Goal: Feedback & Contribution: Submit feedback/report problem

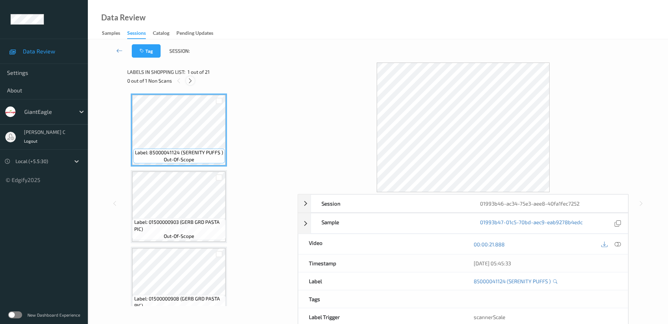
click at [192, 84] on div at bounding box center [190, 80] width 9 height 9
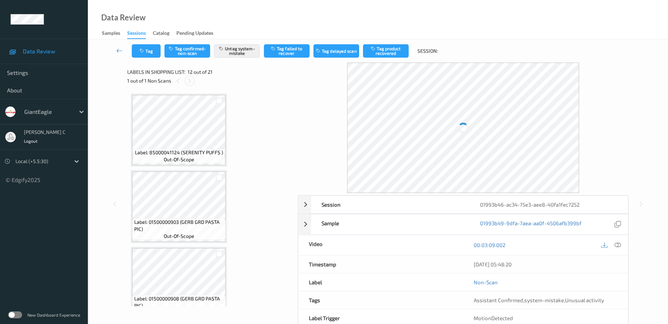
scroll to position [770, 0]
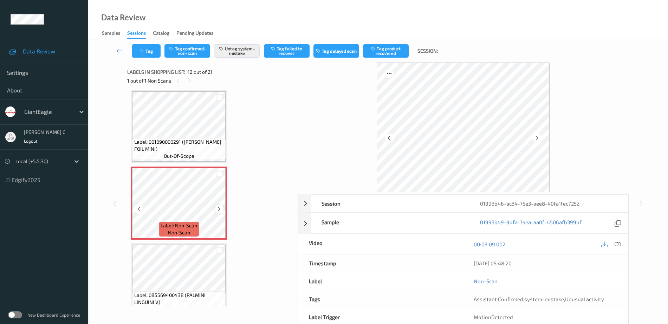
click at [217, 208] on icon at bounding box center [219, 209] width 6 height 6
click at [163, 140] on span "Label: 001090000291 (REYNOLDS FOIL MINI)" at bounding box center [179, 146] width 90 height 14
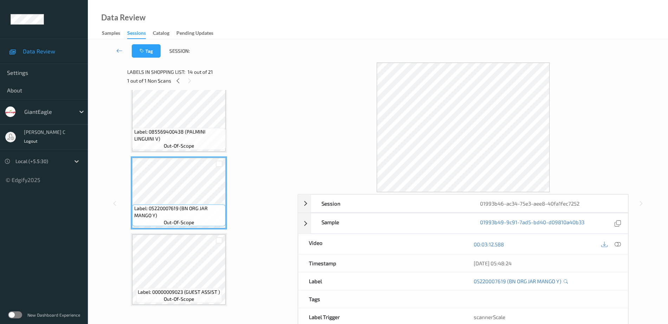
scroll to position [946, 0]
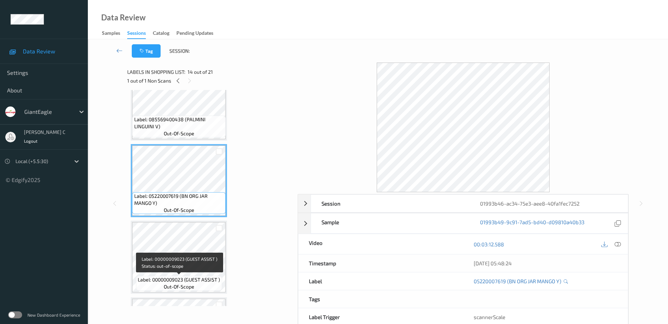
click at [173, 279] on span "Label: 00000009023 (GUEST ASSIST )" at bounding box center [179, 279] width 82 height 7
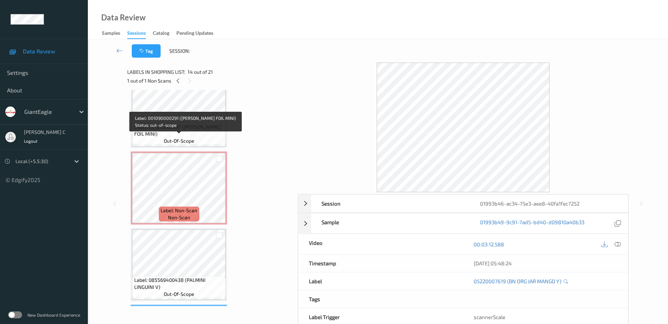
scroll to position [770, 0]
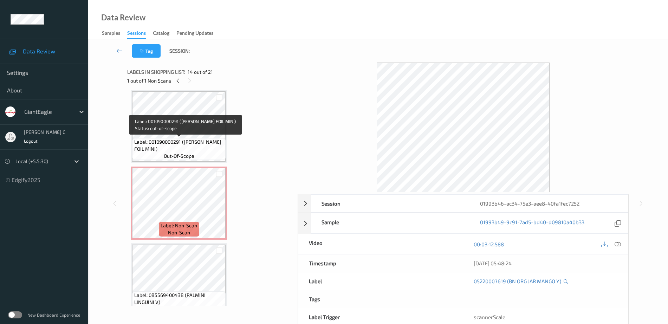
click at [169, 155] on span "out-of-scope" at bounding box center [179, 156] width 31 height 7
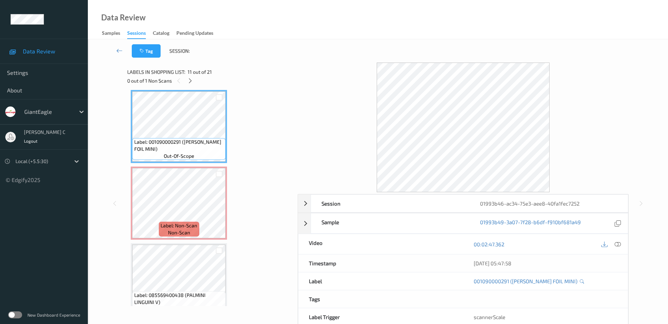
click at [619, 242] on icon at bounding box center [618, 244] width 6 height 6
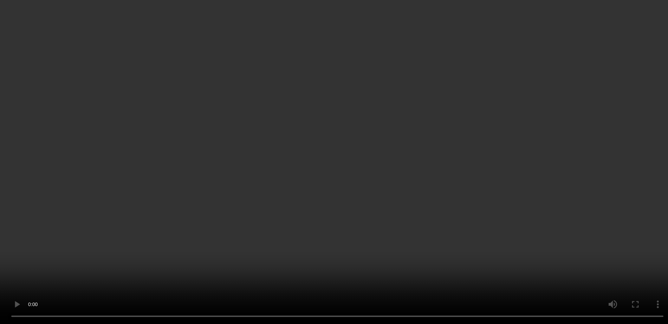
scroll to position [1034, 0]
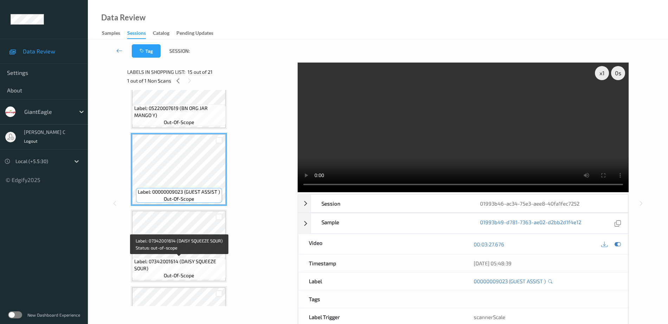
click at [186, 262] on span "Label: 07342001614 (DAISY SQUEEZE SOUR)" at bounding box center [179, 265] width 90 height 14
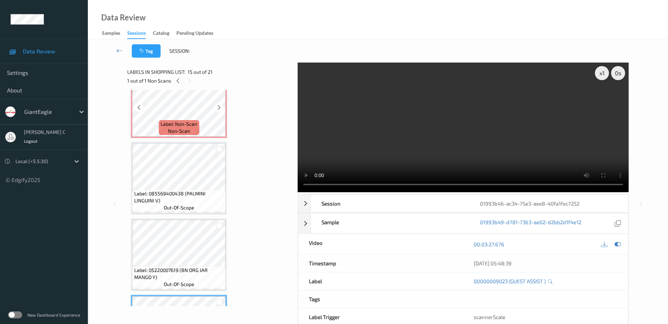
scroll to position [814, 0]
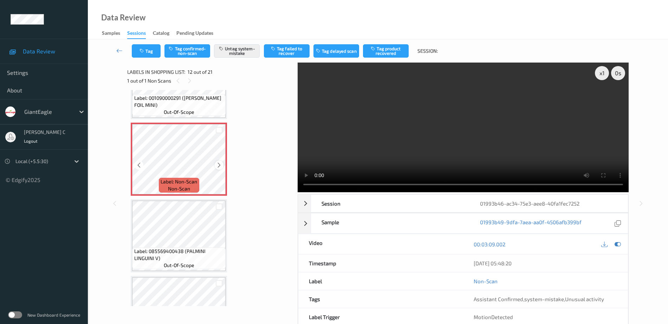
click at [219, 163] on icon at bounding box center [219, 165] width 6 height 6
click at [225, 50] on icon "button" at bounding box center [222, 48] width 6 height 5
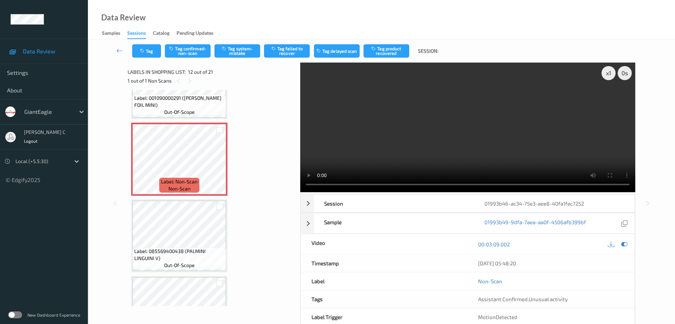
click at [128, 43] on div "Tag Tag confirmed-non-scan Tag system-mistake Tag failed to recover Tag delayed…" at bounding box center [381, 50] width 558 height 23
click at [147, 51] on button "Tag" at bounding box center [146, 50] width 29 height 13
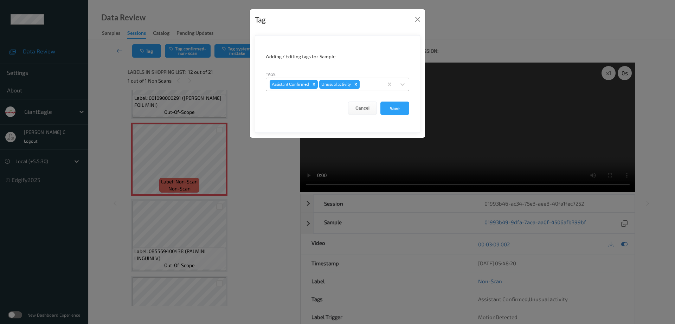
click at [356, 85] on icon "Remove Unusual activity" at bounding box center [356, 84] width 2 height 2
click at [404, 108] on button "Save" at bounding box center [394, 108] width 29 height 13
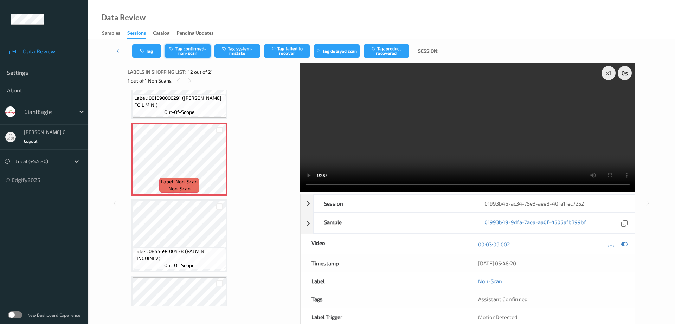
click at [195, 49] on button "Tag confirmed-non-scan" at bounding box center [188, 50] width 46 height 13
click at [283, 45] on button "Tag failed to recover" at bounding box center [287, 50] width 46 height 13
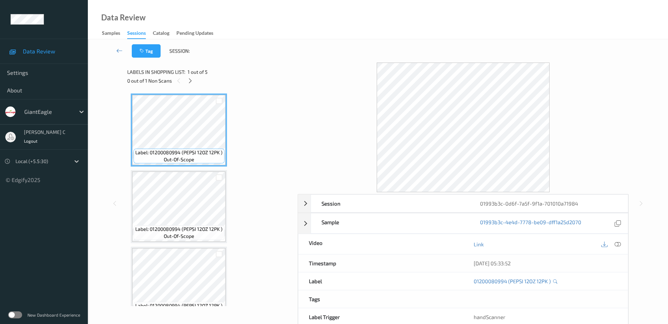
click at [192, 76] on div "Labels in shopping list: 1 out of 5" at bounding box center [210, 71] width 166 height 9
click at [191, 85] on div at bounding box center [190, 80] width 9 height 9
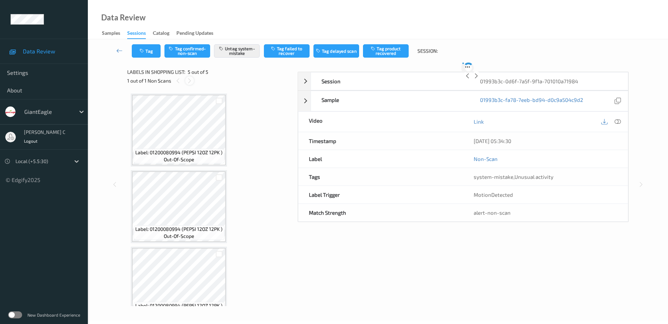
scroll to position [171, 0]
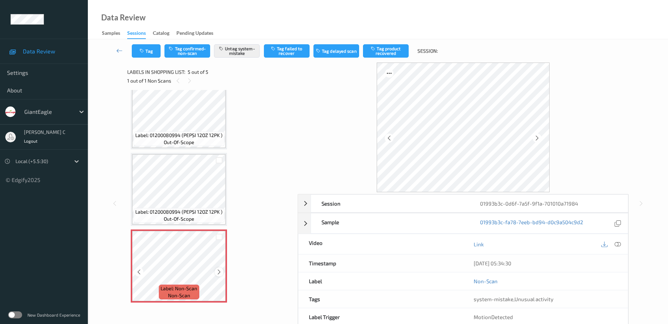
click at [219, 269] on icon at bounding box center [219, 272] width 6 height 6
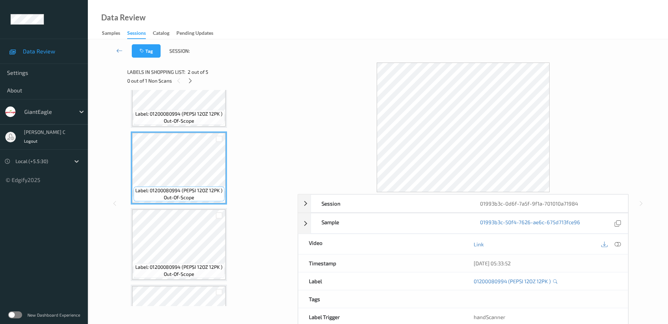
scroll to position [0, 0]
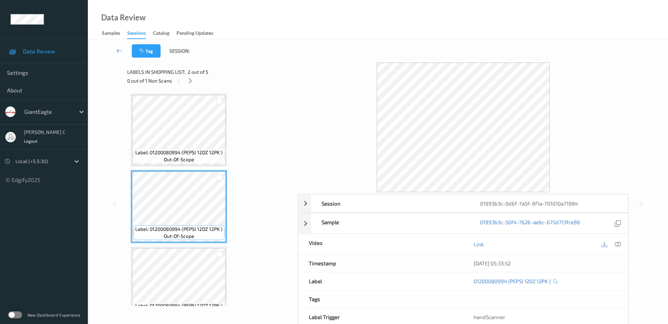
click at [197, 157] on div "Label: 01200080994 (PEPSI 12OZ 12PK ) out-of-scope" at bounding box center [179, 156] width 91 height 15
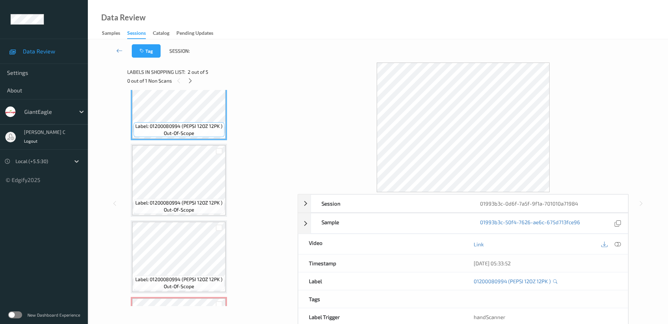
scroll to position [171, 0]
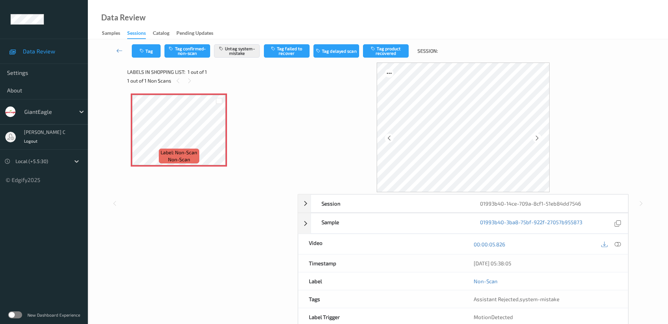
click at [618, 250] on div "00:00:05.826" at bounding box center [545, 244] width 165 height 20
click at [619, 247] on icon at bounding box center [618, 244] width 6 height 6
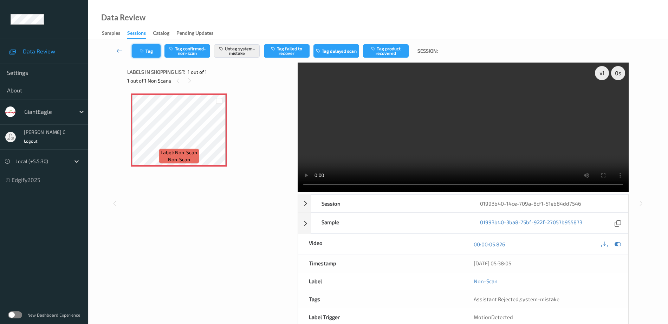
click at [142, 51] on icon "button" at bounding box center [143, 51] width 6 height 5
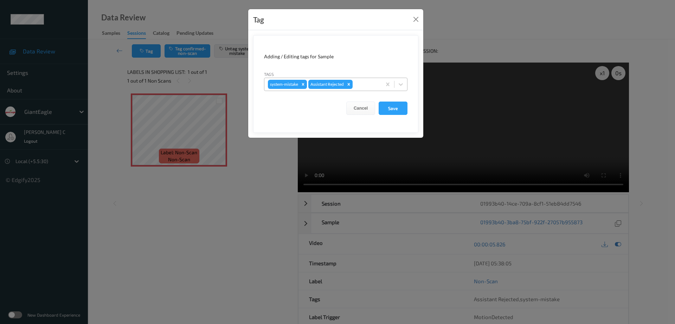
click at [365, 86] on div at bounding box center [366, 84] width 24 height 8
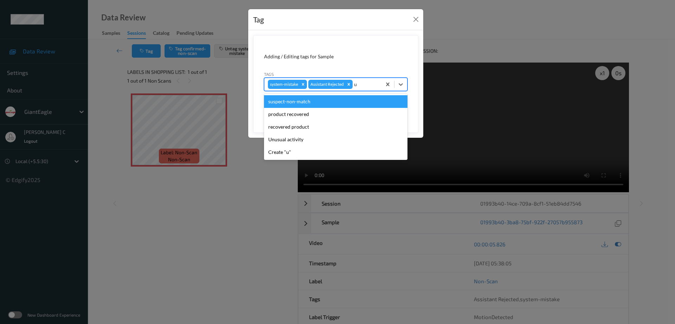
type input "un"
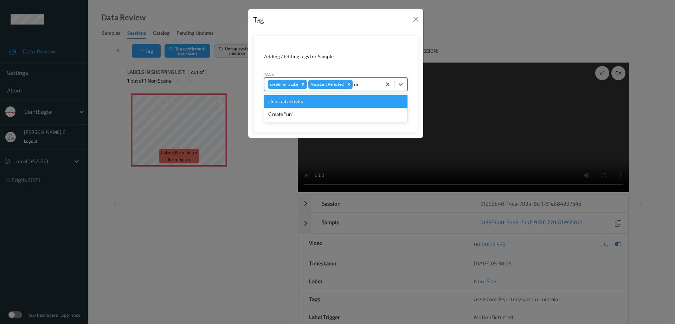
click at [314, 102] on div "Unusual activity" at bounding box center [335, 101] width 143 height 13
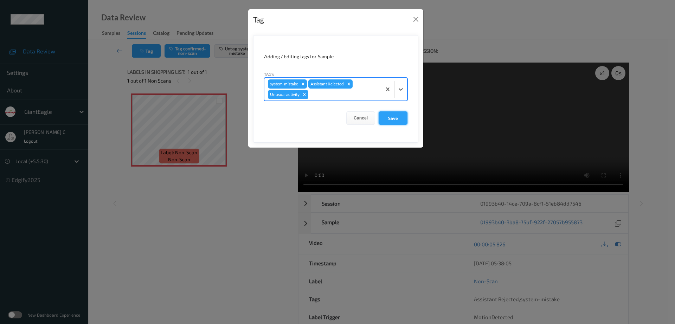
click at [400, 116] on button "Save" at bounding box center [393, 117] width 29 height 13
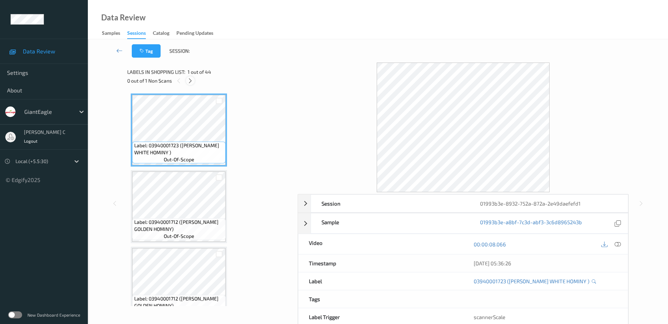
click at [192, 77] on div at bounding box center [190, 80] width 9 height 9
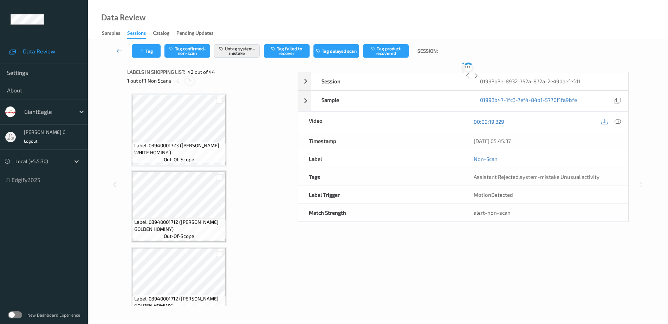
scroll to position [3069, 0]
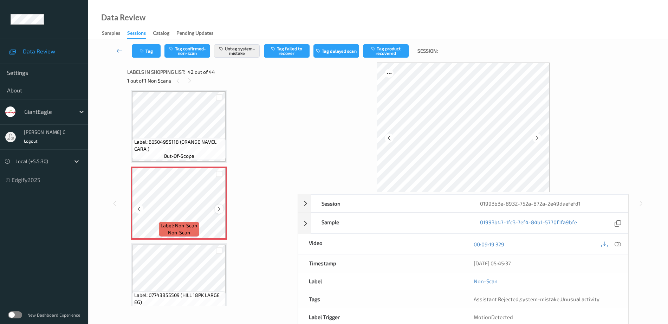
click at [218, 207] on icon at bounding box center [219, 209] width 6 height 6
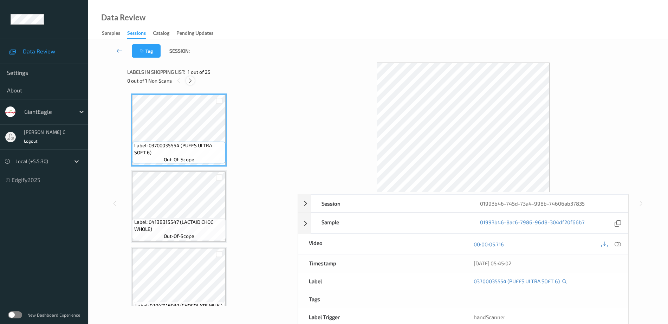
click at [194, 82] on div at bounding box center [190, 80] width 9 height 9
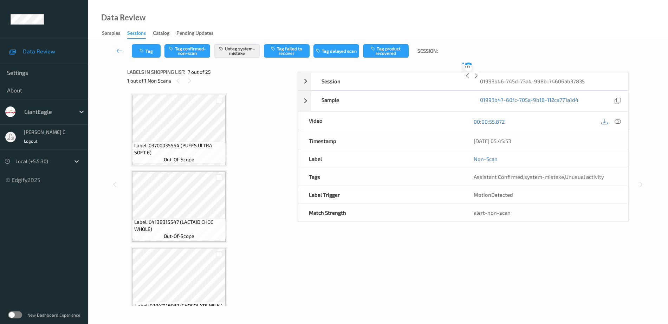
scroll to position [387, 0]
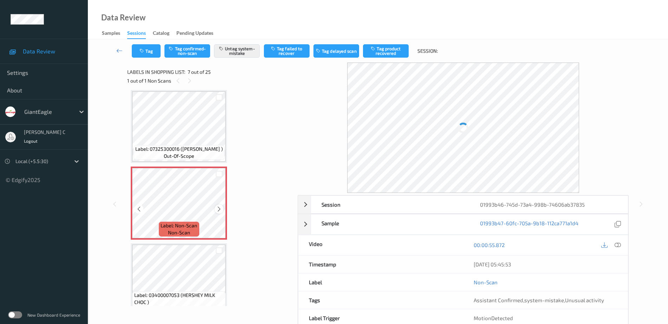
click at [219, 208] on icon at bounding box center [219, 209] width 6 height 6
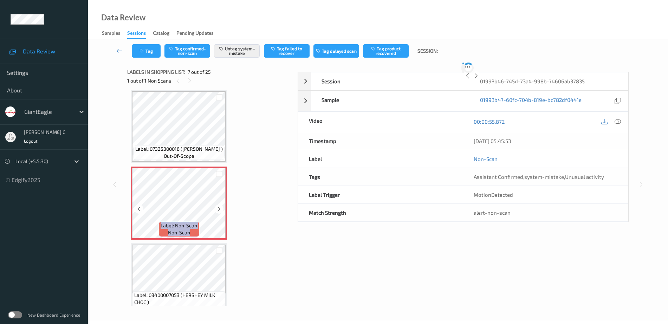
click at [219, 208] on icon at bounding box center [219, 209] width 6 height 6
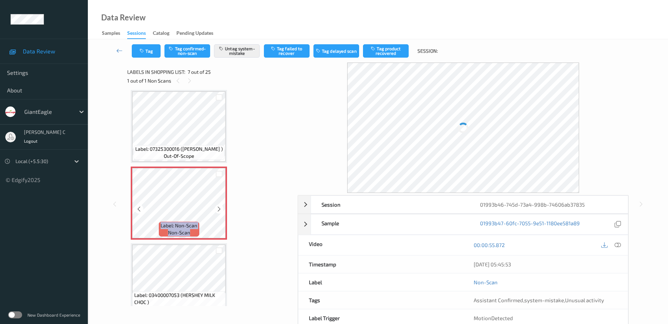
click at [219, 208] on icon at bounding box center [219, 209] width 6 height 6
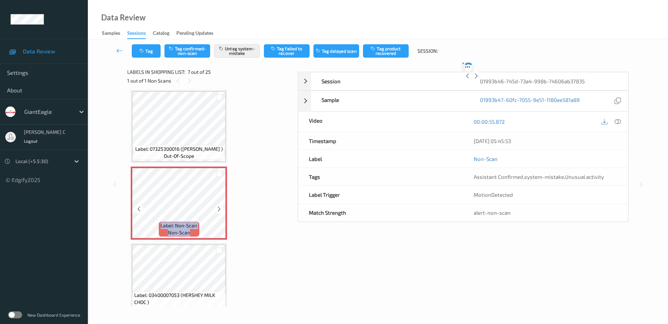
click at [219, 208] on icon at bounding box center [219, 209] width 6 height 6
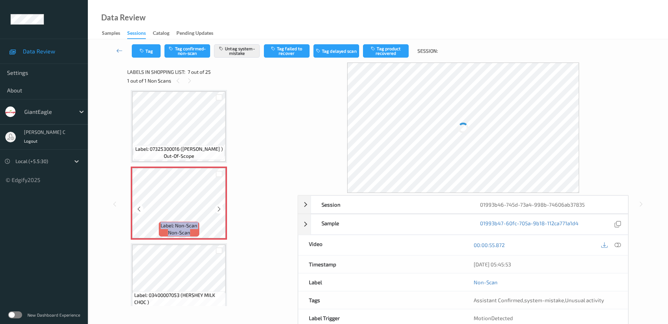
click at [219, 208] on icon at bounding box center [219, 209] width 6 height 6
click at [218, 208] on icon at bounding box center [219, 209] width 6 height 6
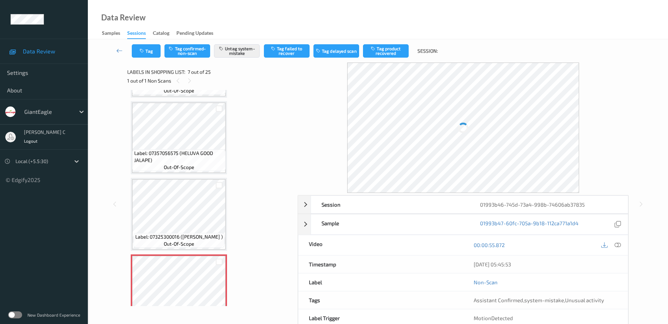
click at [187, 158] on span "Label: 07357056575 (HELUVA GOOD JALAPE)" at bounding box center [179, 157] width 90 height 14
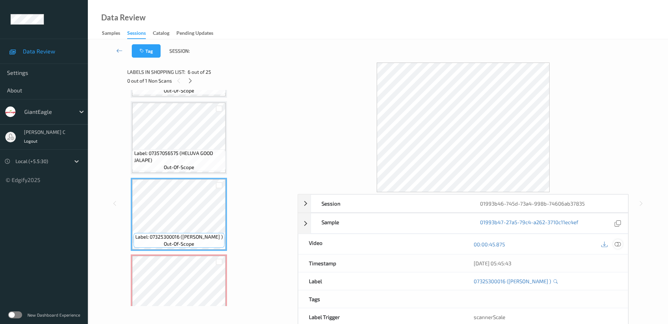
click at [620, 244] on icon at bounding box center [618, 244] width 6 height 6
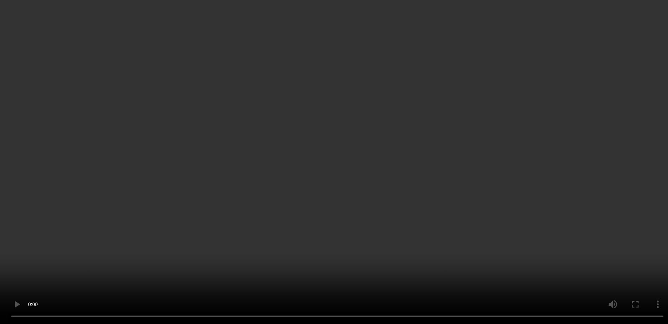
scroll to position [387, 0]
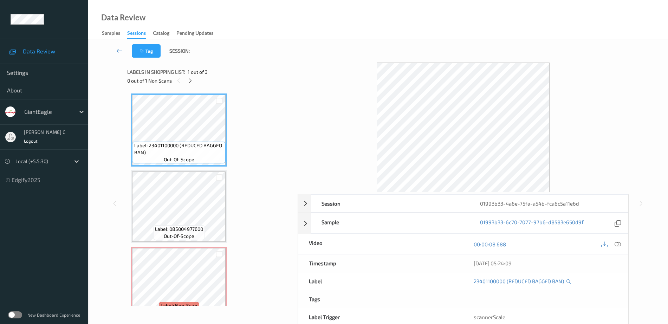
click at [194, 80] on div at bounding box center [190, 80] width 9 height 9
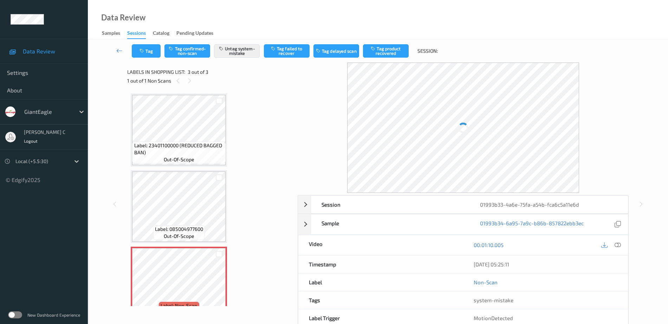
scroll to position [17, 0]
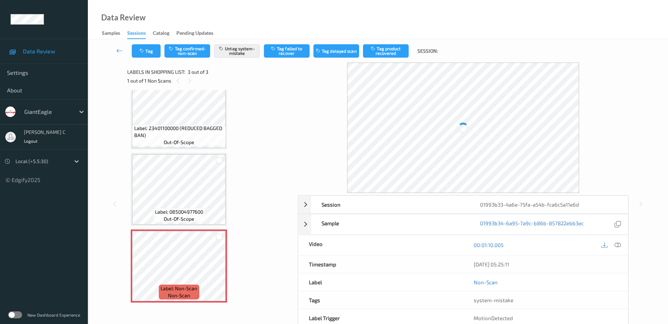
click at [200, 211] on span "Label: 085004977600" at bounding box center [179, 211] width 48 height 7
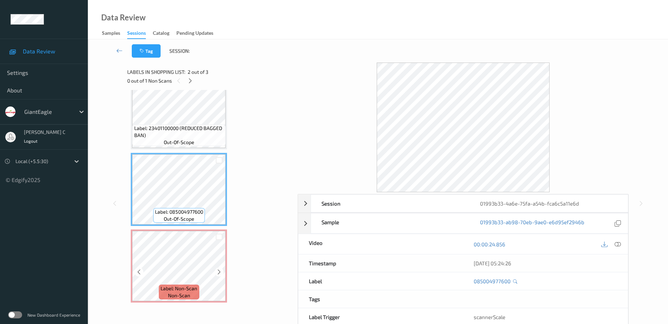
click at [192, 292] on span "Label: Non-Scan" at bounding box center [179, 288] width 37 height 7
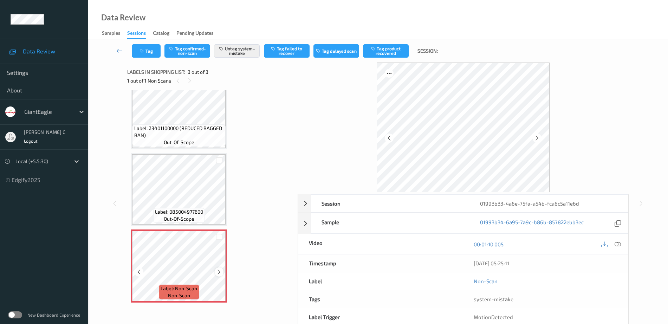
click at [221, 269] on icon at bounding box center [219, 272] width 6 height 6
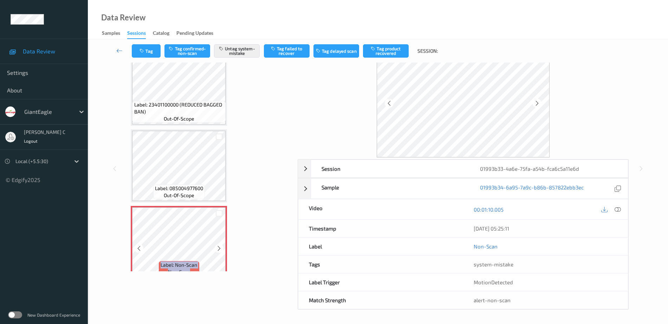
scroll to position [0, 0]
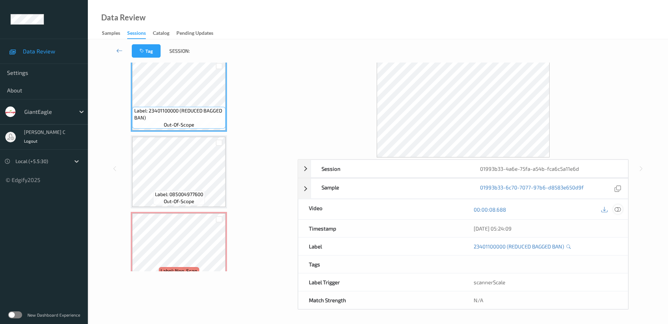
click at [620, 212] on icon at bounding box center [618, 209] width 6 height 6
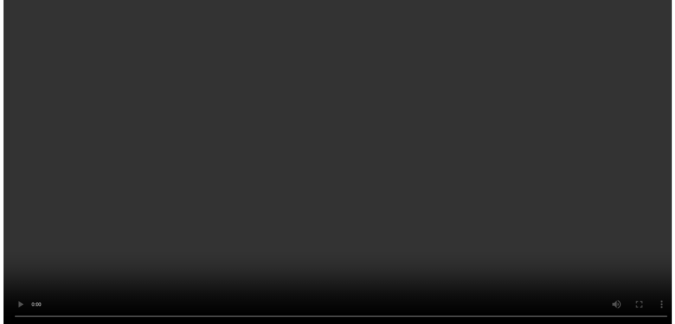
scroll to position [17, 0]
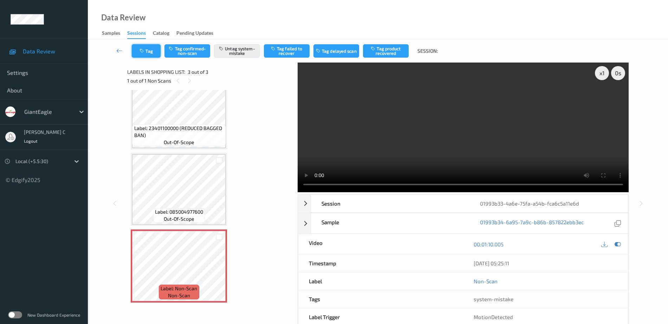
click at [139, 49] on button "Tag" at bounding box center [146, 50] width 29 height 13
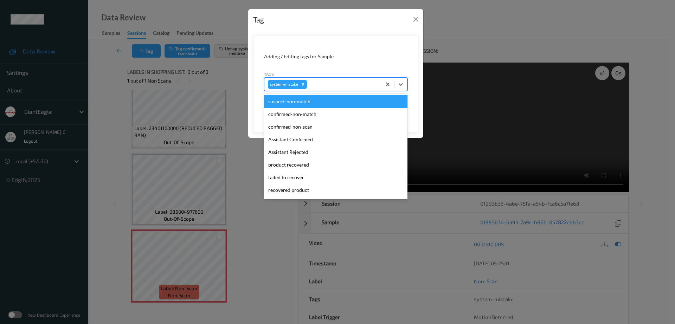
click at [341, 83] on div at bounding box center [343, 84] width 70 height 8
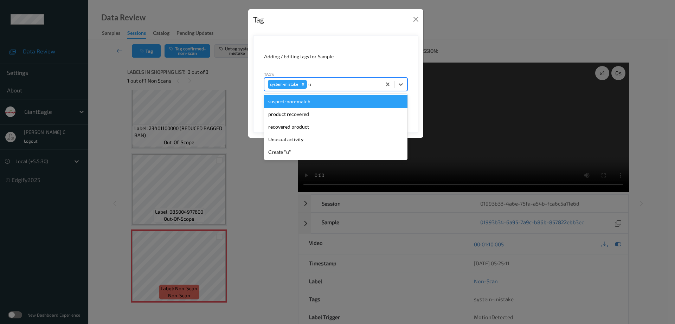
type input "un"
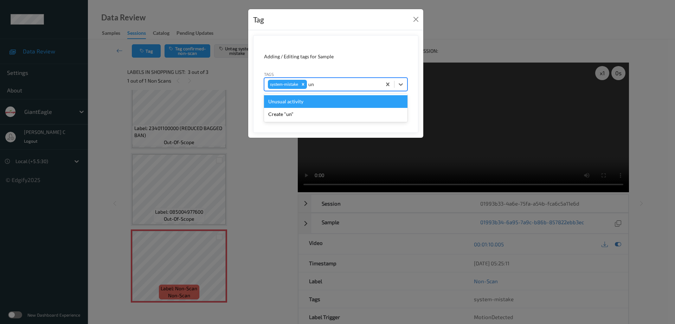
click at [288, 105] on div "Unusual activity" at bounding box center [335, 101] width 143 height 13
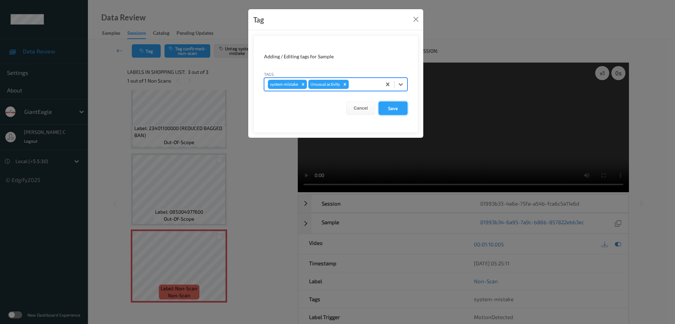
click at [386, 107] on button "Save" at bounding box center [393, 108] width 29 height 13
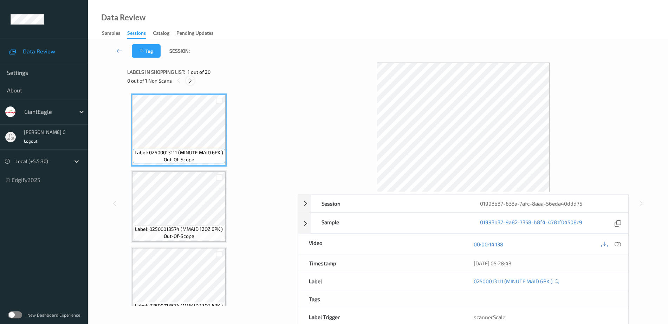
click at [193, 82] on div at bounding box center [190, 80] width 9 height 9
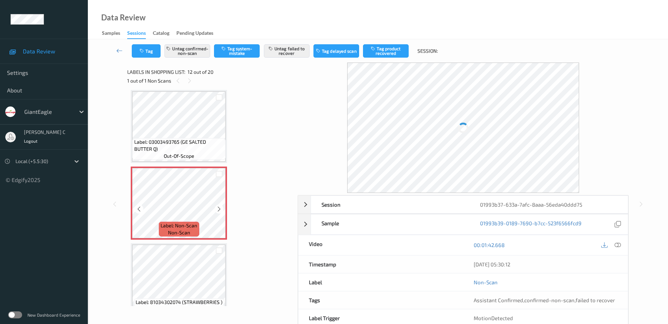
click at [197, 227] on span "Label: Non-Scan" at bounding box center [179, 225] width 37 height 7
click at [220, 207] on icon at bounding box center [219, 209] width 6 height 6
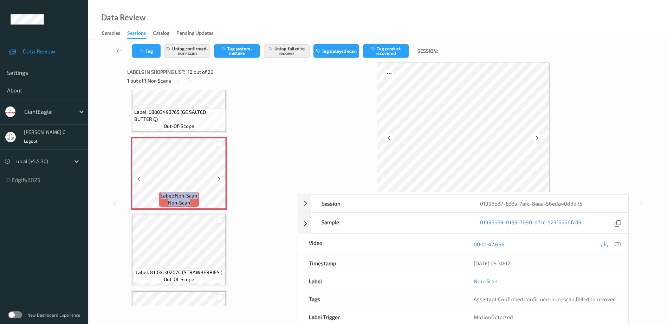
scroll to position [814, 0]
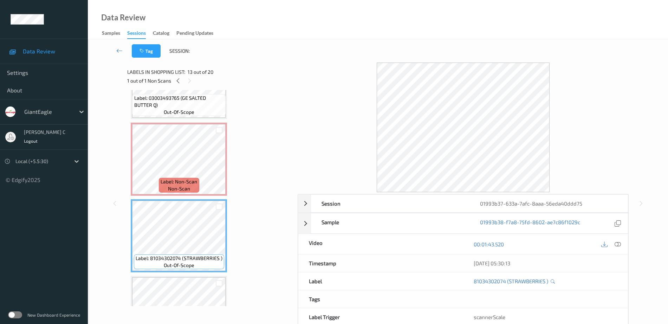
click at [178, 272] on div "Label: 81034302074 (STRAWBERRIES ) out-of-scope" at bounding box center [179, 235] width 96 height 73
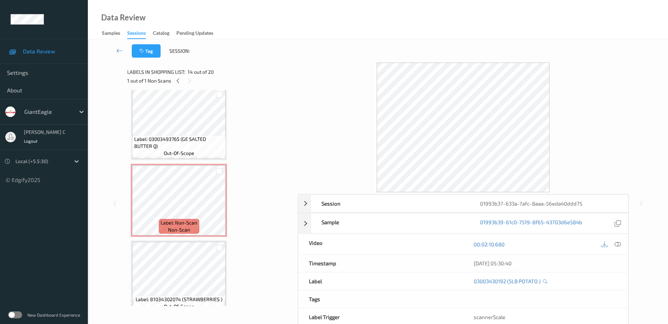
scroll to position [770, 0]
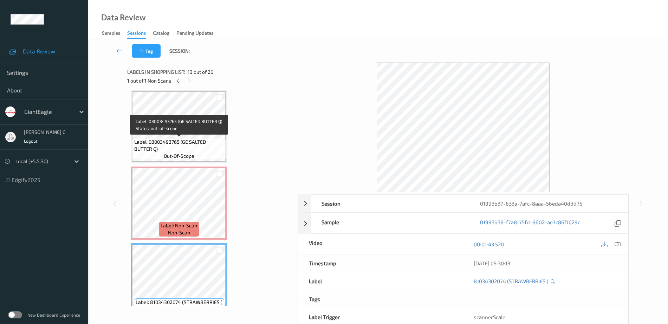
click at [183, 143] on span "Label: 03003493765 (GE SALTED BUTTER Q)" at bounding box center [179, 146] width 90 height 14
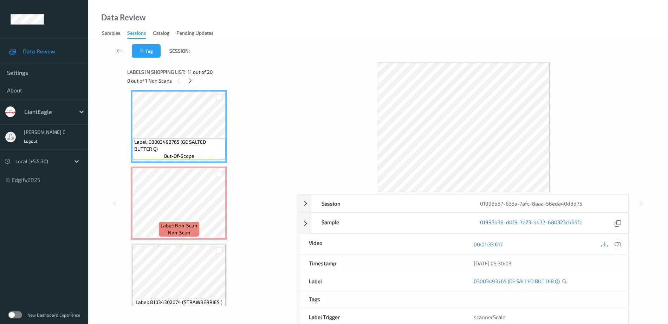
click at [619, 244] on icon at bounding box center [618, 244] width 6 height 6
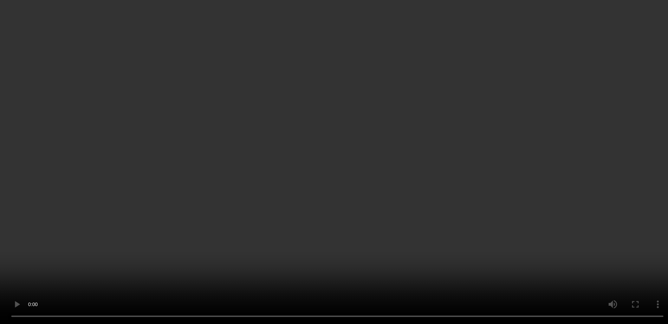
scroll to position [858, 0]
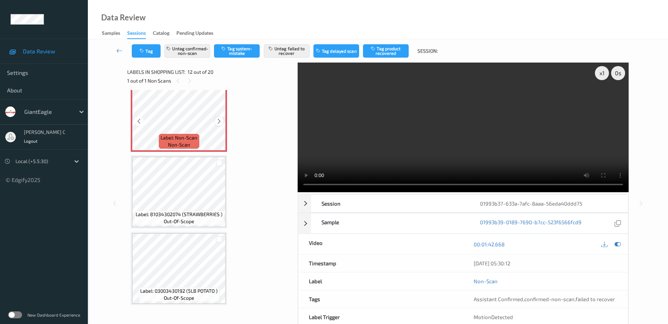
click at [220, 123] on icon at bounding box center [219, 121] width 6 height 6
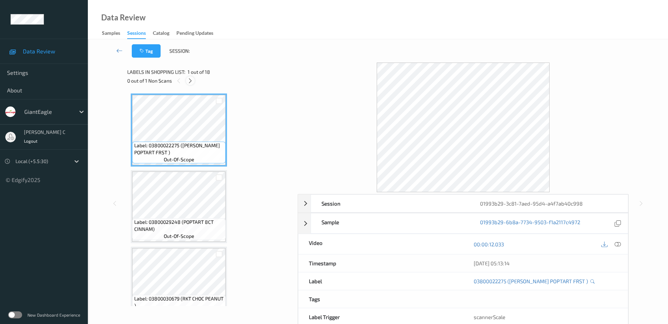
click at [192, 77] on div at bounding box center [190, 80] width 9 height 9
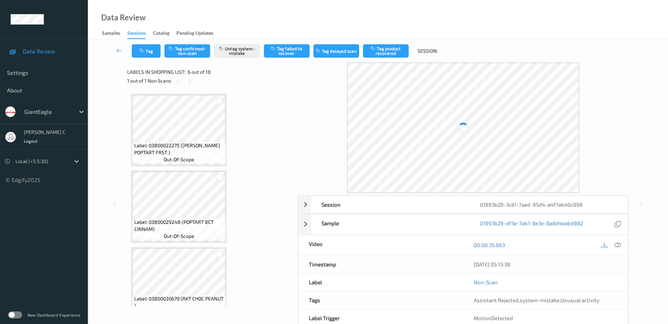
scroll to position [310, 0]
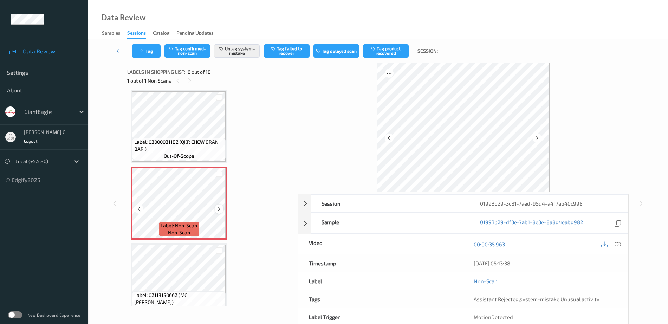
click at [218, 209] on icon at bounding box center [219, 209] width 6 height 6
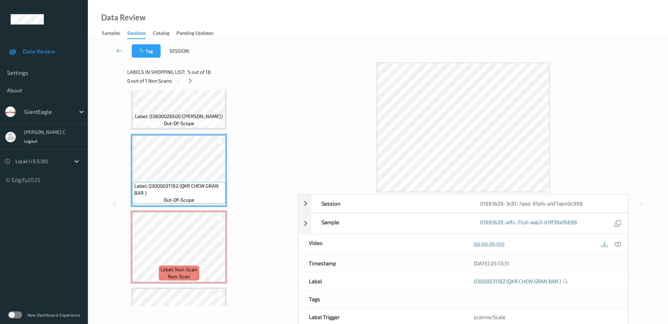
scroll to position [222, 0]
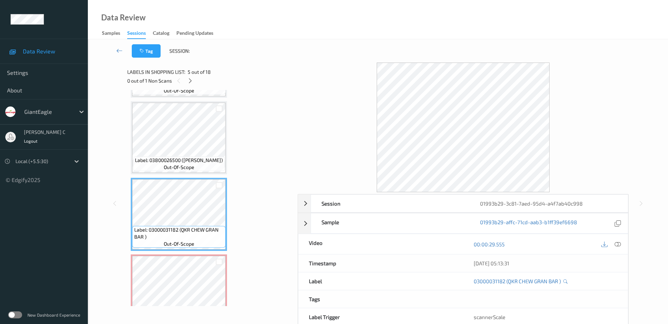
click at [173, 157] on span "Label: 03800026500 ([PERSON_NAME])" at bounding box center [179, 160] width 88 height 7
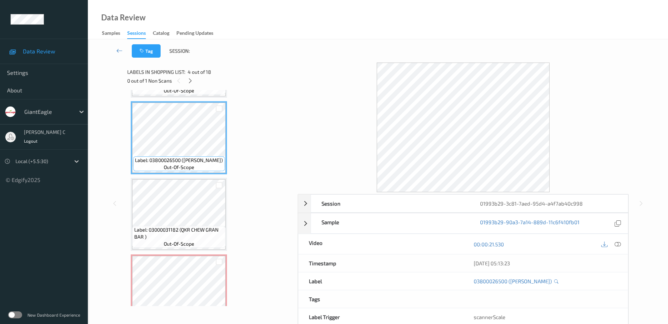
click at [617, 244] on icon at bounding box center [618, 244] width 6 height 6
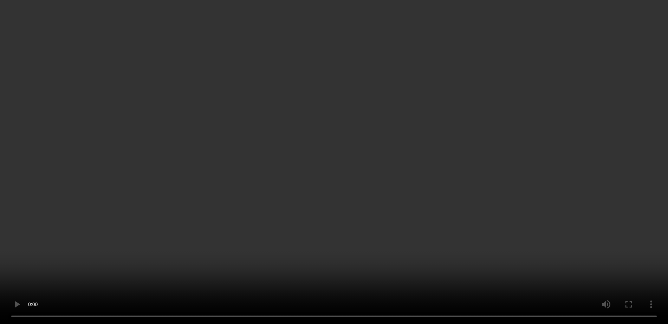
scroll to position [310, 0]
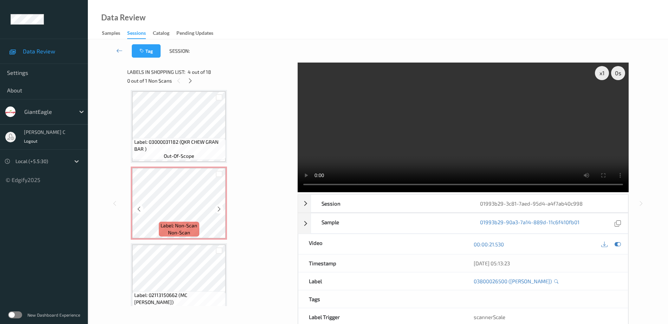
click at [191, 235] on div "Label: Non-Scan non-scan" at bounding box center [179, 229] width 40 height 15
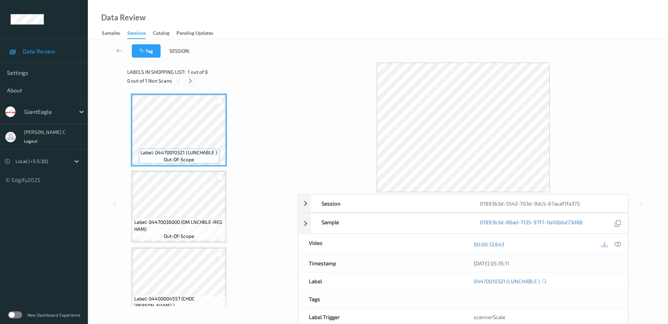
click at [187, 79] on div at bounding box center [190, 80] width 9 height 9
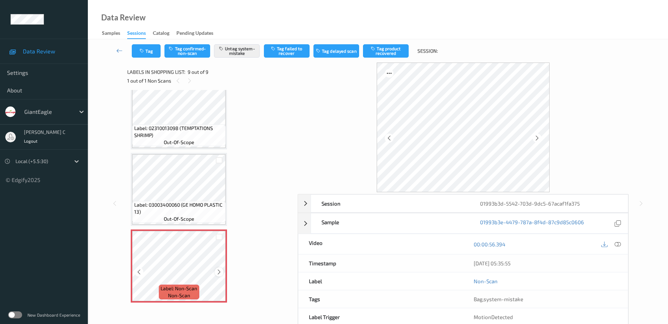
click at [219, 273] on icon at bounding box center [219, 272] width 6 height 6
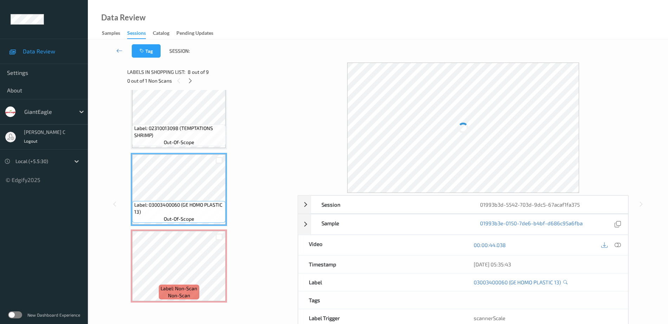
scroll to position [35, 0]
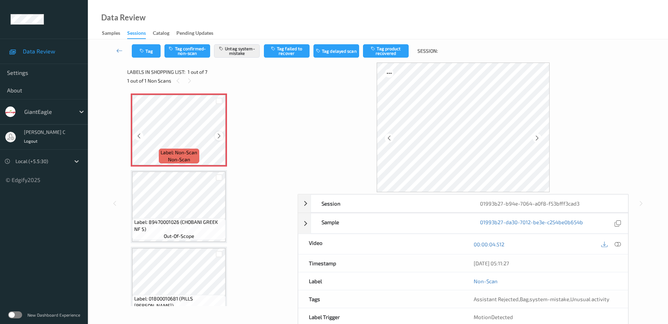
click at [220, 136] on icon at bounding box center [219, 136] width 6 height 6
click at [137, 45] on button "Tag" at bounding box center [146, 50] width 29 height 13
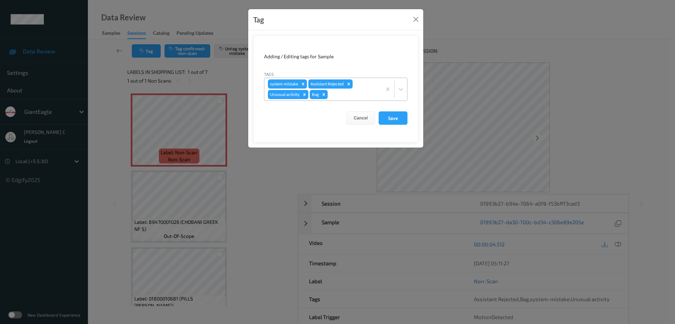
click at [303, 95] on icon "Remove Unusual activity" at bounding box center [304, 94] width 5 height 5
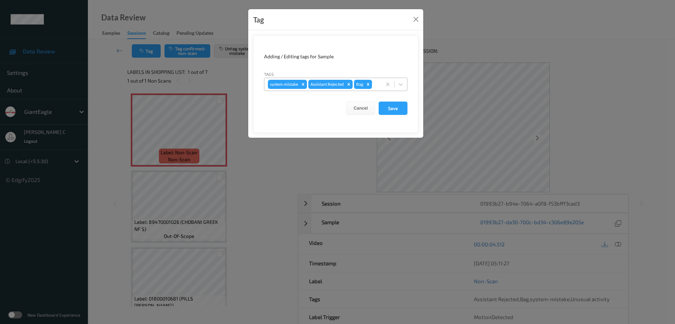
click at [375, 108] on div at bounding box center [377, 109] width 4 height 2
click at [392, 112] on button "Save" at bounding box center [393, 108] width 29 height 13
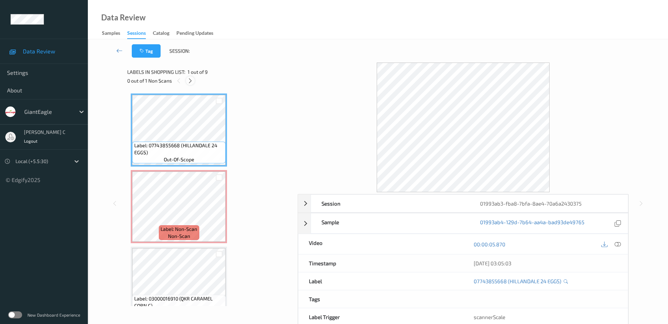
click at [192, 81] on icon at bounding box center [190, 81] width 6 height 6
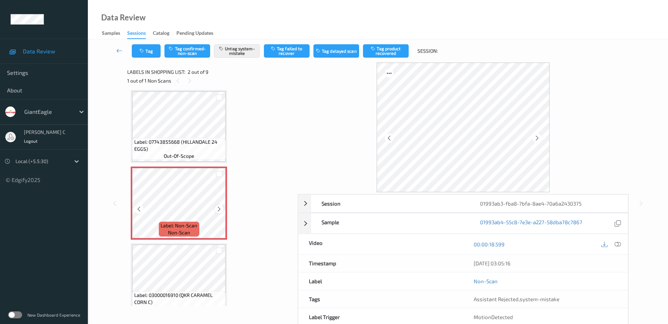
click at [219, 211] on icon at bounding box center [219, 209] width 6 height 6
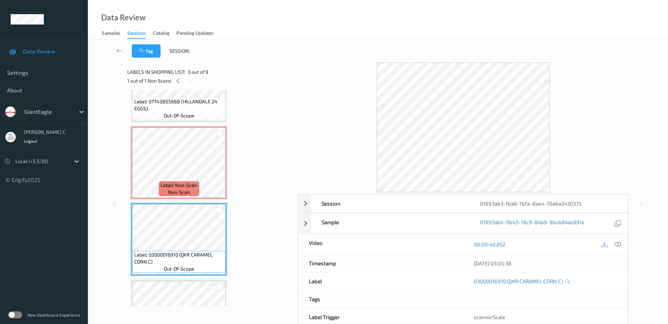
scroll to position [0, 0]
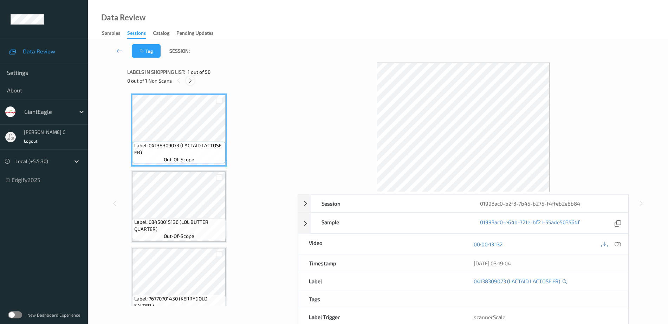
click at [188, 82] on icon at bounding box center [190, 81] width 6 height 6
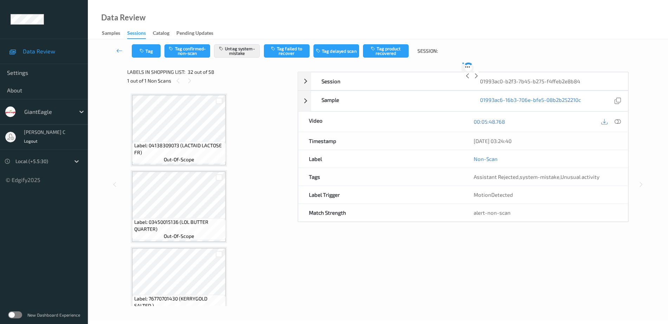
scroll to position [2303, 0]
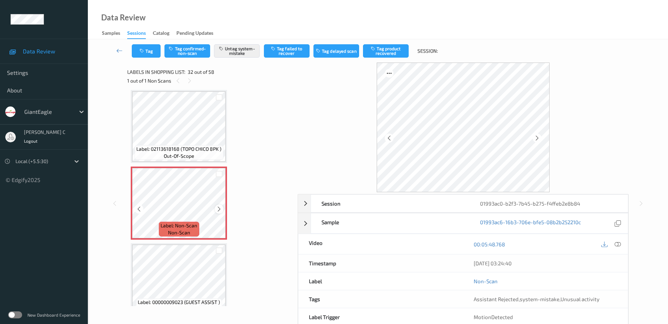
click at [218, 208] on icon at bounding box center [219, 209] width 6 height 6
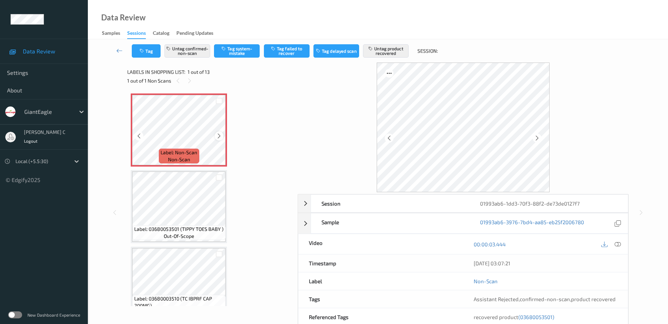
click at [221, 137] on icon at bounding box center [219, 136] width 6 height 6
click at [620, 246] on icon at bounding box center [618, 244] width 6 height 6
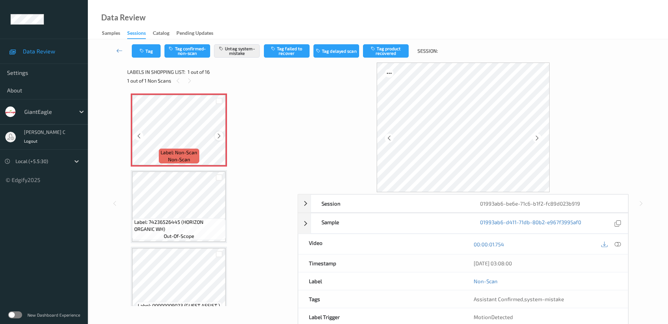
click at [219, 136] on icon at bounding box center [219, 136] width 6 height 6
click at [615, 244] on icon at bounding box center [618, 244] width 6 height 6
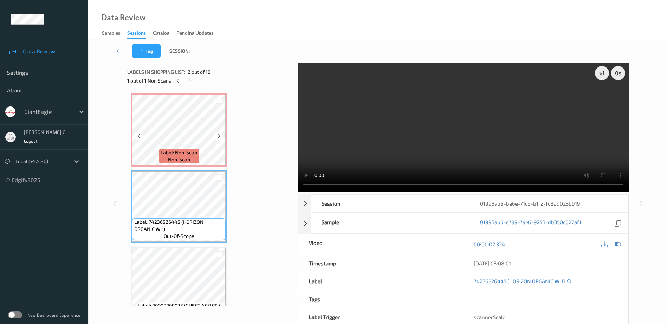
click at [182, 152] on span "Label: Non-Scan" at bounding box center [179, 152] width 37 height 7
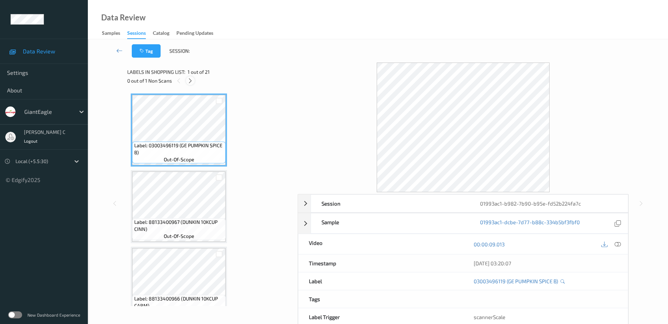
click at [193, 79] on icon at bounding box center [190, 81] width 6 height 6
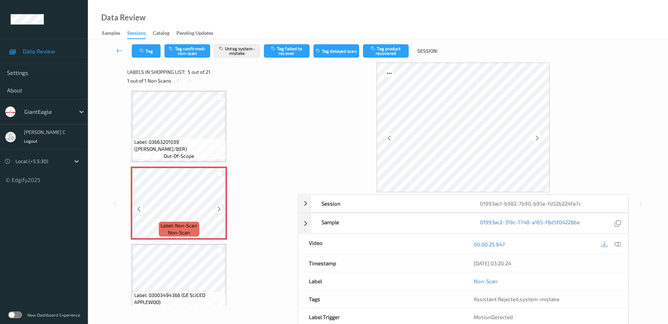
click at [218, 207] on icon at bounding box center [219, 209] width 6 height 6
click at [179, 154] on span "out-of-scope" at bounding box center [179, 156] width 31 height 7
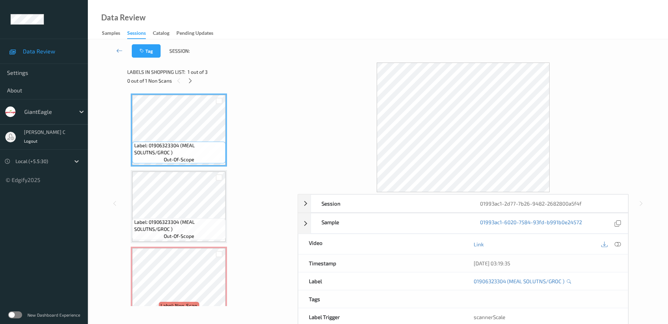
click at [190, 75] on span "1 out of 3" at bounding box center [198, 72] width 20 height 7
click at [192, 80] on icon at bounding box center [190, 81] width 6 height 6
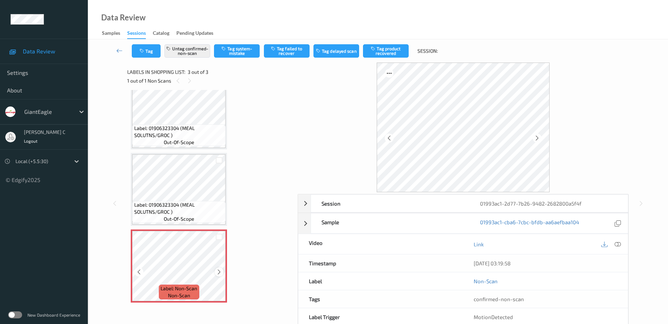
click at [219, 274] on icon at bounding box center [219, 272] width 6 height 6
click at [220, 274] on icon at bounding box center [219, 272] width 6 height 6
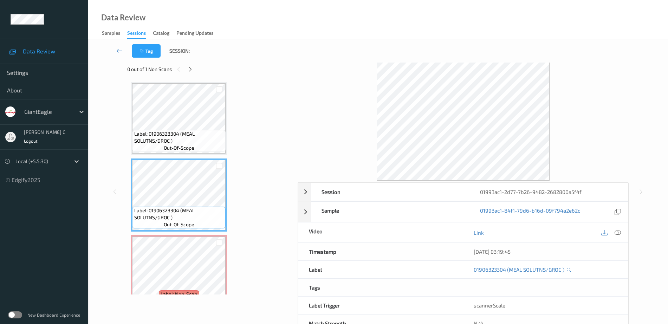
scroll to position [0, 0]
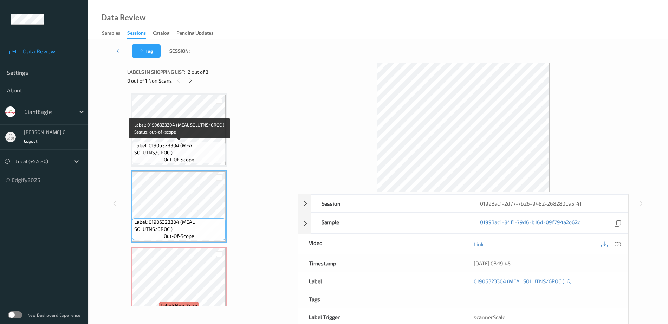
click at [184, 152] on span "Label: 01906323304 (MEAL SOLUTNS/GROC )" at bounding box center [179, 149] width 90 height 14
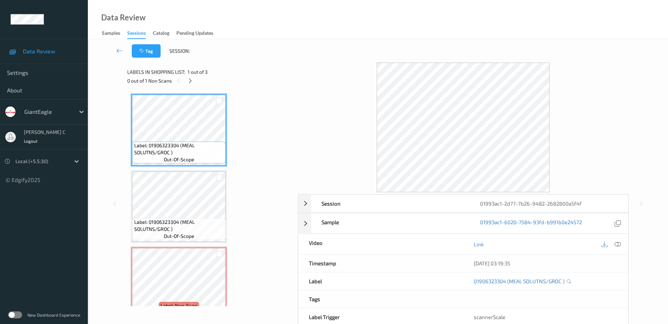
click at [623, 244] on div at bounding box center [617, 243] width 9 height 9
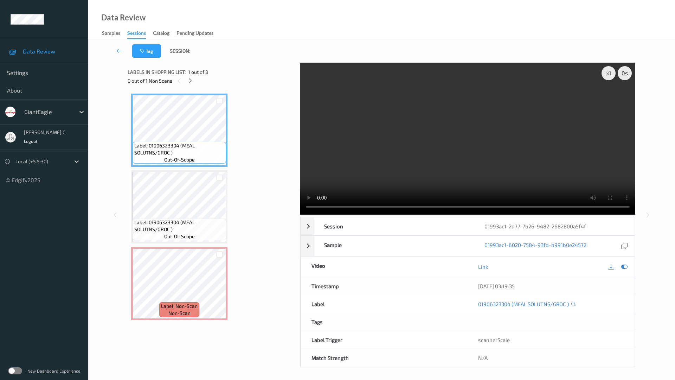
click at [300, 214] on video at bounding box center [467, 139] width 335 height 152
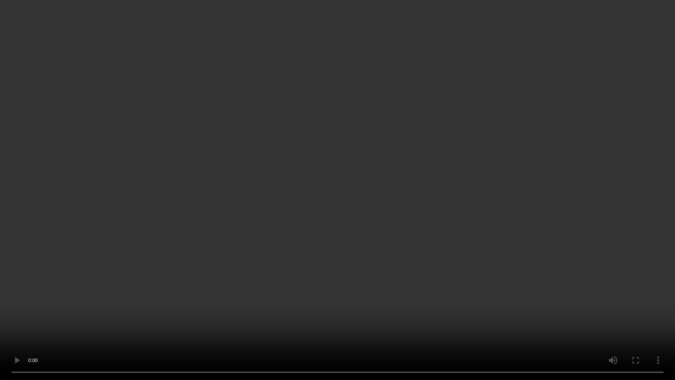
click at [638, 309] on video at bounding box center [337, 190] width 675 height 380
click at [640, 309] on video at bounding box center [337, 190] width 675 height 380
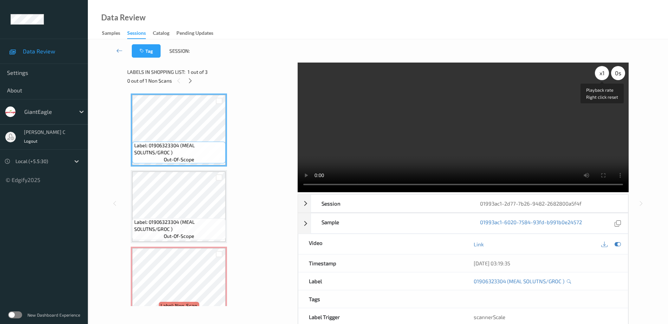
click at [603, 75] on div "x 1" at bounding box center [602, 73] width 14 height 14
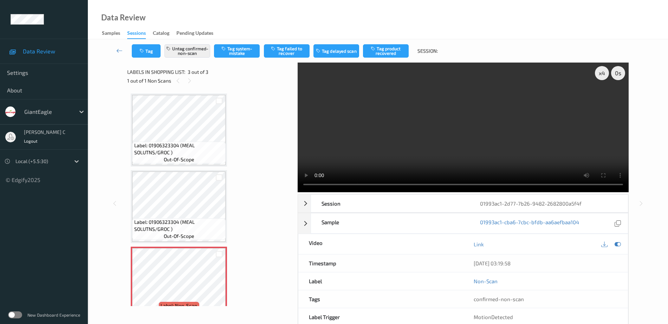
click at [188, 59] on div "Tag Untag confirmed-non-scan Tag system-mistake Tag failed to recover Tag delay…" at bounding box center [378, 50] width 552 height 23
click at [188, 53] on button "Untag confirmed-non-scan" at bounding box center [188, 50] width 46 height 13
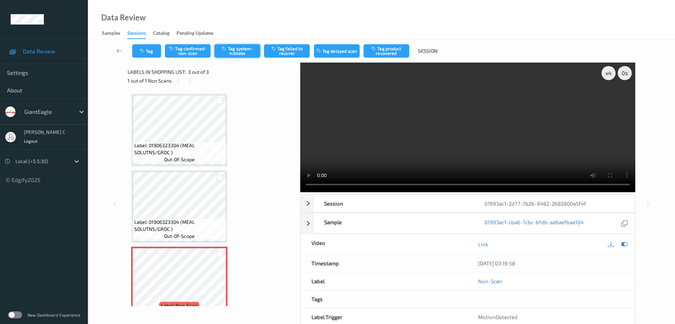
click at [239, 52] on button "Tag system-mistake" at bounding box center [237, 50] width 46 height 13
click at [148, 52] on button "Tag" at bounding box center [146, 50] width 29 height 13
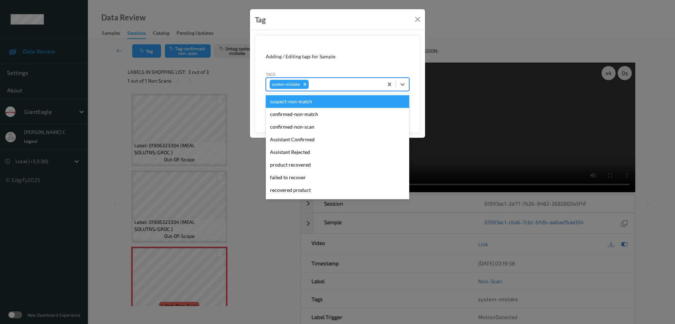
click at [323, 83] on div at bounding box center [345, 84] width 70 height 8
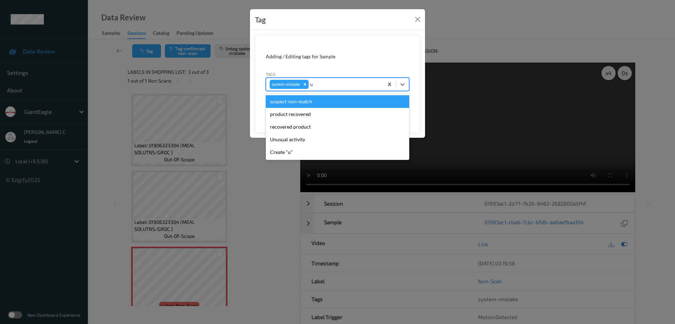
type input "un"
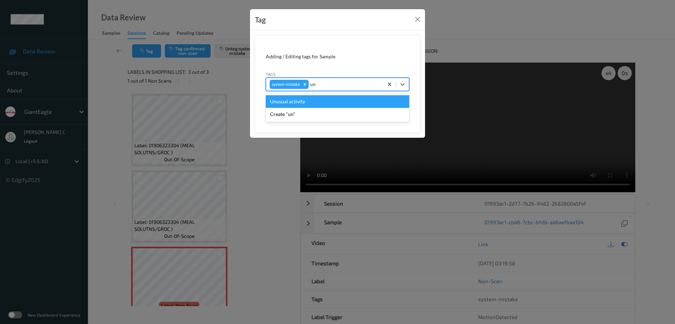
click at [287, 97] on div "Unusual activity" at bounding box center [337, 101] width 143 height 13
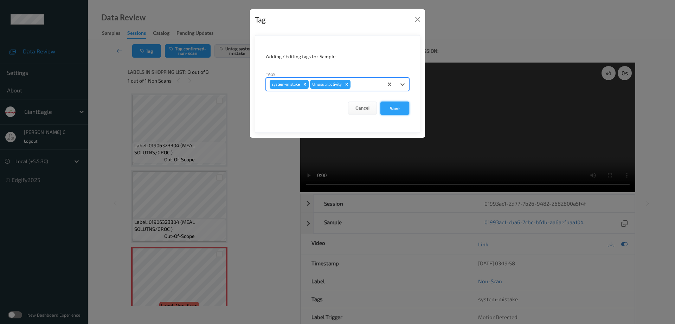
click at [382, 103] on button "Save" at bounding box center [394, 108] width 29 height 13
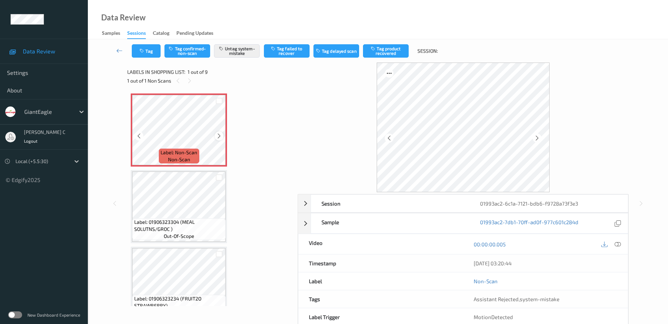
click at [220, 139] on icon at bounding box center [219, 136] width 6 height 6
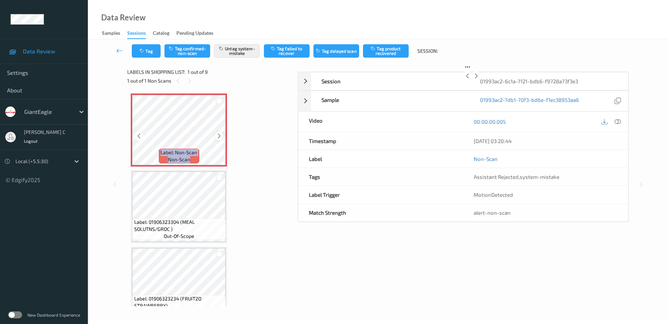
click at [220, 137] on icon at bounding box center [219, 136] width 6 height 6
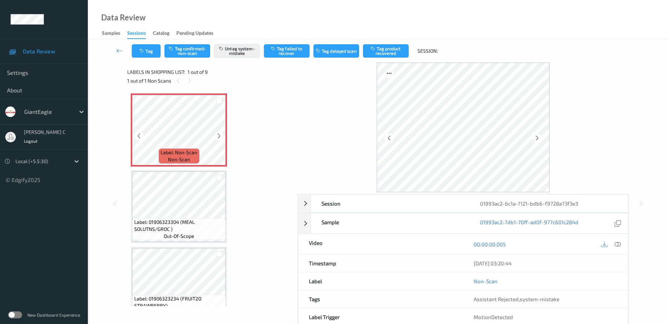
click at [220, 137] on icon at bounding box center [219, 136] width 6 height 6
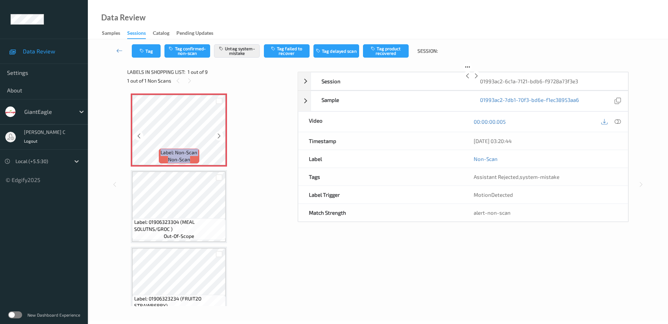
click at [220, 137] on icon at bounding box center [219, 136] width 6 height 6
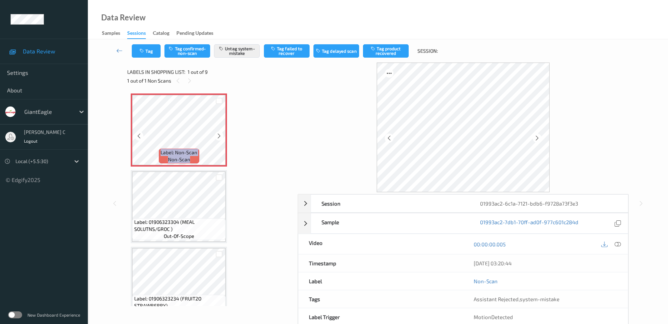
click at [220, 137] on icon at bounding box center [219, 136] width 6 height 6
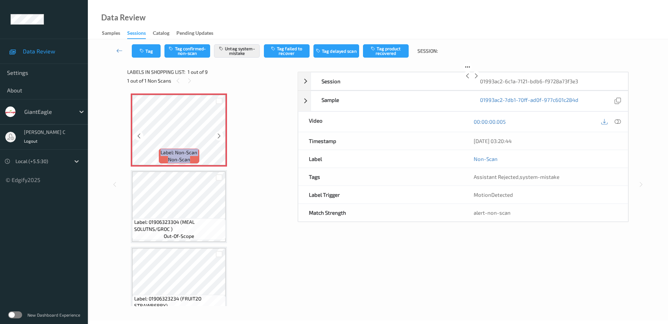
click at [220, 137] on icon at bounding box center [219, 136] width 6 height 6
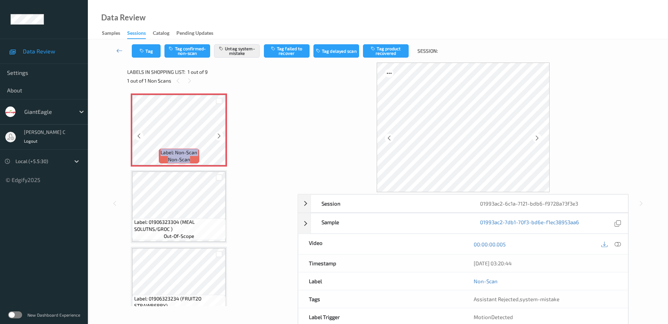
click at [220, 137] on icon at bounding box center [219, 136] width 6 height 6
click at [219, 131] on div at bounding box center [219, 135] width 9 height 9
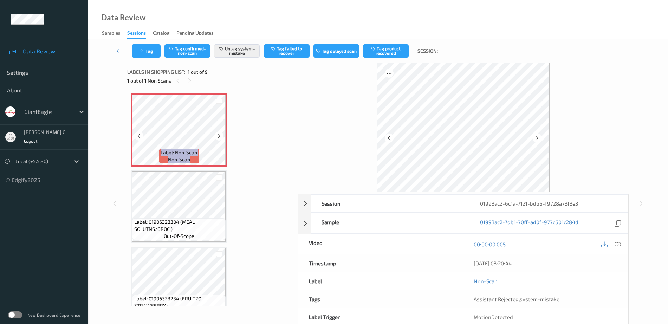
click at [219, 131] on div at bounding box center [219, 135] width 9 height 9
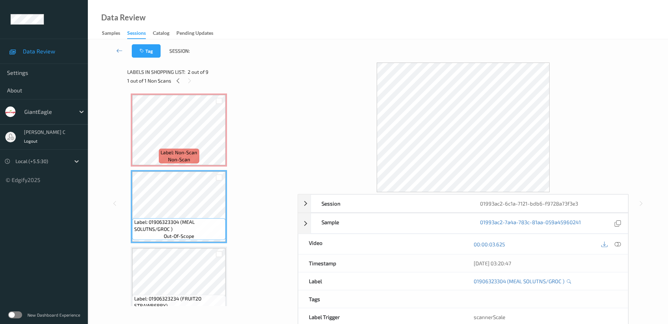
click at [195, 149] on span "Label: Non-Scan" at bounding box center [179, 152] width 37 height 7
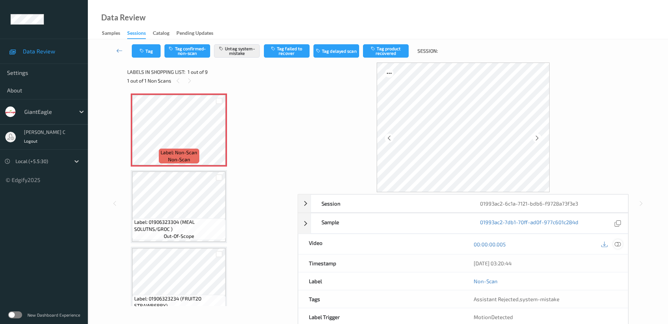
click at [614, 243] on div at bounding box center [617, 243] width 9 height 9
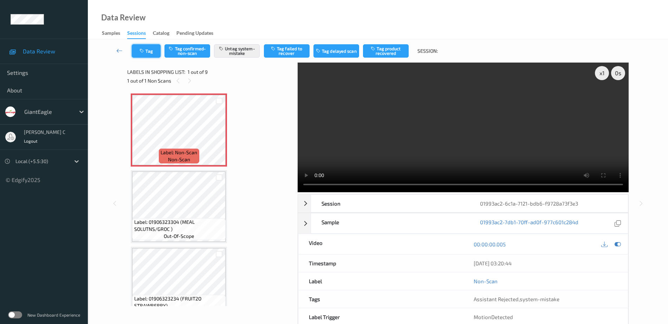
click at [148, 52] on button "Tag" at bounding box center [146, 50] width 29 height 13
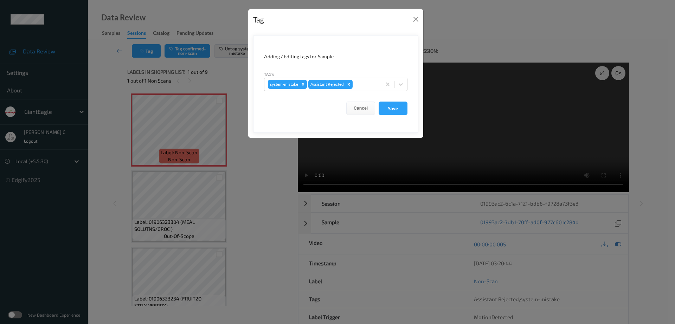
click at [368, 75] on div "Tags system-mistake Assistant Rejected" at bounding box center [335, 81] width 143 height 20
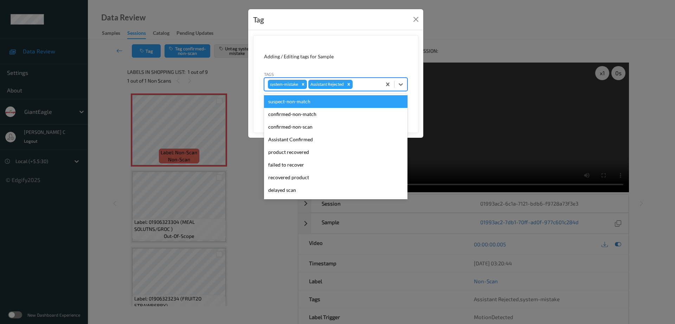
click at [366, 87] on div at bounding box center [366, 84] width 24 height 8
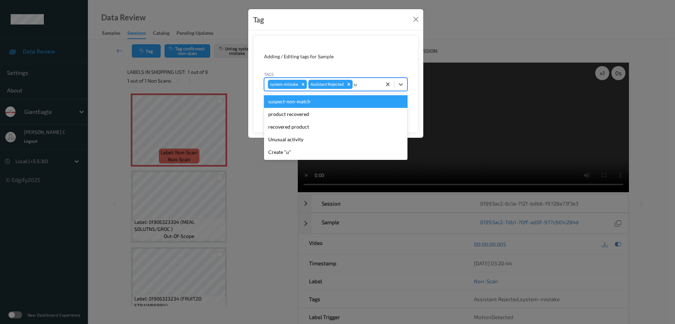
type input "un"
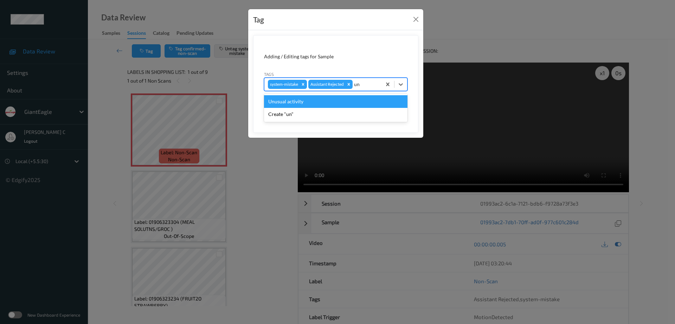
click at [317, 101] on div "Unusual activity" at bounding box center [335, 101] width 143 height 13
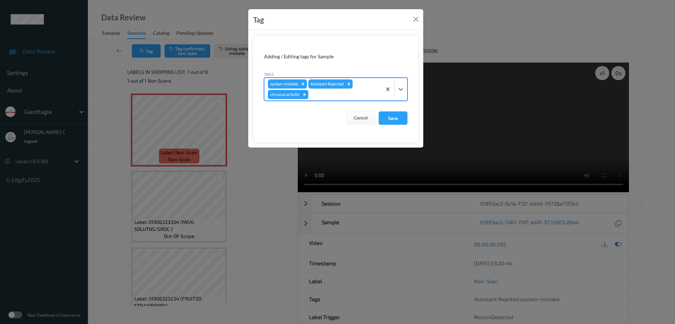
type input "b"
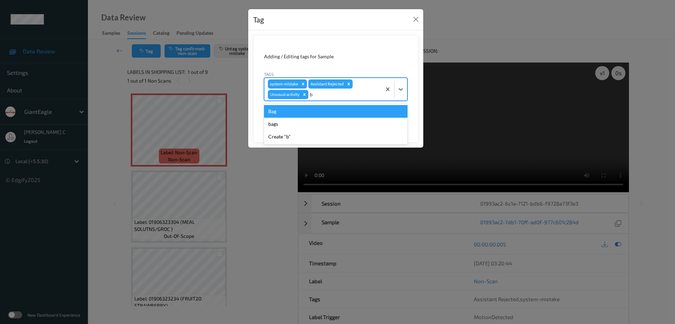
click at [299, 114] on div "Bag" at bounding box center [335, 111] width 143 height 13
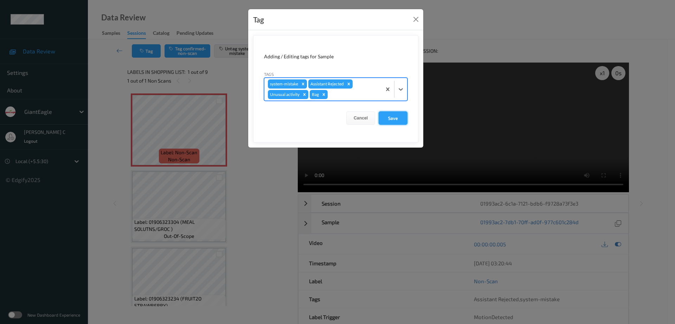
click at [392, 116] on button "Save" at bounding box center [393, 117] width 29 height 13
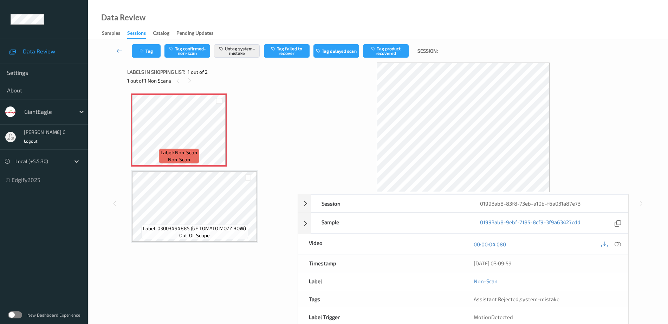
click at [619, 244] on icon at bounding box center [618, 244] width 6 height 6
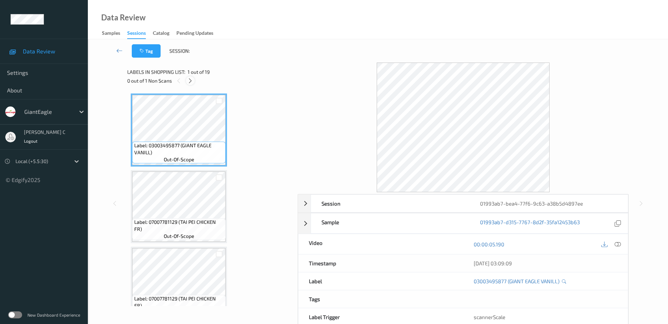
click at [189, 81] on icon at bounding box center [190, 81] width 6 height 6
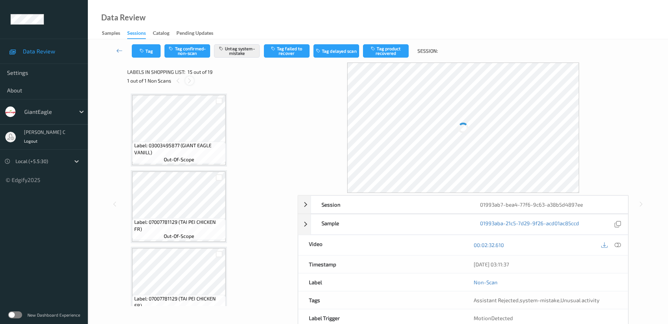
scroll to position [1000, 0]
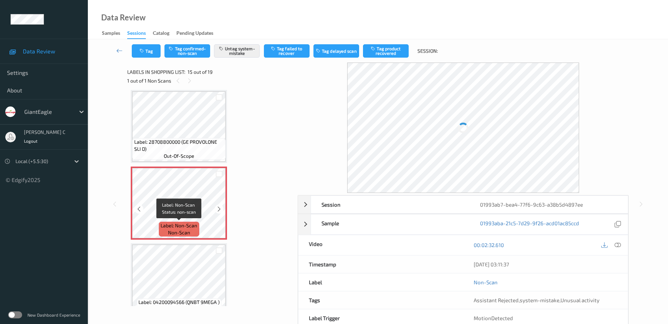
click at [194, 232] on div "Label: Non-Scan non-scan" at bounding box center [179, 229] width 40 height 15
click at [219, 210] on icon at bounding box center [219, 209] width 6 height 6
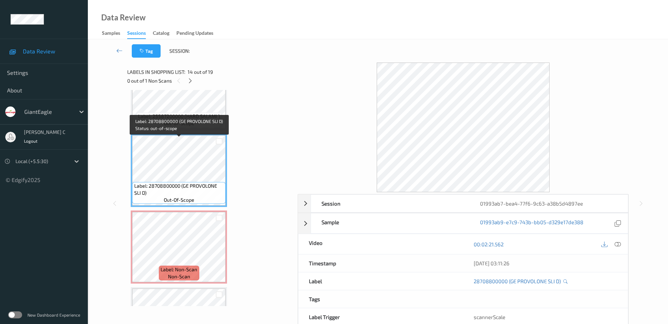
scroll to position [868, 0]
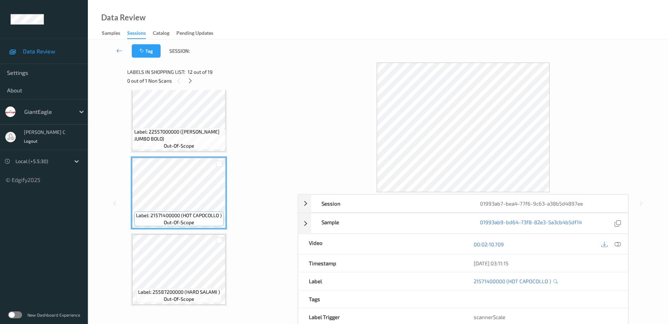
click at [188, 143] on span "out-of-scope" at bounding box center [179, 145] width 31 height 7
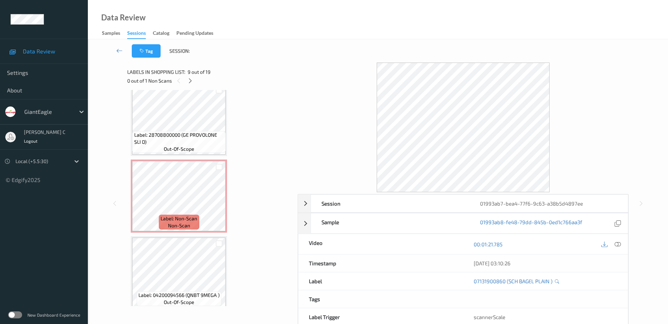
scroll to position [1044, 0]
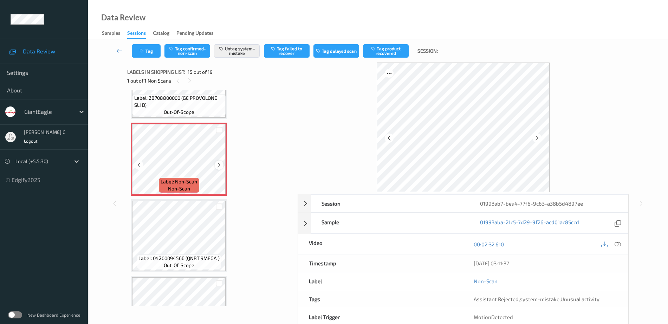
click at [221, 165] on icon at bounding box center [219, 165] width 6 height 6
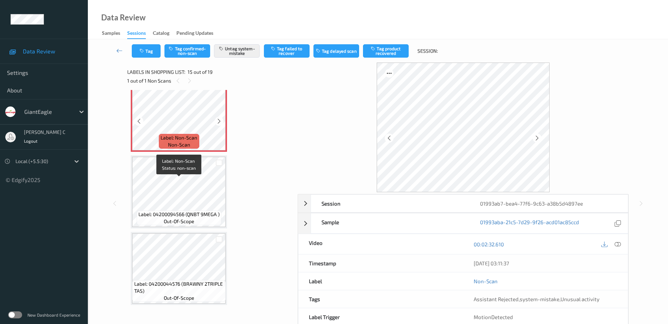
click at [191, 212] on span "Label: 04200094566 (QNBT 9MEGA )" at bounding box center [179, 214] width 81 height 7
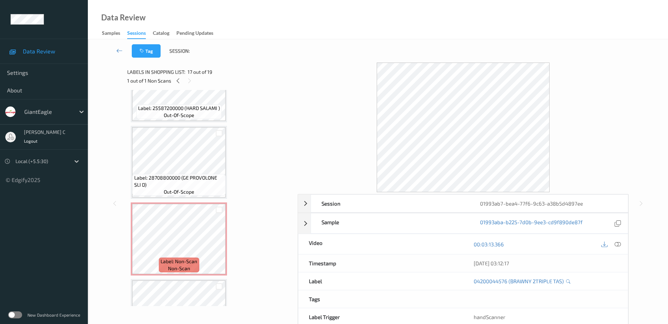
scroll to position [956, 0]
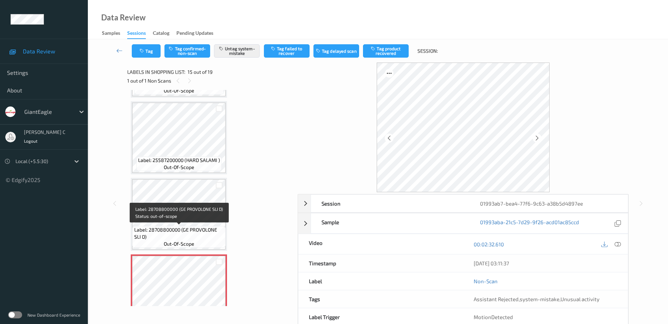
click at [193, 229] on span "Label: 28708800000 (GE PROVOLONE SLI D)" at bounding box center [179, 233] width 90 height 14
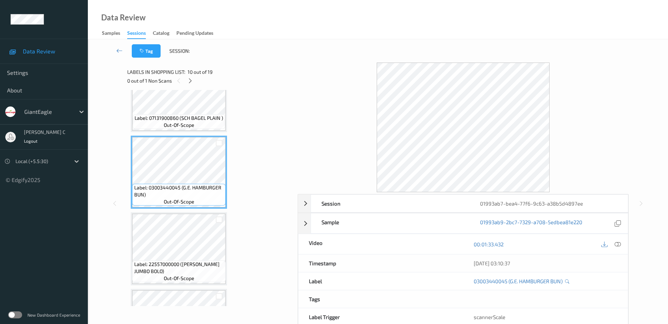
scroll to position [648, 0]
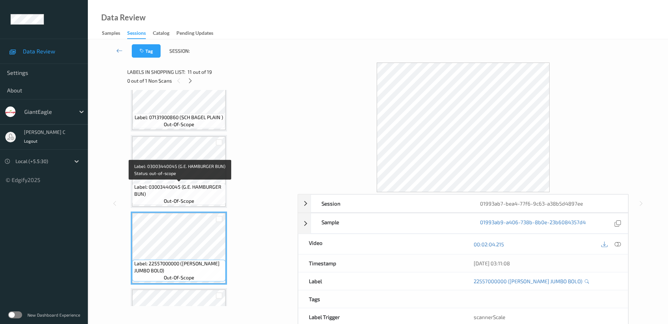
click at [174, 197] on span "Label: 03003440045 (G.E. HAMBURGER BUN)" at bounding box center [179, 191] width 90 height 14
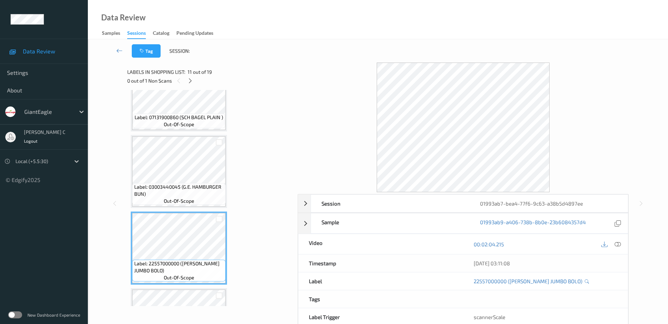
click at [184, 200] on span "out-of-scope" at bounding box center [179, 201] width 31 height 7
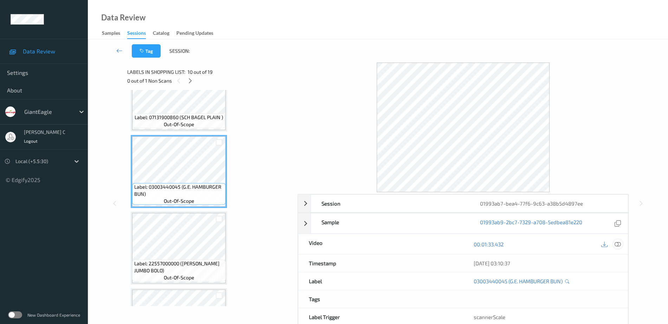
click at [618, 243] on icon at bounding box center [618, 244] width 6 height 6
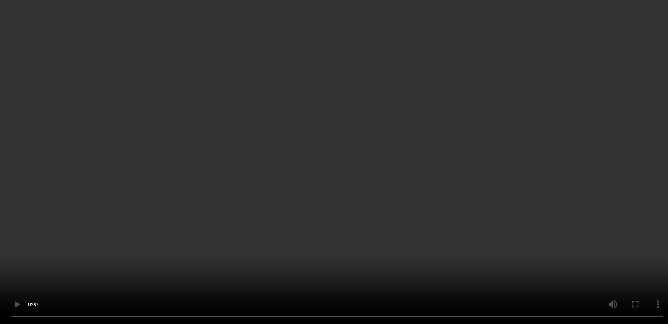
scroll to position [956, 0]
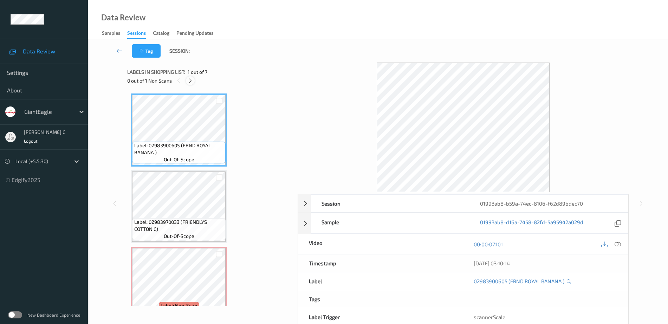
click at [190, 84] on div at bounding box center [190, 80] width 9 height 9
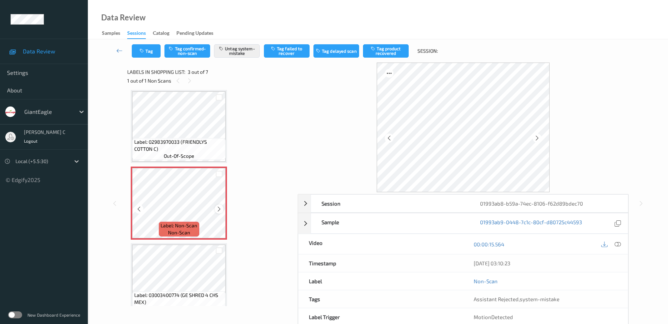
click at [216, 206] on icon at bounding box center [219, 209] width 6 height 6
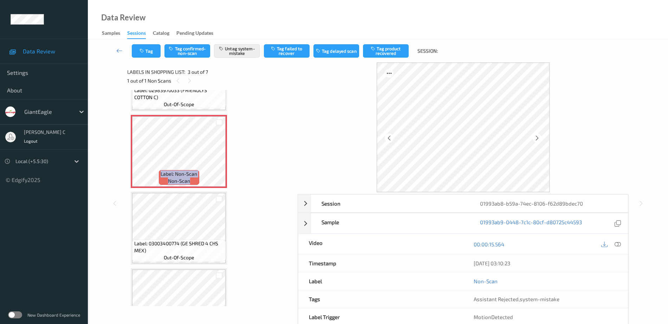
click at [168, 253] on span "Label: 03003400774 (GE SHRED 4 CHS MEX)" at bounding box center [179, 247] width 90 height 14
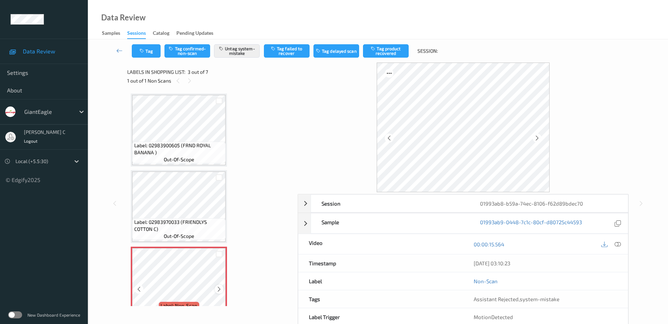
click at [220, 287] on icon at bounding box center [219, 289] width 6 height 6
click at [220, 286] on icon at bounding box center [219, 289] width 6 height 6
click at [139, 51] on button "Tag" at bounding box center [146, 50] width 29 height 13
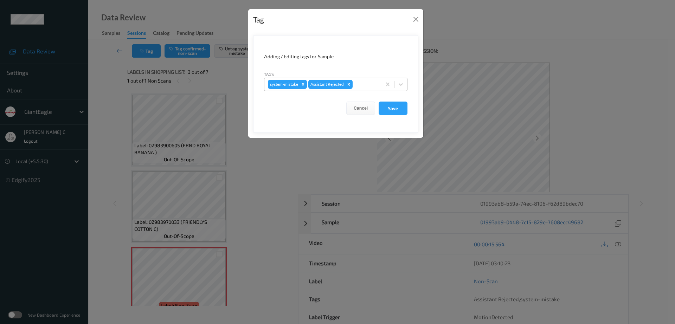
click at [360, 88] on div at bounding box center [366, 84] width 24 height 8
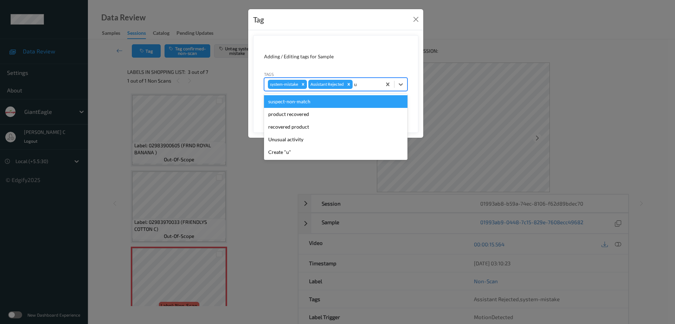
type input "un"
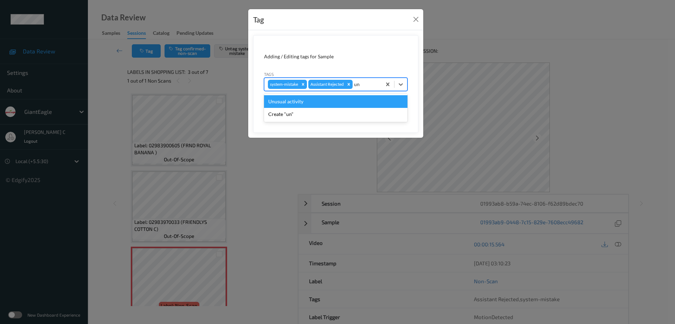
click at [361, 96] on div "Unusual activity" at bounding box center [335, 101] width 143 height 13
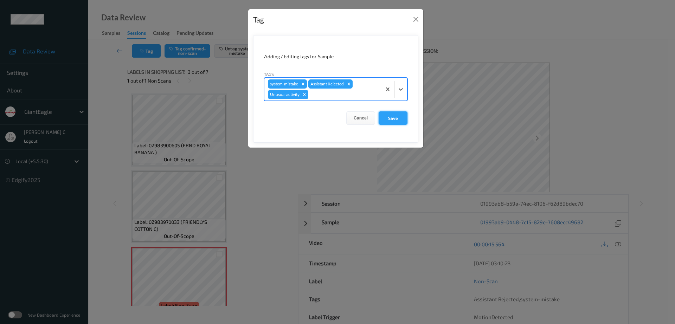
click at [398, 119] on button "Save" at bounding box center [393, 117] width 29 height 13
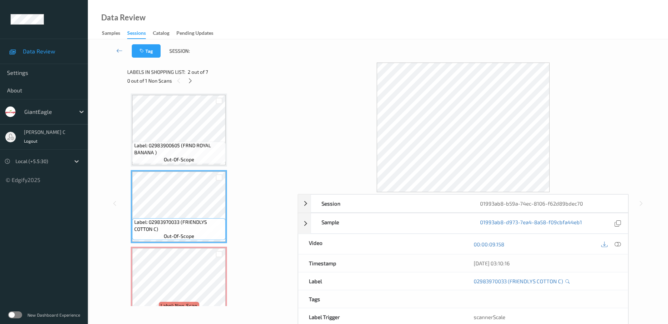
click at [191, 160] on span "out-of-scope" at bounding box center [179, 159] width 31 height 7
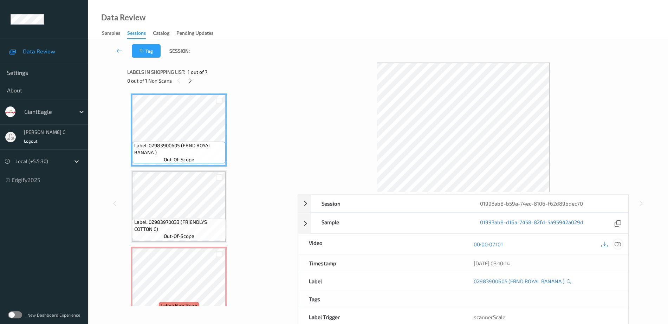
click at [617, 247] on div at bounding box center [617, 243] width 9 height 9
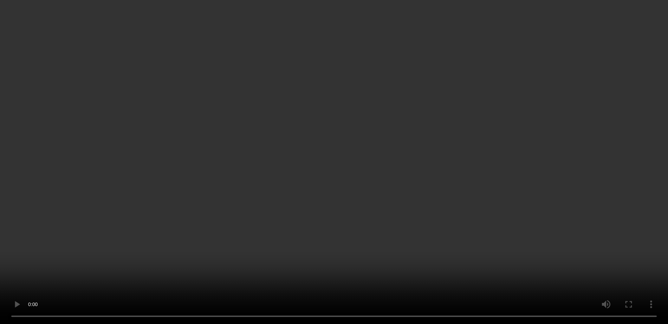
scroll to position [44, 0]
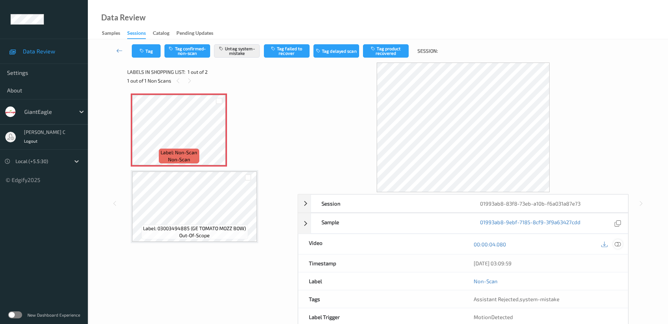
click at [619, 247] on icon at bounding box center [618, 244] width 6 height 6
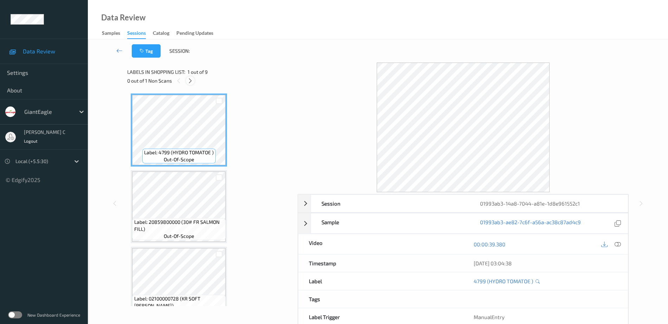
click at [188, 82] on icon at bounding box center [190, 81] width 6 height 6
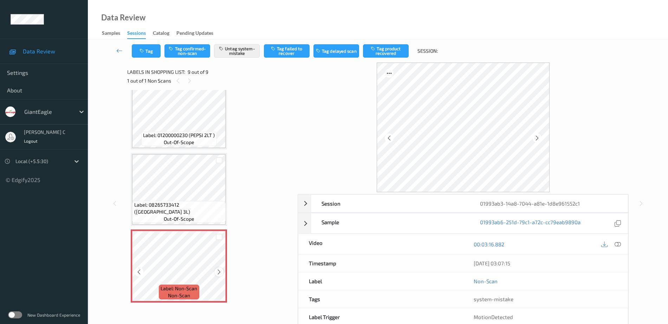
click at [219, 273] on icon at bounding box center [219, 272] width 6 height 6
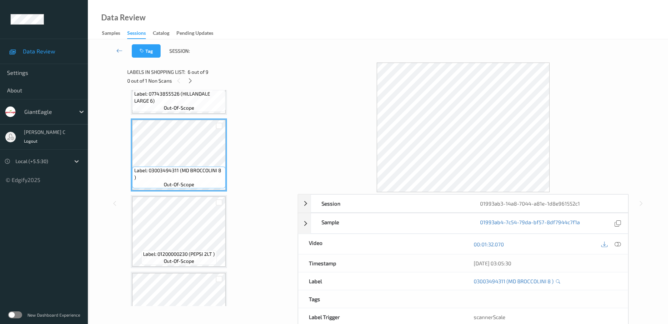
scroll to position [345, 0]
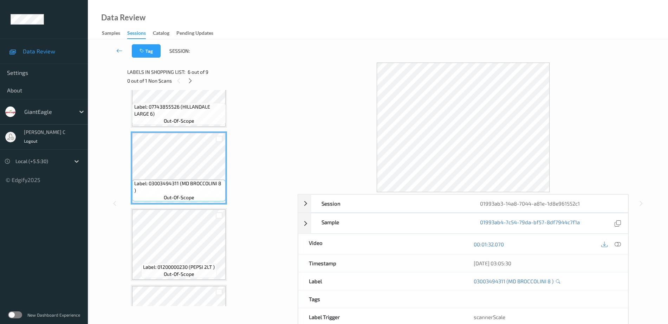
click at [183, 112] on span "Label: 07743855526 (HILLANDALE LARGE 6)" at bounding box center [179, 110] width 90 height 14
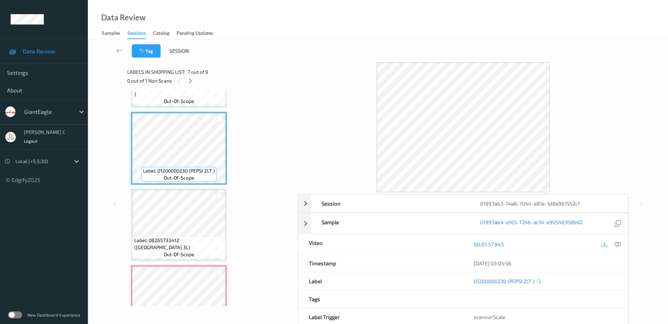
scroll to position [477, 0]
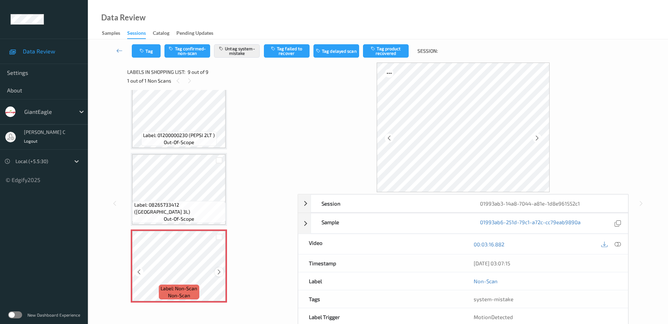
click at [221, 273] on icon at bounding box center [219, 272] width 6 height 6
click at [153, 59] on div "Tag Tag confirmed-non-scan Untag system-mistake Tag failed to recover Tag delay…" at bounding box center [378, 50] width 552 height 23
click at [152, 55] on button "Tag" at bounding box center [146, 50] width 29 height 13
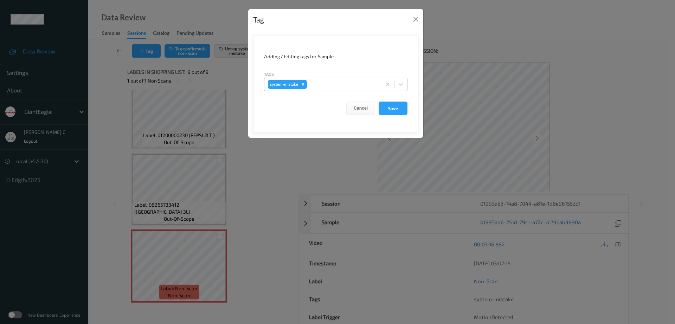
click at [318, 89] on div "system-mistake" at bounding box center [322, 84] width 117 height 12
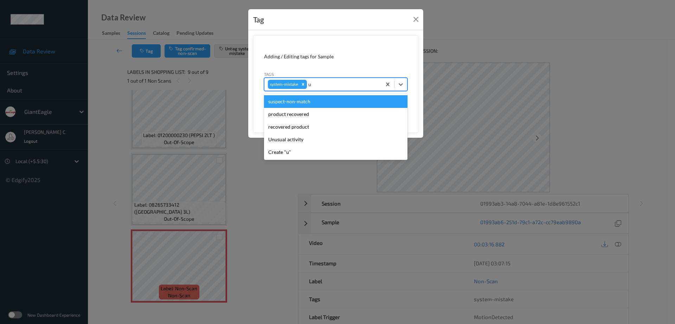
type input "un"
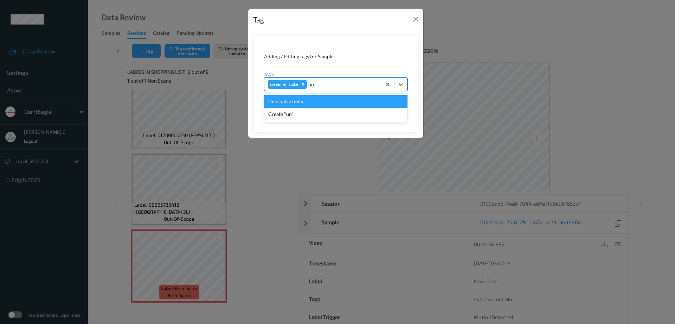
click at [283, 102] on div "Unusual activity" at bounding box center [335, 101] width 143 height 13
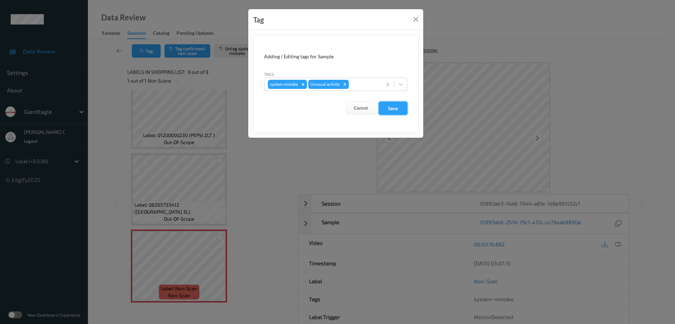
click at [388, 107] on button "Save" at bounding box center [393, 108] width 29 height 13
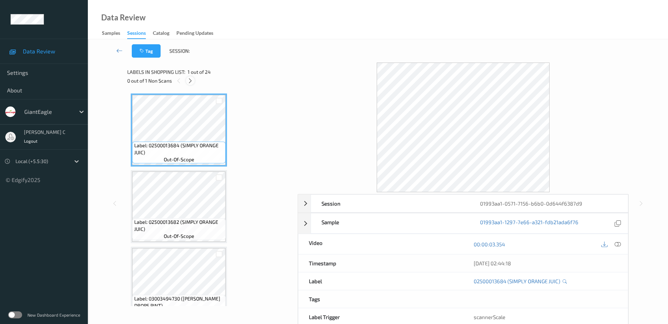
click at [187, 78] on icon at bounding box center [190, 81] width 6 height 6
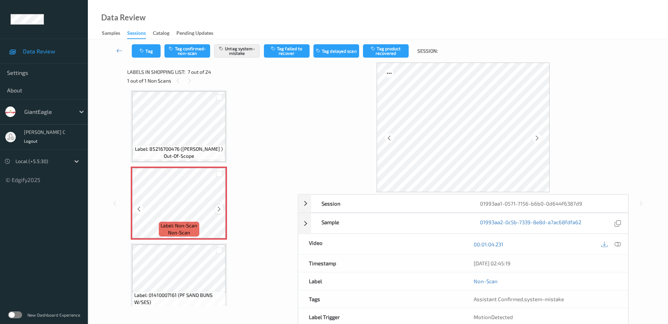
click at [220, 210] on icon at bounding box center [219, 209] width 6 height 6
click at [182, 149] on span "Label: 85216700476 (PAPAYA MARADOL )" at bounding box center [179, 149] width 88 height 7
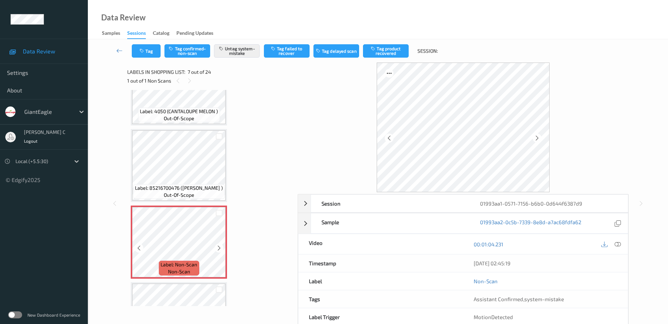
scroll to position [343, 0]
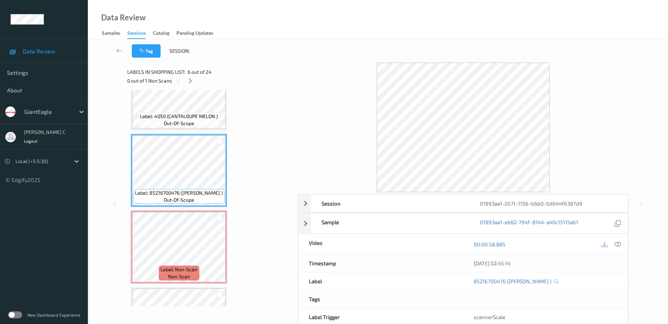
click at [185, 189] on span "Label: 85216700476 (PAPAYA MARADOL )" at bounding box center [179, 192] width 88 height 7
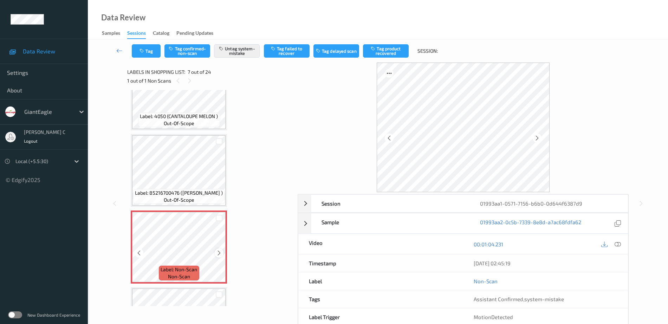
click at [219, 254] on icon at bounding box center [219, 253] width 6 height 6
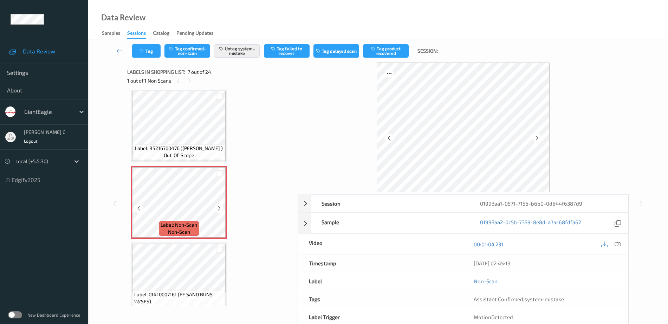
scroll to position [431, 0]
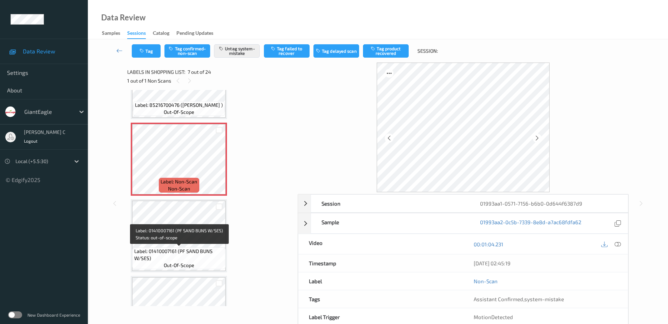
click at [191, 252] on span "Label: 01410007161 (PF SAND BUNS W/SES)" at bounding box center [179, 255] width 90 height 14
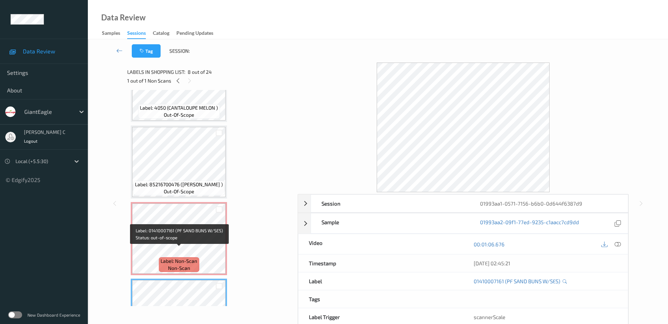
scroll to position [343, 0]
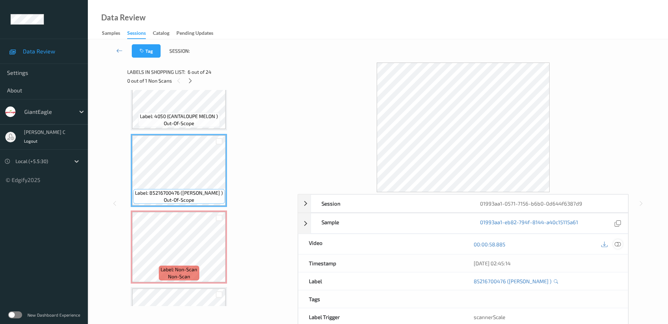
click at [616, 243] on icon at bounding box center [618, 244] width 6 height 6
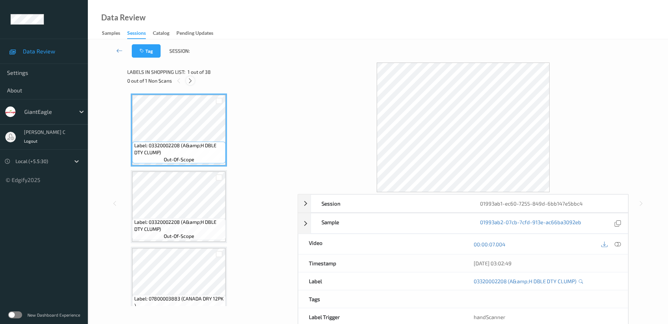
click at [191, 76] on div at bounding box center [190, 80] width 9 height 9
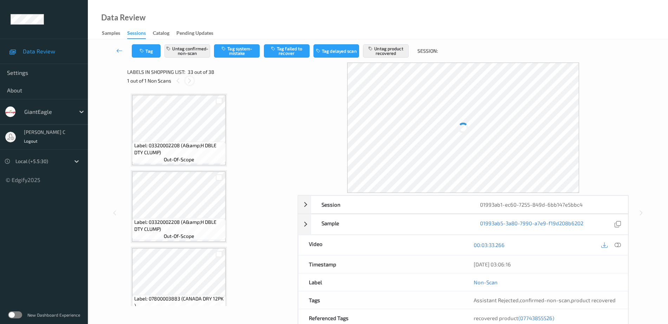
scroll to position [2379, 0]
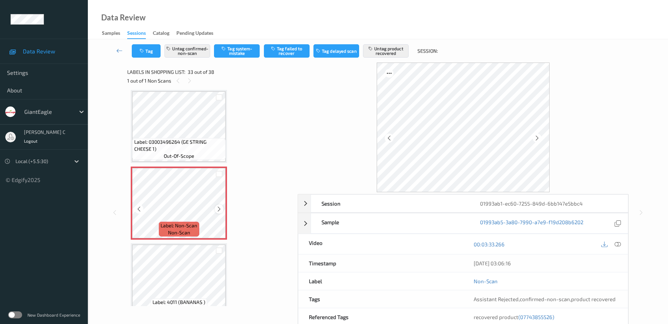
click at [219, 211] on icon at bounding box center [219, 209] width 6 height 6
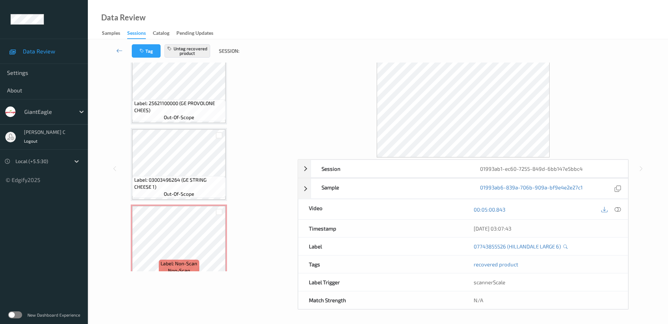
scroll to position [2304, 0]
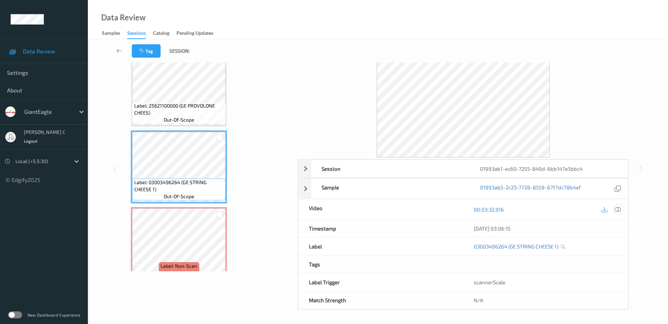
click at [617, 208] on icon at bounding box center [618, 209] width 6 height 6
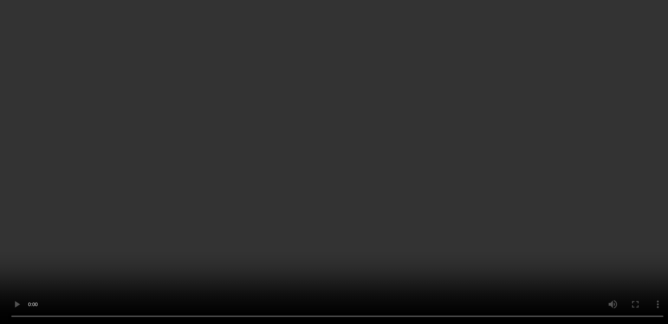
scroll to position [2436, 0]
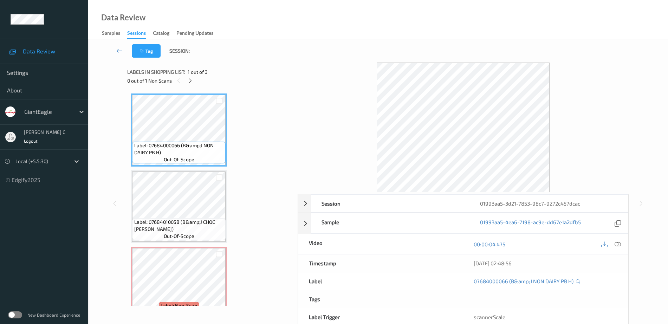
click at [193, 76] on div "0 out of 1 Non Scans" at bounding box center [210, 80] width 166 height 9
click at [192, 79] on icon at bounding box center [190, 81] width 6 height 6
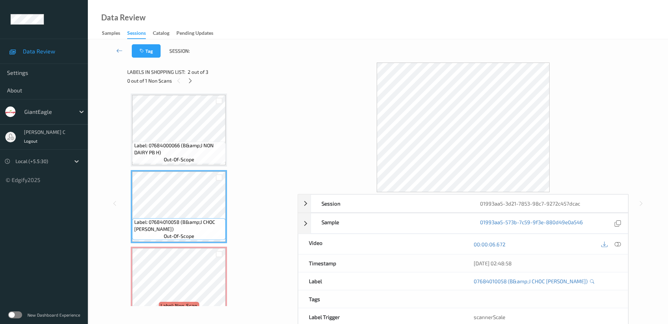
scroll to position [17, 0]
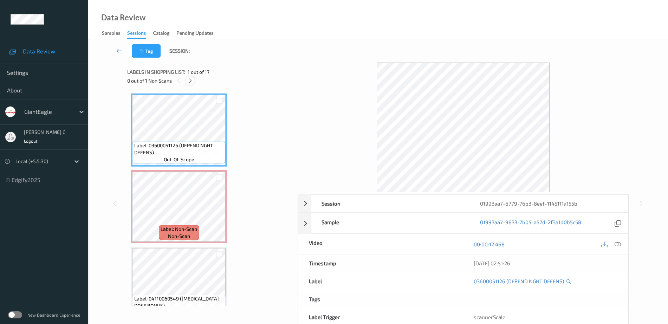
click at [188, 80] on icon at bounding box center [190, 81] width 6 height 6
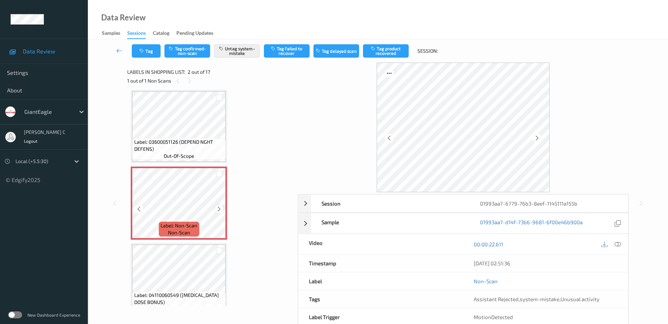
click at [222, 210] on div at bounding box center [219, 209] width 9 height 9
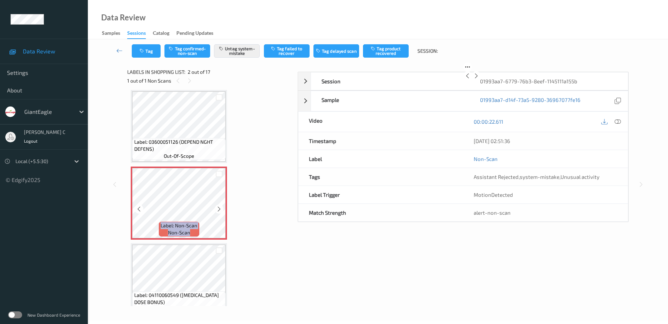
click at [222, 210] on div at bounding box center [219, 209] width 9 height 9
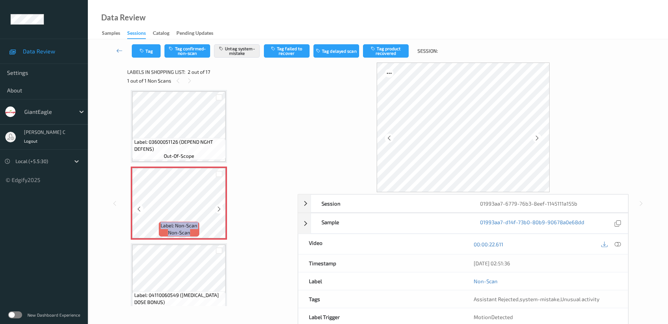
click at [222, 210] on div at bounding box center [219, 209] width 9 height 9
click at [180, 141] on span "Label: 03600051126 (DEPEND NGHT DEFENS)" at bounding box center [179, 146] width 90 height 14
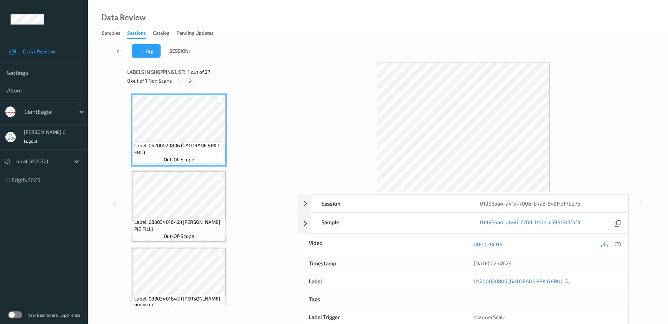
click at [190, 78] on icon at bounding box center [190, 81] width 6 height 6
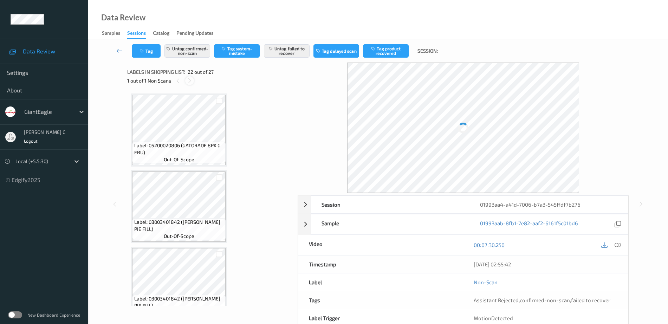
scroll to position [1536, 0]
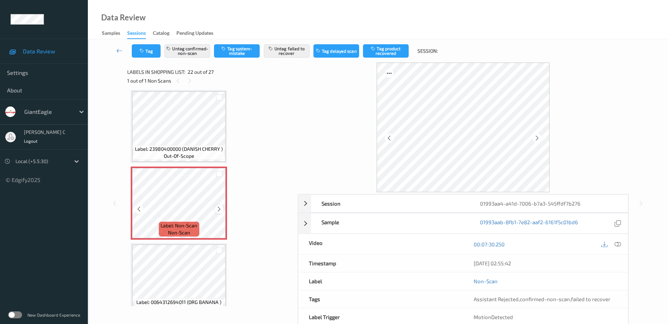
click at [219, 207] on icon at bounding box center [219, 209] width 6 height 6
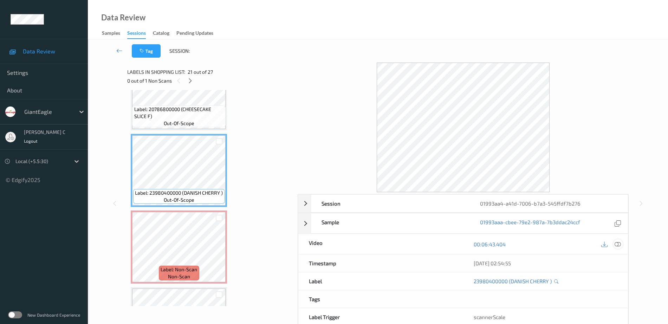
click at [618, 244] on icon at bounding box center [618, 244] width 6 height 6
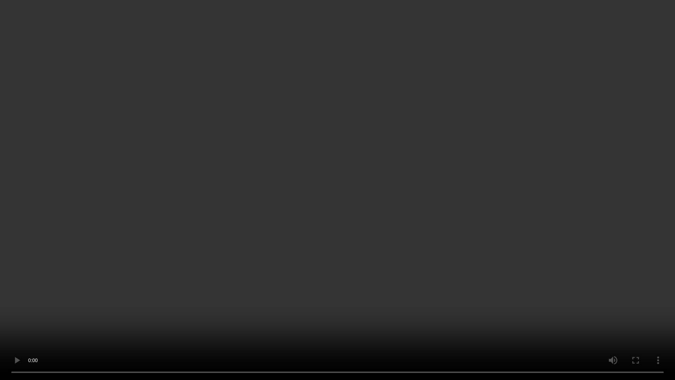
click at [332, 17] on video at bounding box center [337, 190] width 675 height 380
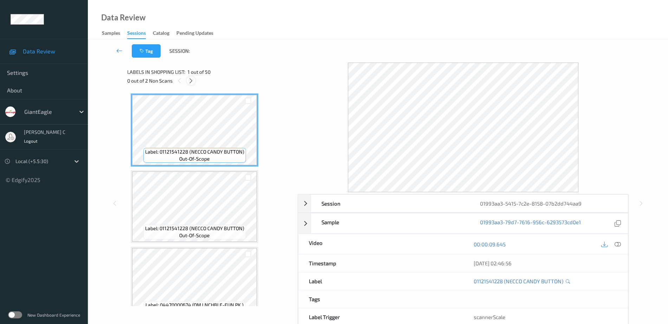
click at [194, 78] on icon at bounding box center [191, 81] width 6 height 6
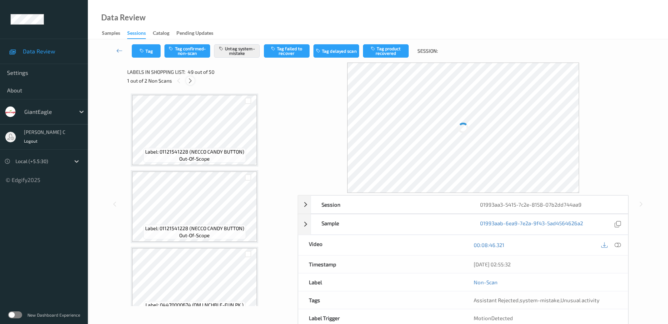
scroll to position [3606, 0]
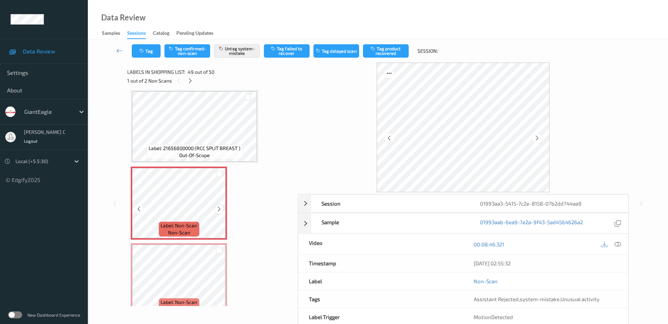
click at [218, 206] on icon at bounding box center [219, 209] width 6 height 6
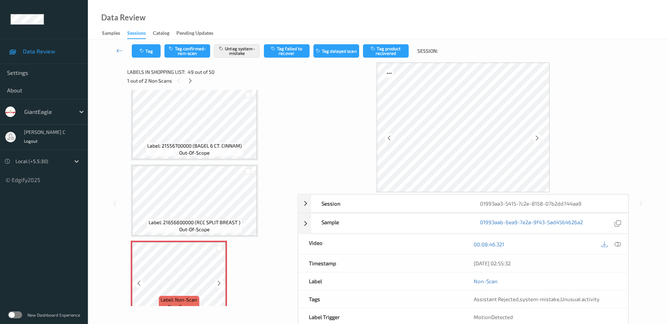
scroll to position [3619, 0]
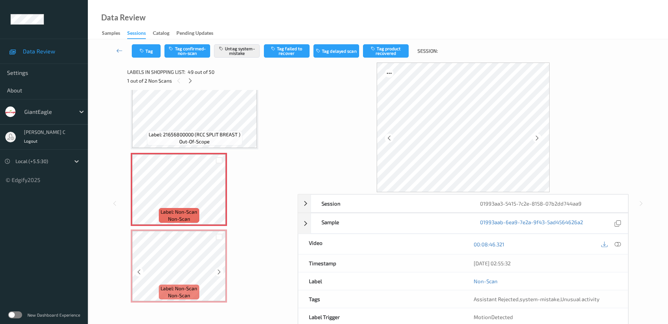
click at [179, 299] on div "Label: Non-Scan non-scan" at bounding box center [179, 266] width 96 height 73
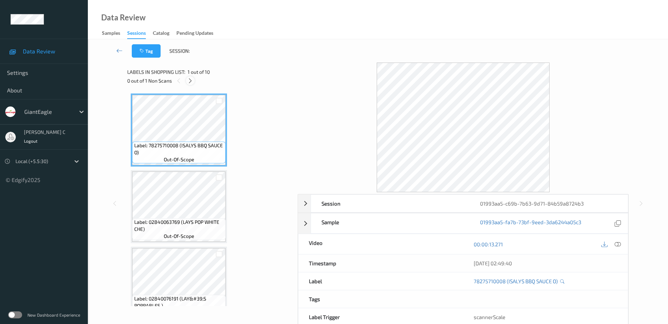
click at [193, 81] on icon at bounding box center [190, 81] width 6 height 6
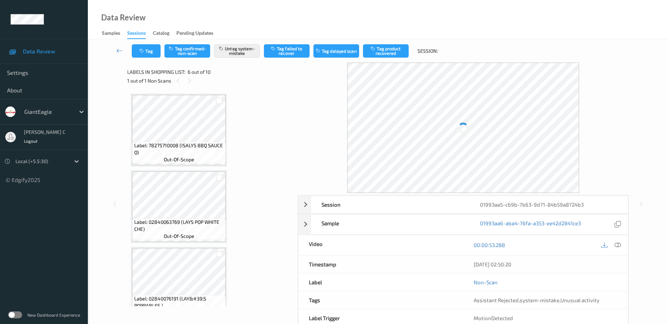
scroll to position [310, 0]
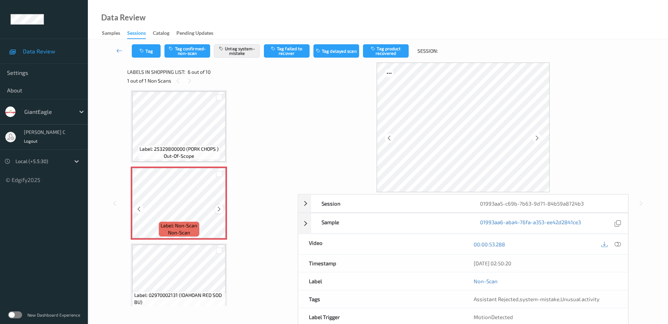
click at [219, 208] on icon at bounding box center [219, 209] width 6 height 6
click at [164, 145] on div "Label: 25329800000 (PORK CHOPS ) out-of-scope" at bounding box center [179, 152] width 83 height 15
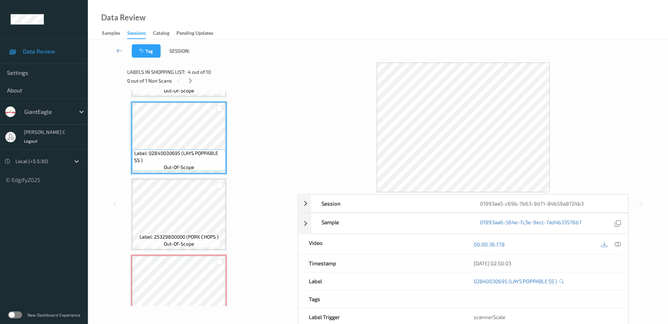
scroll to position [178, 0]
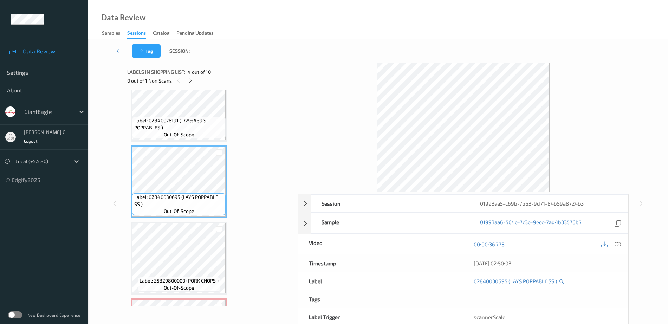
click at [189, 130] on span "Label: 02840076191 (LAY&#39;S POPPABLES )" at bounding box center [179, 124] width 90 height 14
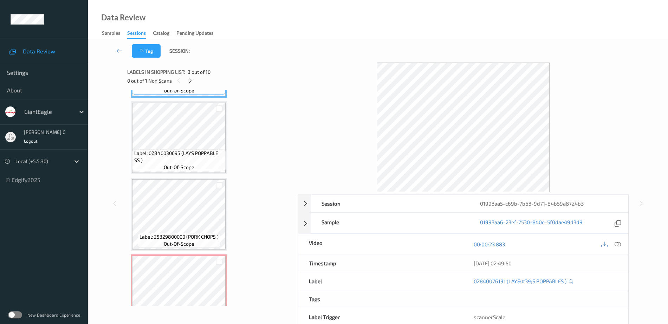
scroll to position [310, 0]
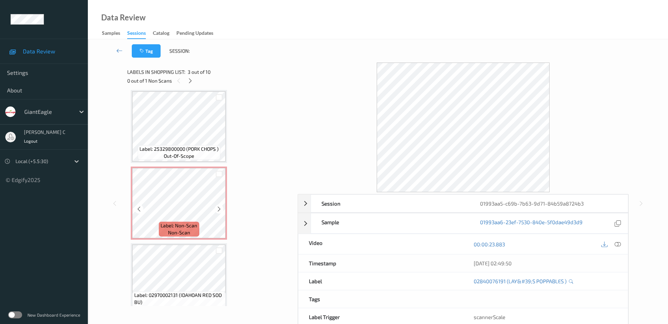
click at [189, 225] on span "Label: Non-Scan" at bounding box center [179, 225] width 37 height 7
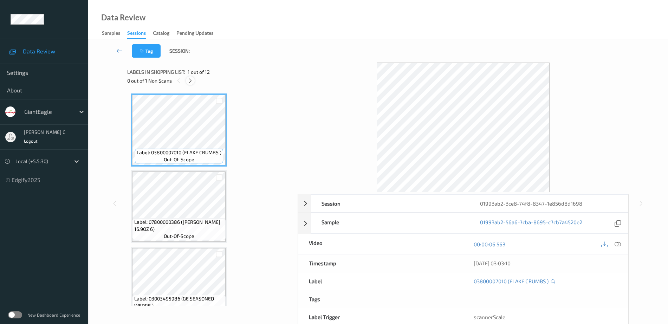
click at [189, 81] on icon at bounding box center [190, 81] width 6 height 6
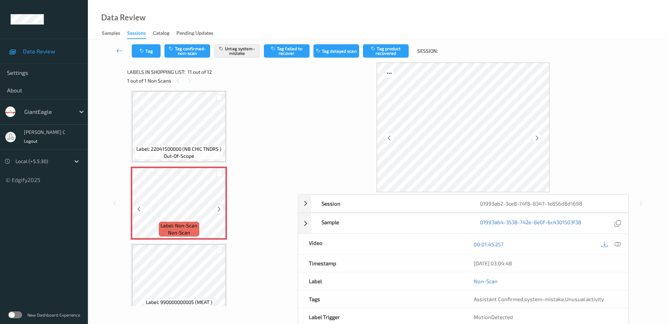
click at [216, 209] on div at bounding box center [219, 209] width 9 height 9
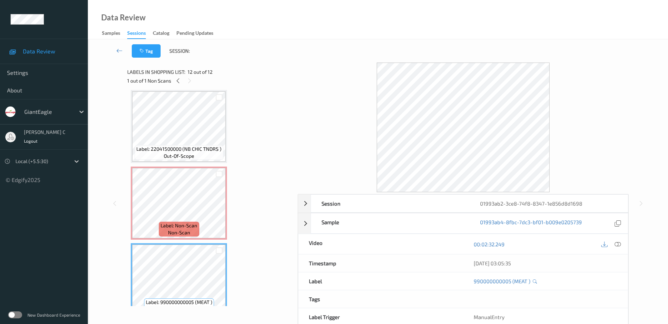
scroll to position [605, 0]
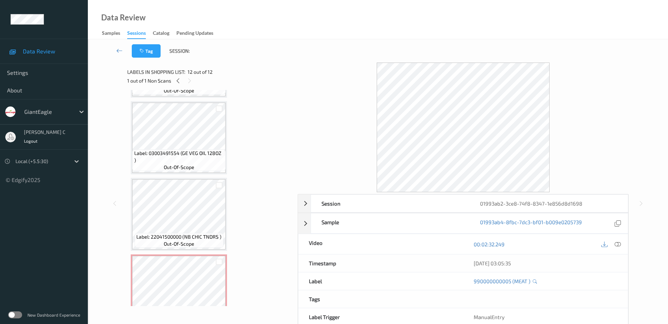
click at [184, 174] on div "Label: 03003491554 (GE VEG OIL 128OZ ) out-of-scope" at bounding box center [179, 137] width 96 height 73
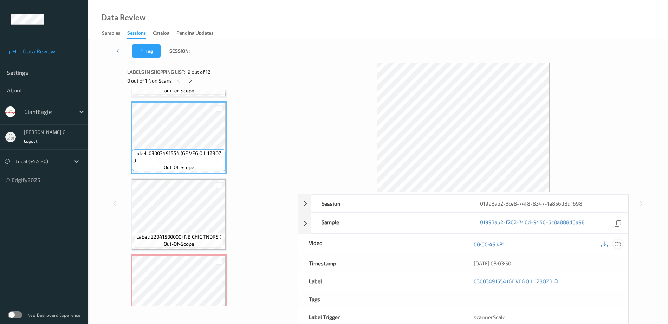
click at [621, 241] on icon at bounding box center [618, 244] width 6 height 6
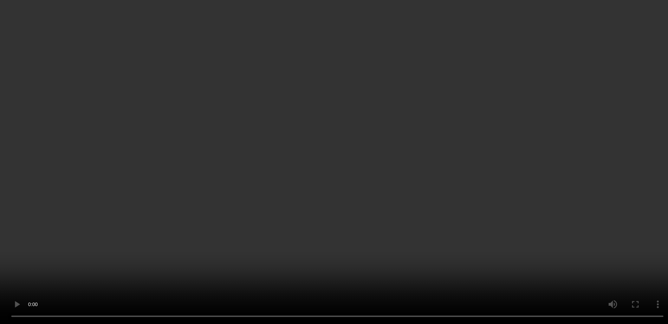
scroll to position [693, 0]
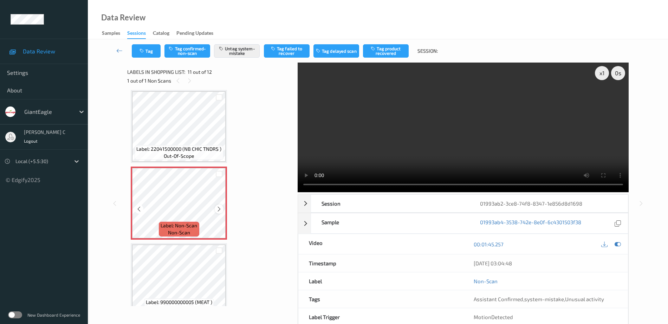
click at [217, 208] on icon at bounding box center [219, 209] width 6 height 6
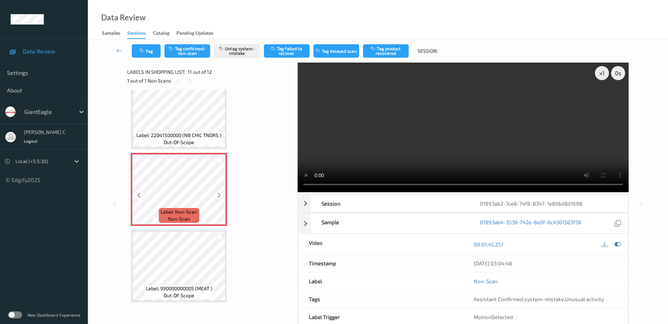
scroll to position [35, 0]
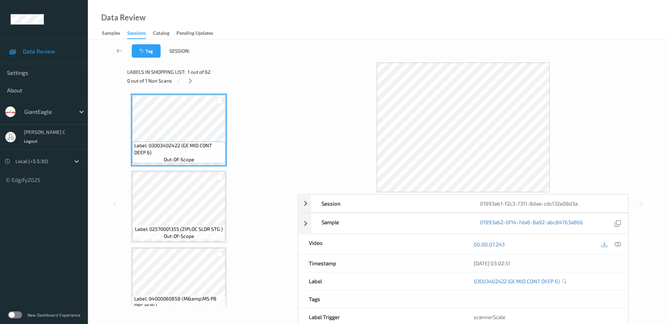
click at [192, 76] on div at bounding box center [190, 80] width 9 height 9
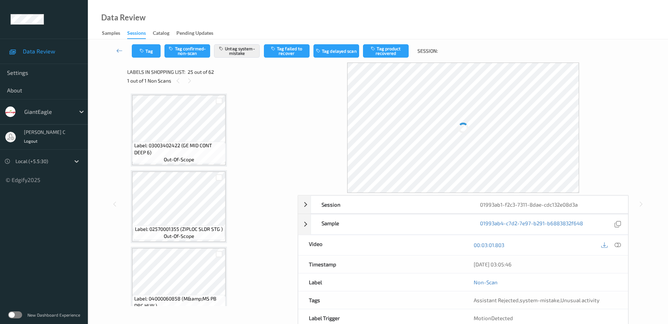
scroll to position [1766, 0]
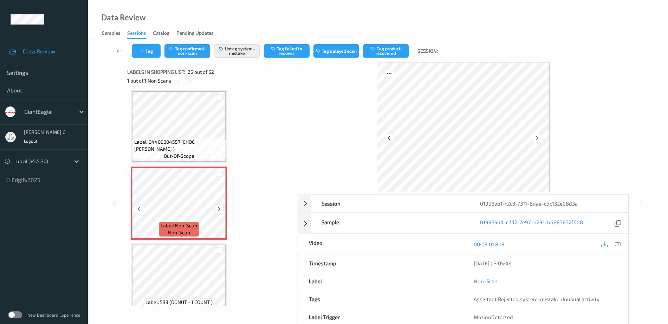
click at [219, 208] on icon at bounding box center [219, 209] width 6 height 6
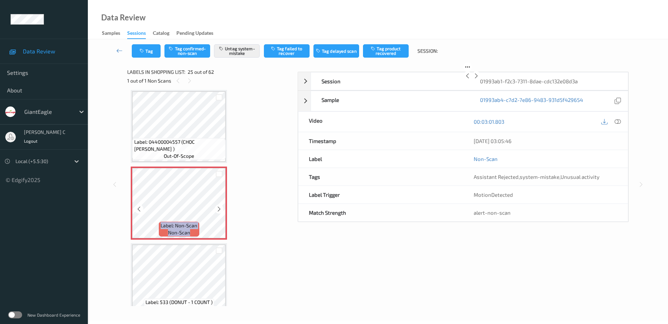
click at [219, 208] on icon at bounding box center [219, 209] width 6 height 6
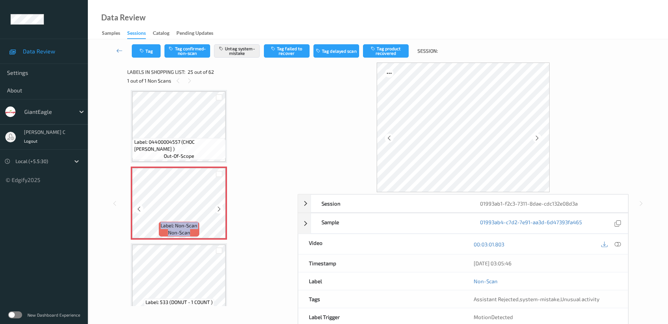
click at [219, 208] on icon at bounding box center [219, 209] width 6 height 6
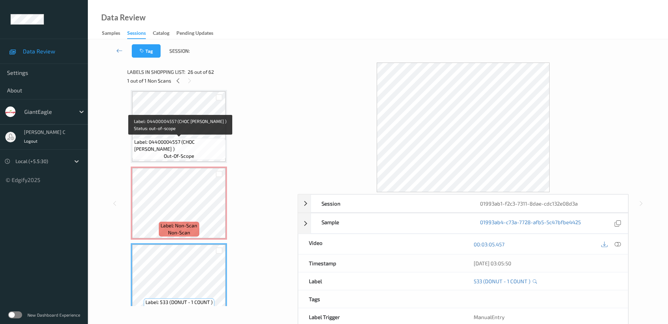
click at [186, 142] on span "Label: 04400004557 (CHOC [PERSON_NAME] )" at bounding box center [179, 146] width 90 height 14
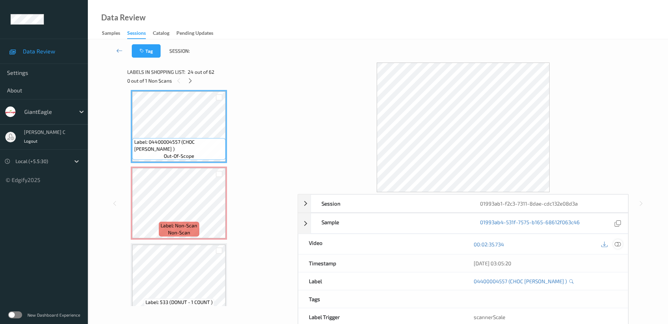
click at [617, 243] on icon at bounding box center [618, 244] width 6 height 6
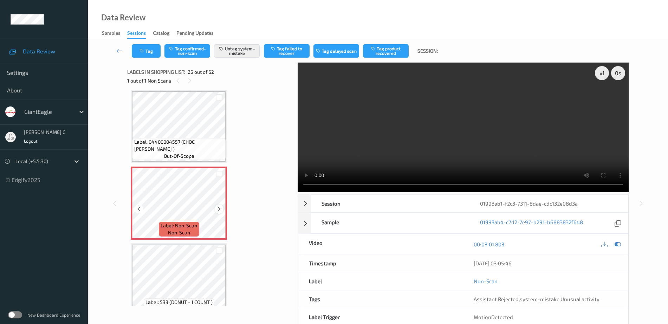
click at [221, 213] on div at bounding box center [219, 209] width 9 height 9
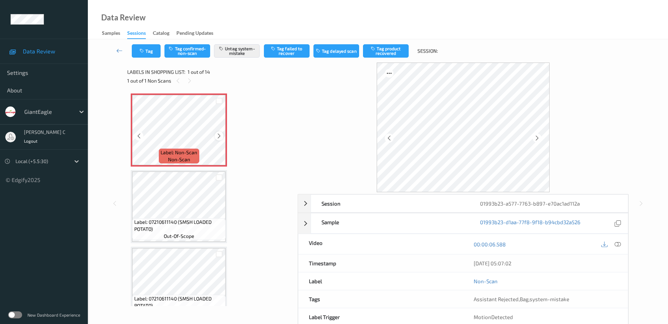
click at [217, 137] on icon at bounding box center [219, 136] width 6 height 6
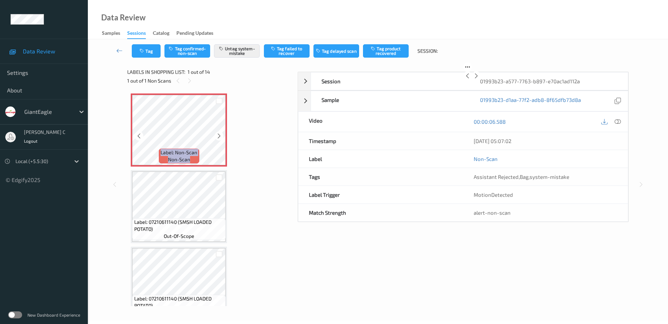
click at [218, 137] on icon at bounding box center [219, 136] width 6 height 6
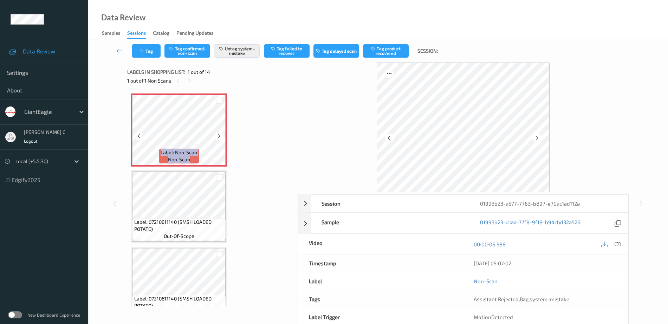
click at [218, 137] on icon at bounding box center [219, 136] width 6 height 6
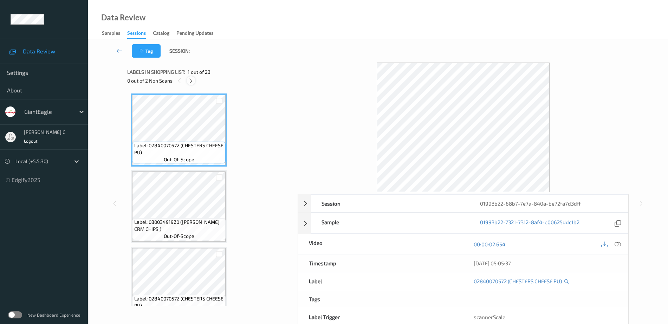
click at [192, 81] on icon at bounding box center [191, 81] width 6 height 6
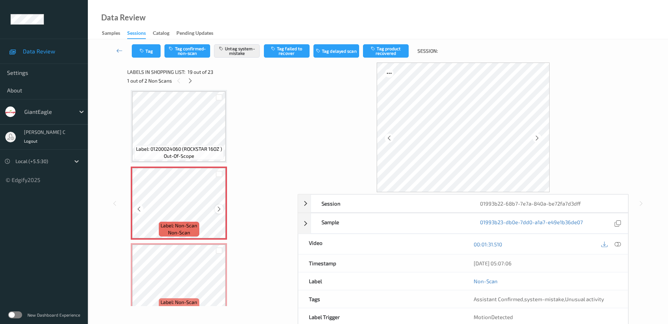
click at [216, 211] on div at bounding box center [219, 209] width 9 height 9
click at [217, 211] on icon at bounding box center [219, 209] width 6 height 6
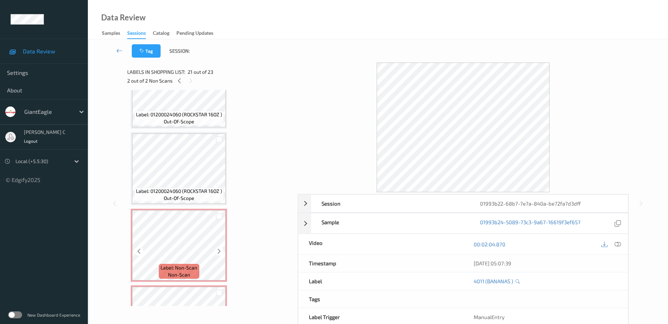
scroll to position [1262, 0]
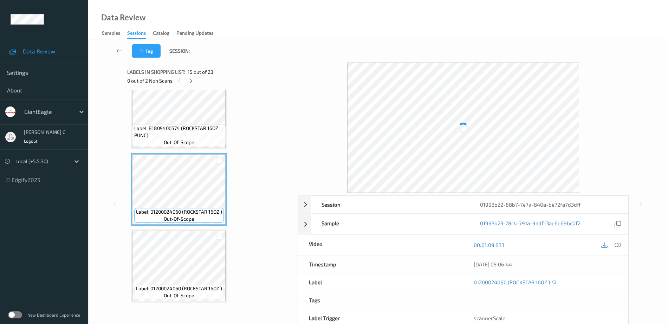
scroll to position [999, 0]
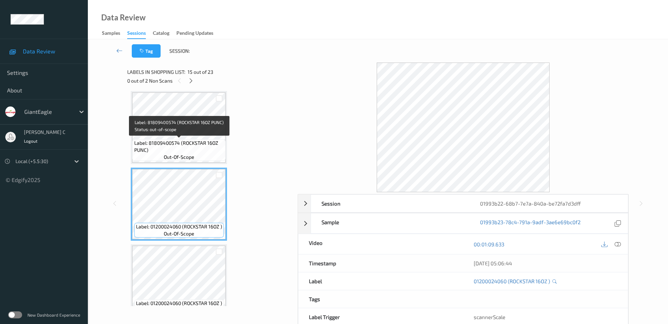
click at [174, 155] on span "out-of-scope" at bounding box center [179, 157] width 31 height 7
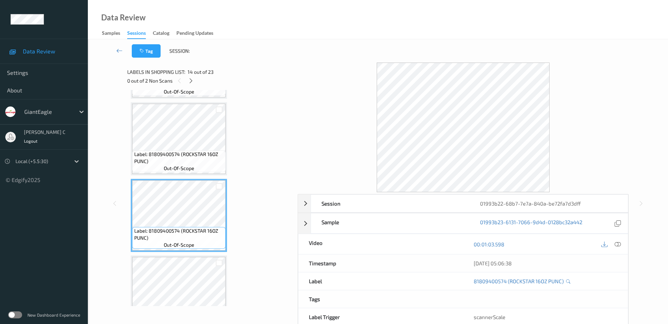
click at [181, 153] on span "Label: 81809400574 (ROCKSTAR 16OZ PUNC)" at bounding box center [179, 158] width 90 height 14
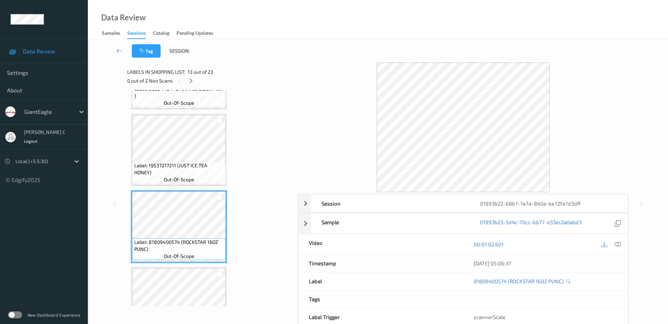
scroll to position [867, 0]
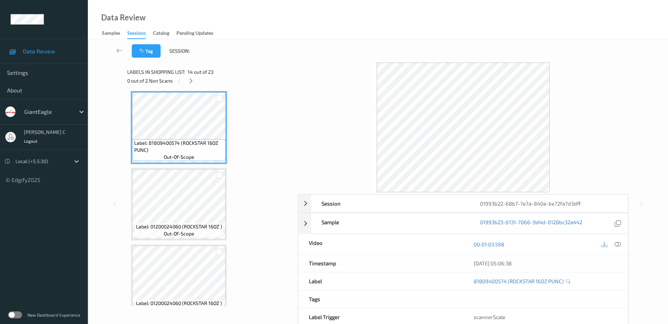
click at [182, 237] on div "Label: 01200024060 (ROCKSTAR 16OZ ) out-of-scope" at bounding box center [179, 230] width 90 height 15
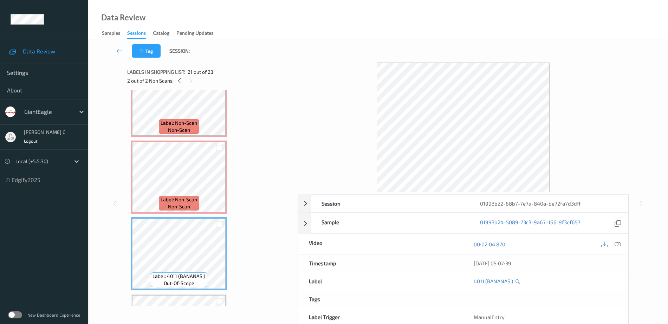
scroll to position [1394, 0]
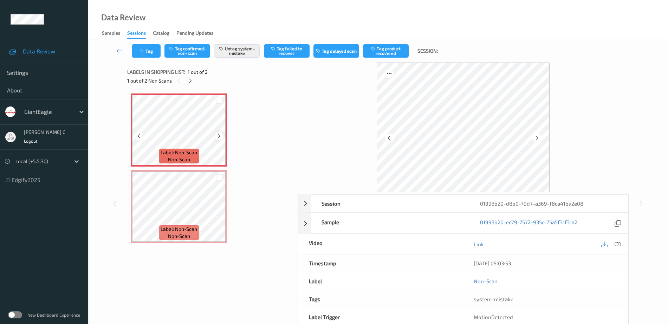
click at [221, 138] on icon at bounding box center [219, 136] width 6 height 6
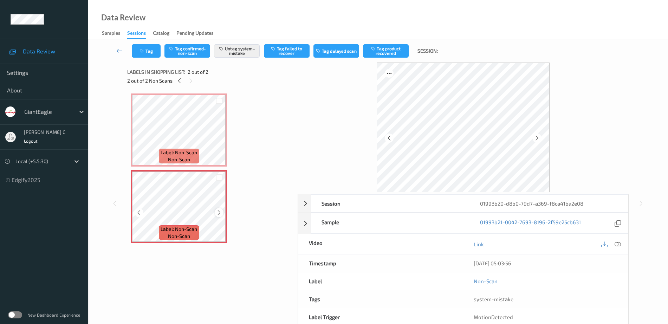
click at [219, 216] on icon at bounding box center [219, 213] width 6 height 6
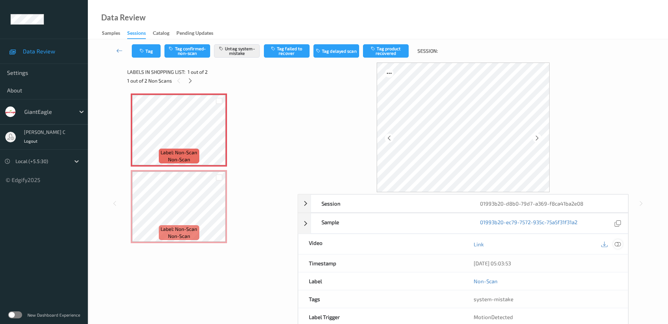
click at [616, 241] on icon at bounding box center [618, 244] width 6 height 6
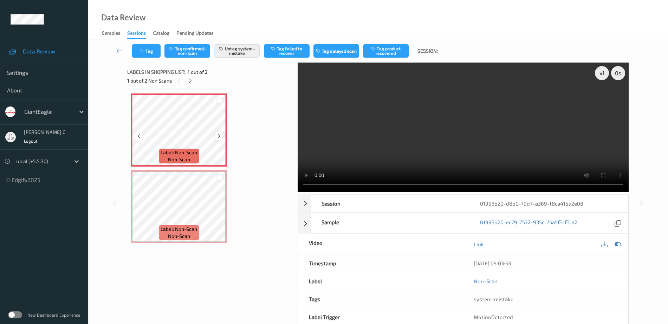
click at [221, 135] on icon at bounding box center [219, 136] width 6 height 6
click at [220, 136] on icon at bounding box center [219, 136] width 6 height 6
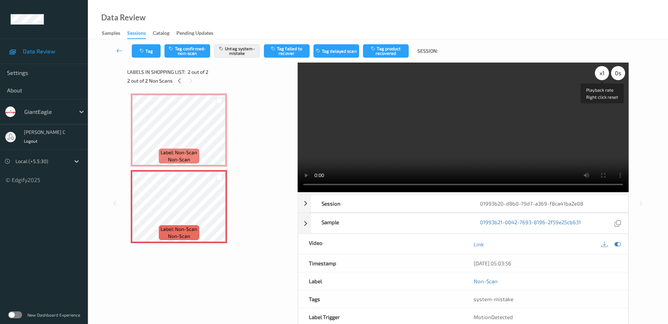
click at [601, 70] on div "x 1" at bounding box center [602, 73] width 14 height 14
click at [601, 70] on div "x 2" at bounding box center [602, 73] width 14 height 14
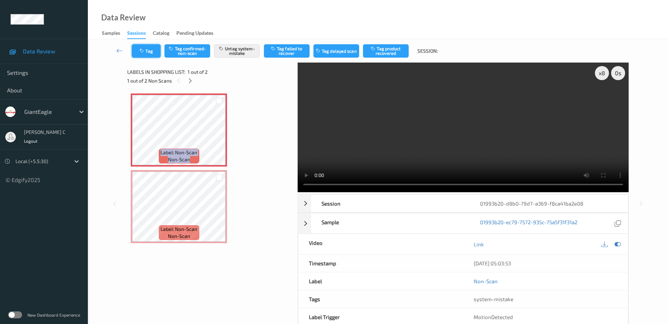
click at [154, 52] on button "Tag" at bounding box center [146, 50] width 29 height 13
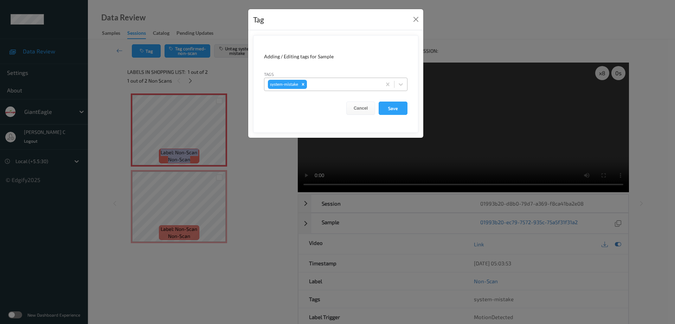
click at [339, 83] on div at bounding box center [343, 84] width 70 height 8
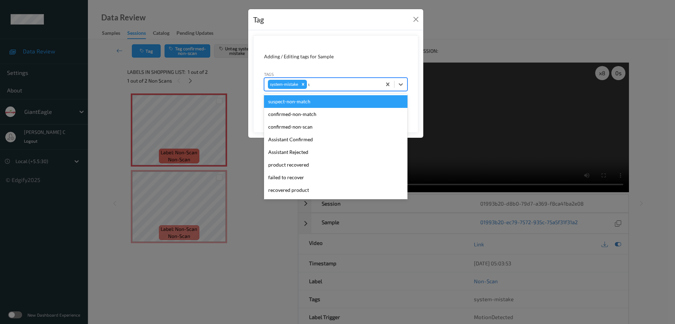
type input "un"
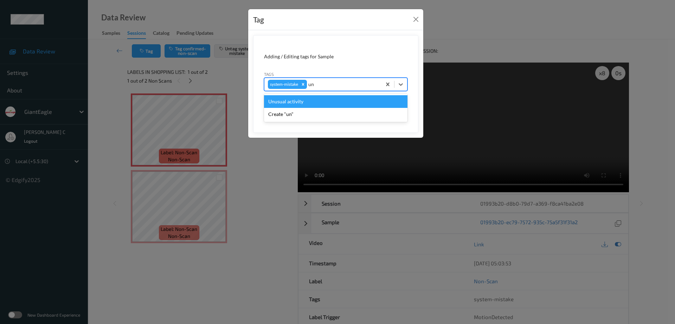
click at [306, 103] on div "Unusual activity" at bounding box center [335, 101] width 143 height 13
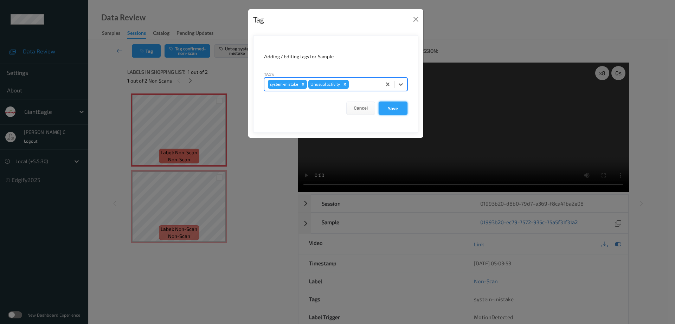
click at [390, 111] on button "Save" at bounding box center [393, 108] width 29 height 13
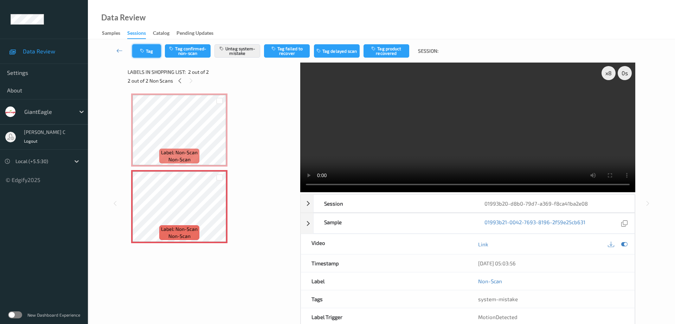
click at [152, 45] on button "Tag" at bounding box center [146, 50] width 29 height 13
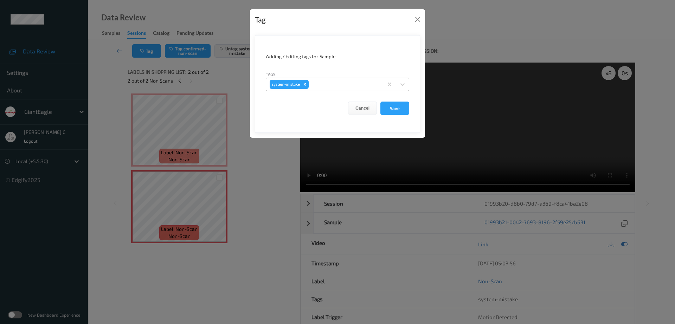
click at [324, 86] on div at bounding box center [345, 84] width 70 height 8
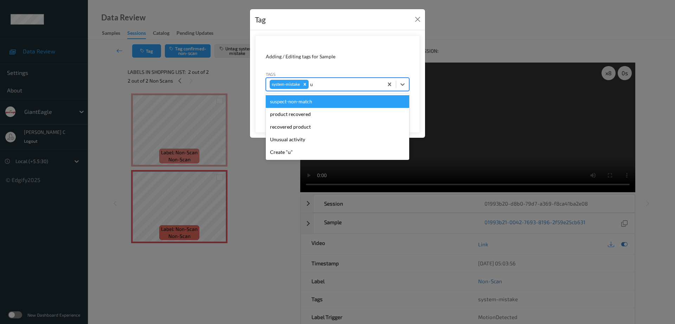
type input "un"
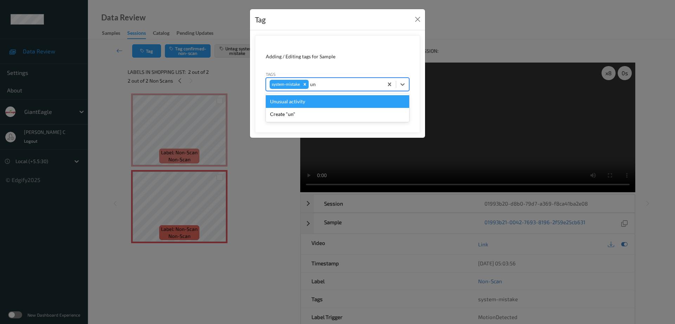
click at [304, 99] on div "Unusual activity" at bounding box center [337, 101] width 143 height 13
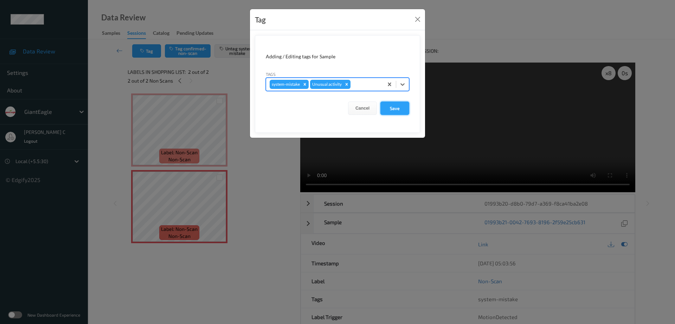
click at [394, 115] on button "Save" at bounding box center [394, 108] width 29 height 13
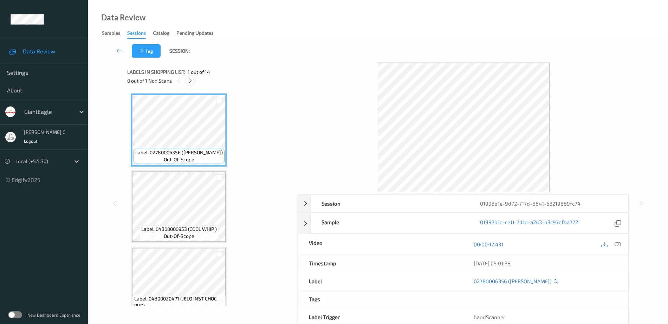
click at [191, 79] on icon at bounding box center [190, 81] width 6 height 6
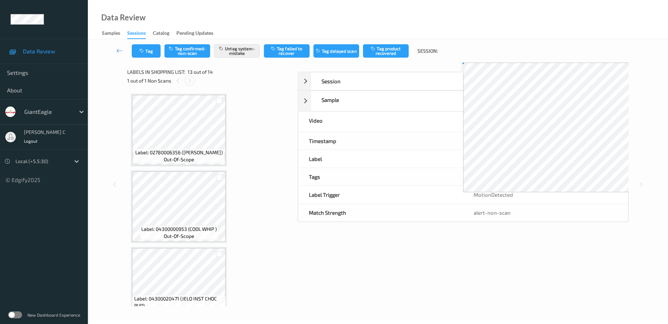
scroll to position [847, 0]
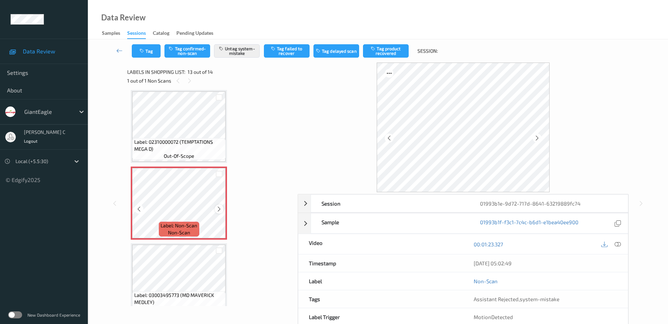
click at [219, 208] on icon at bounding box center [219, 209] width 6 height 6
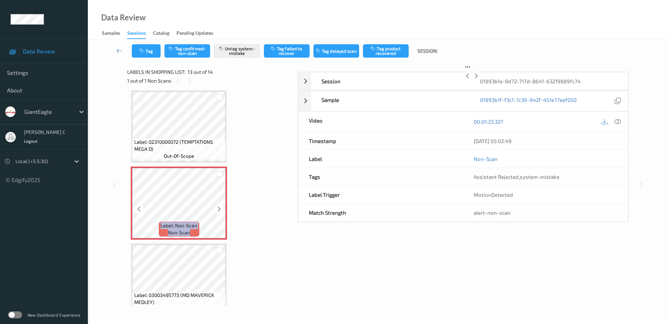
click at [219, 208] on icon at bounding box center [219, 209] width 6 height 6
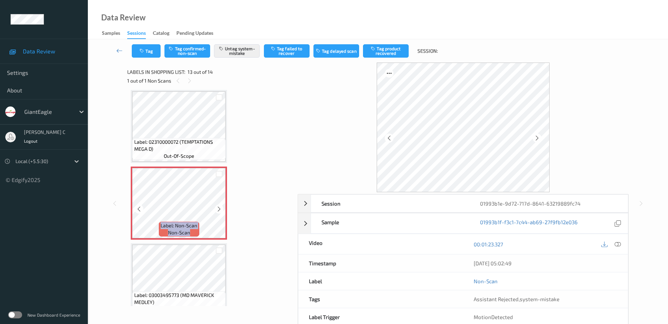
click at [219, 208] on icon at bounding box center [219, 209] width 6 height 6
click at [179, 147] on span "Label: 02310000072 (TEMPTATIONS MEGA D)" at bounding box center [179, 146] width 90 height 14
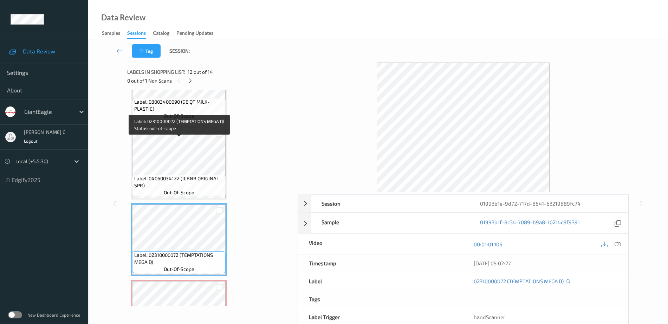
scroll to position [715, 0]
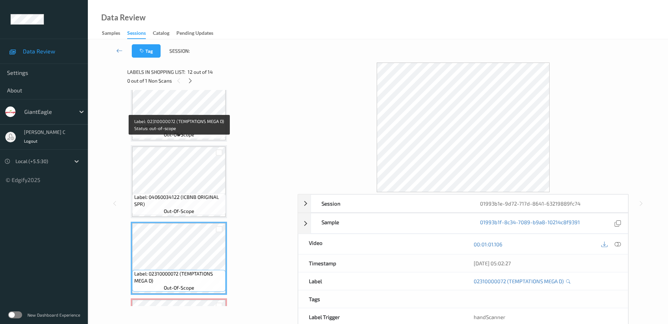
click at [177, 146] on div "Label: 04060034122 (ICBNB ORIGINAL SPR) out-of-scope" at bounding box center [179, 181] width 96 height 73
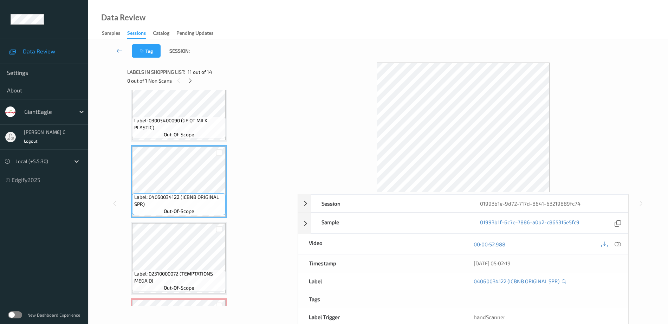
scroll to position [671, 0]
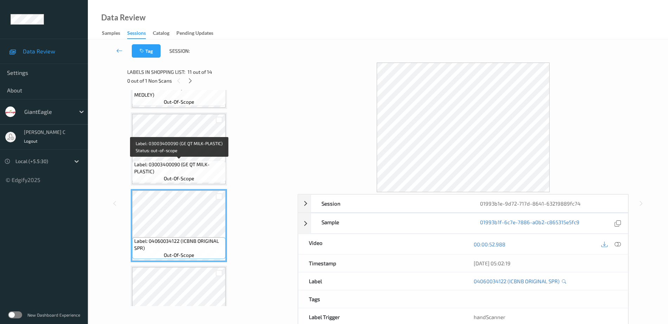
click at [175, 169] on span "Label: 03003400090 (GE QT MILK-PLASTIC)" at bounding box center [179, 168] width 90 height 14
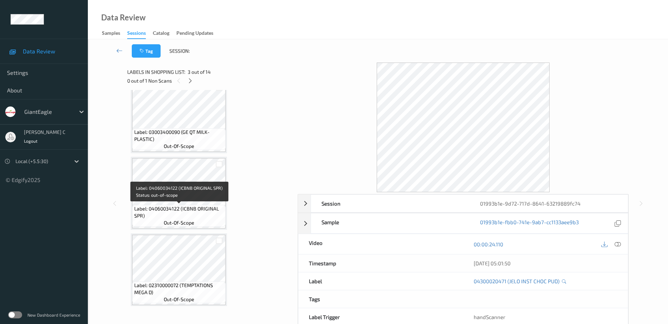
scroll to position [860, 0]
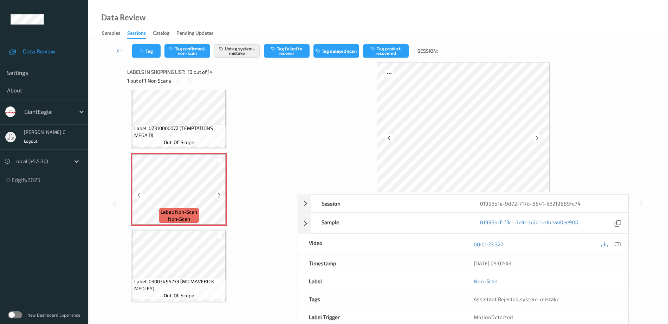
click at [219, 193] on icon at bounding box center [219, 195] width 6 height 6
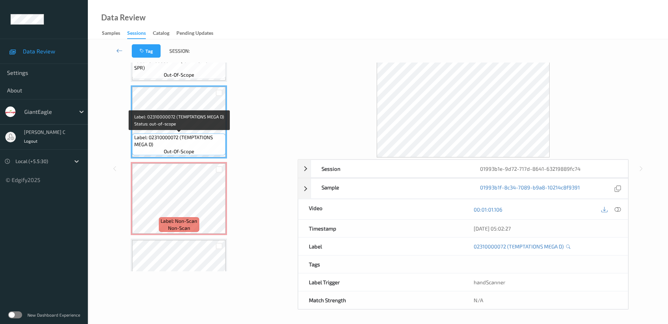
scroll to position [772, 0]
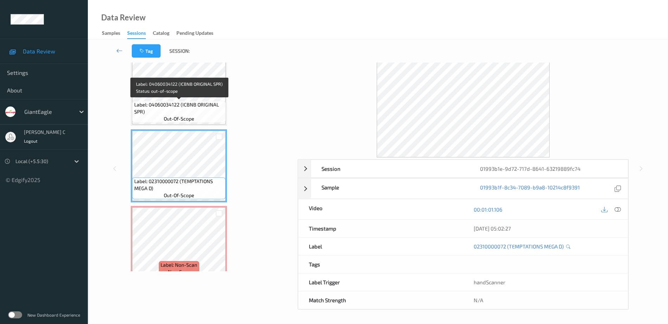
click at [185, 109] on span "Label: 04060034122 (ICBNB ORIGINAL SPR)" at bounding box center [179, 108] width 90 height 14
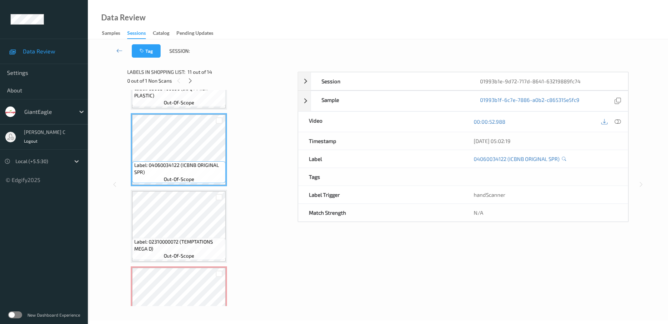
scroll to position [728, 0]
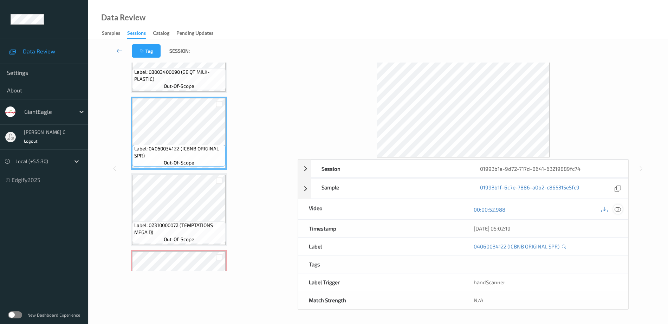
click at [616, 212] on icon at bounding box center [618, 209] width 6 height 6
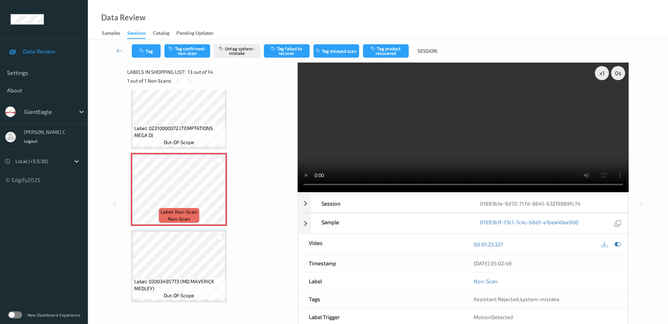
scroll to position [805, 0]
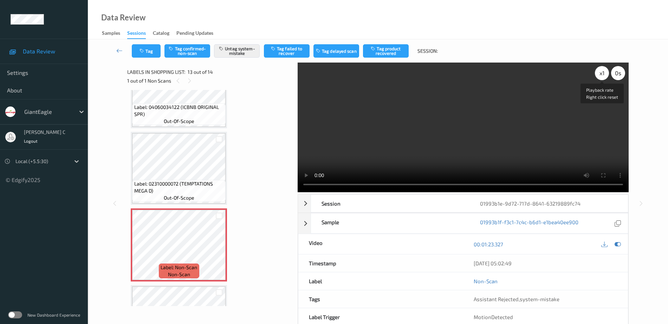
click at [601, 75] on div "x 1" at bounding box center [602, 73] width 14 height 14
click at [603, 73] on div "x 4" at bounding box center [602, 73] width 14 height 14
click at [603, 73] on div "x 1" at bounding box center [602, 73] width 14 height 14
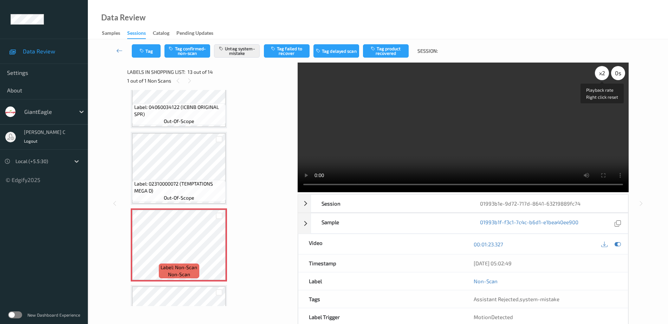
click at [603, 73] on div "x 2" at bounding box center [602, 73] width 14 height 14
click at [603, 73] on div "x 4" at bounding box center [602, 73] width 14 height 14
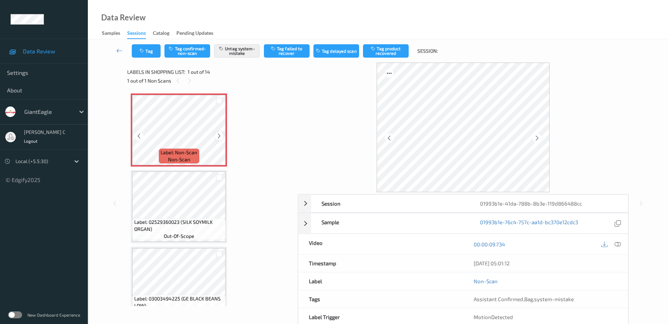
click at [220, 136] on icon at bounding box center [219, 136] width 6 height 6
click at [220, 135] on icon at bounding box center [219, 136] width 6 height 6
click at [218, 135] on icon at bounding box center [219, 136] width 6 height 6
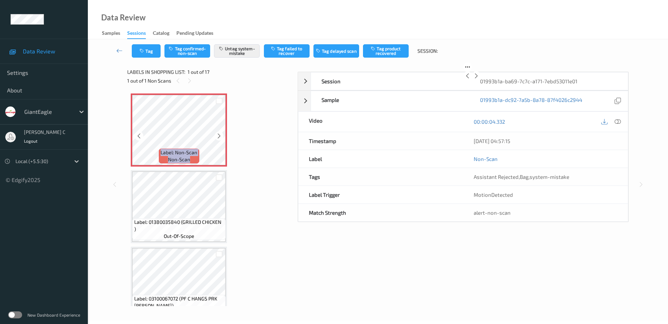
click at [218, 135] on icon at bounding box center [219, 136] width 6 height 6
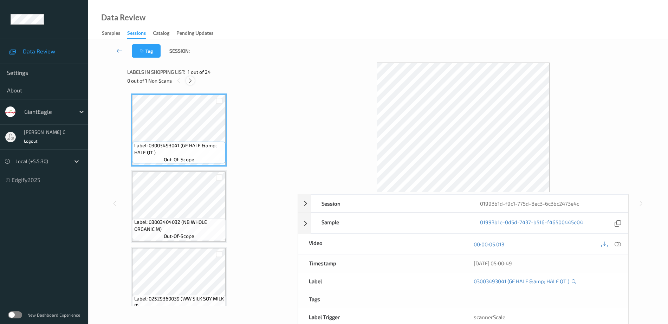
click at [193, 81] on div at bounding box center [190, 80] width 9 height 9
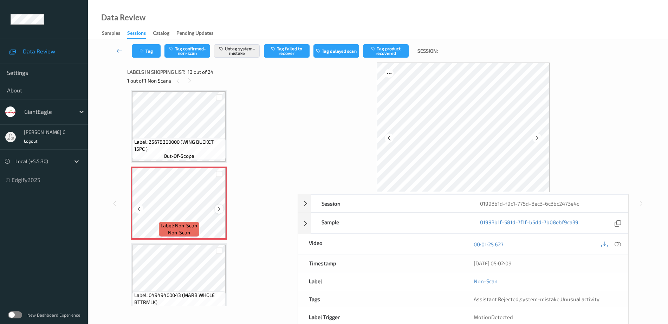
click at [217, 212] on icon at bounding box center [219, 209] width 6 height 6
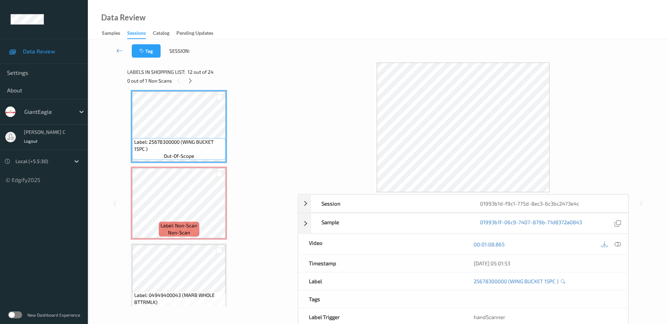
scroll to position [934, 0]
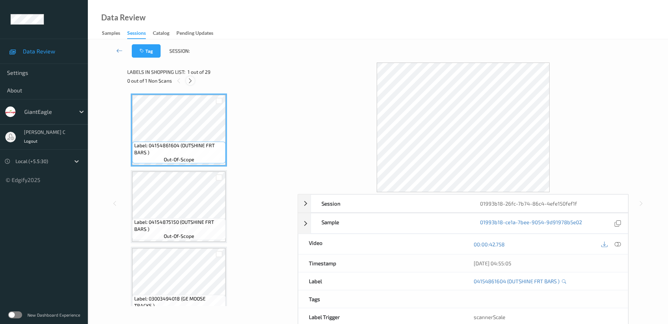
click at [188, 79] on icon at bounding box center [190, 81] width 6 height 6
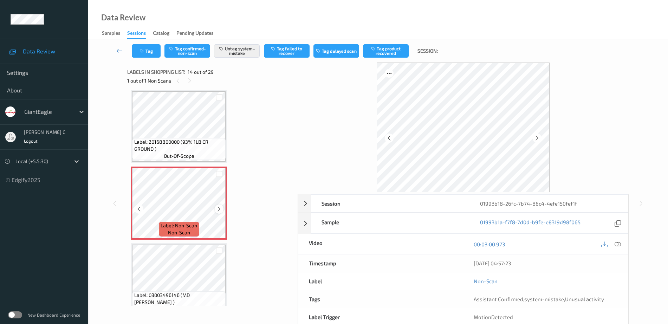
click at [218, 210] on icon at bounding box center [219, 209] width 6 height 6
click at [183, 146] on span "Label: 20168800000 (93% 1LB CR GROUND )" at bounding box center [179, 146] width 90 height 14
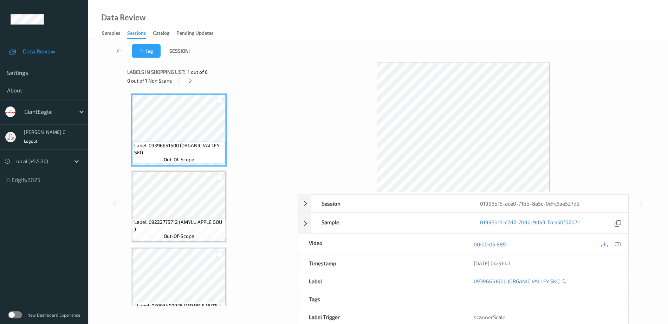
click at [191, 76] on div at bounding box center [190, 80] width 9 height 9
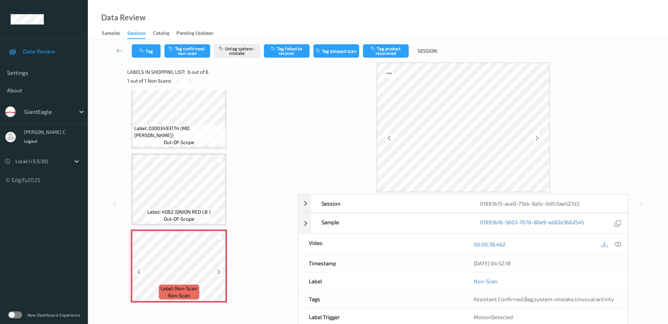
click at [217, 272] on div at bounding box center [219, 272] width 9 height 9
click at [168, 210] on span "Label: 4082 (ONION RED LB )" at bounding box center [178, 211] width 63 height 7
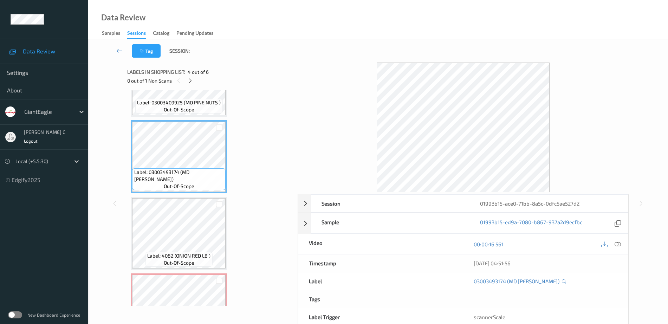
scroll to position [71, 0]
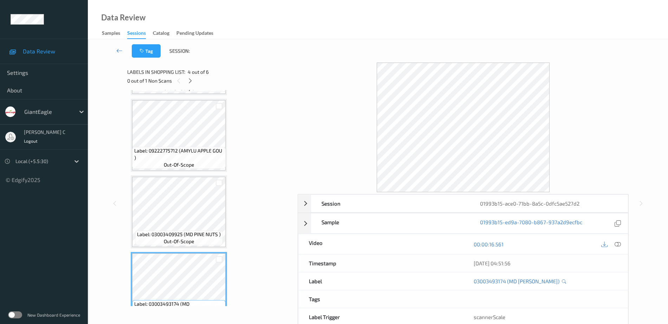
click at [172, 167] on span "out-of-scope" at bounding box center [179, 164] width 31 height 7
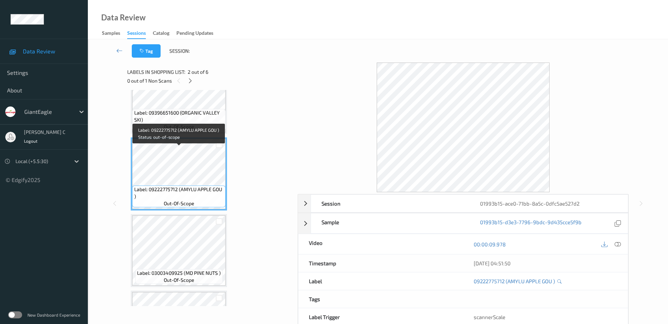
scroll to position [0, 0]
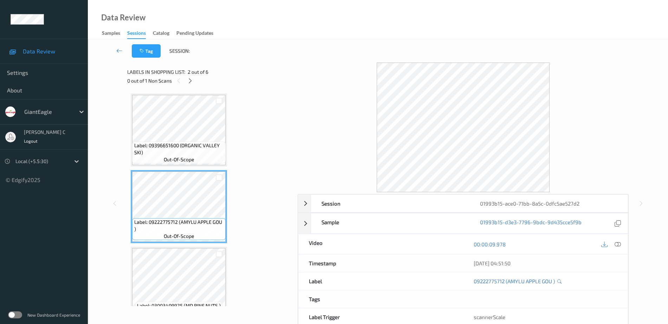
click at [172, 167] on div "Label: 09396651600 (ORGANIC VALLEY SKI) out-of-scope" at bounding box center [179, 130] width 96 height 73
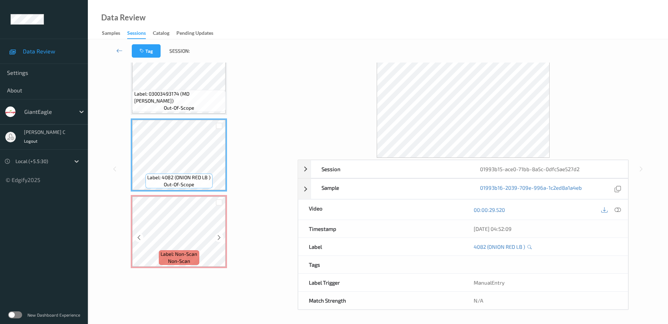
scroll to position [35, 0]
click at [619, 209] on icon at bounding box center [618, 209] width 6 height 6
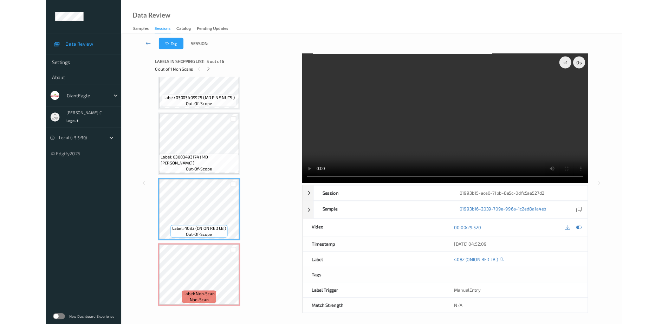
scroll to position [192, 0]
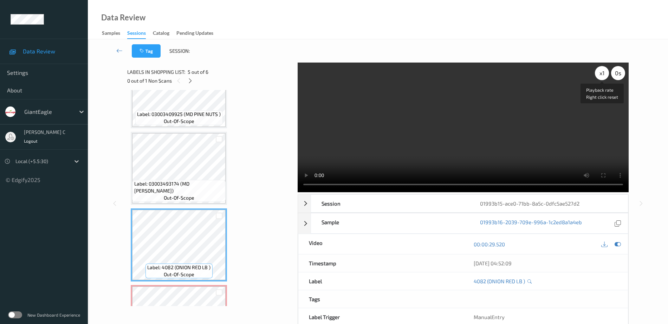
click at [607, 77] on div "x 1" at bounding box center [602, 73] width 14 height 14
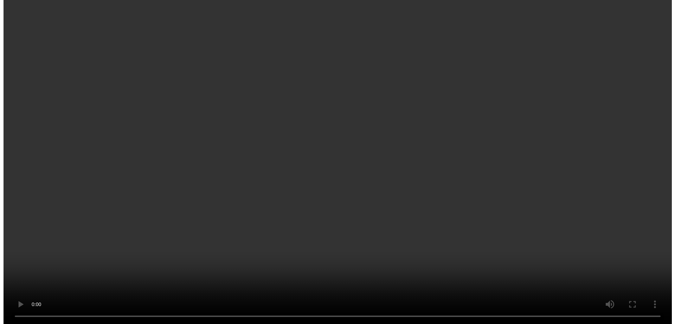
scroll to position [247, 0]
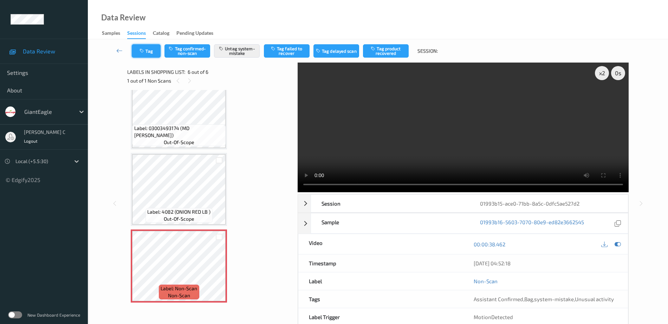
click at [153, 53] on button "Tag" at bounding box center [146, 50] width 29 height 13
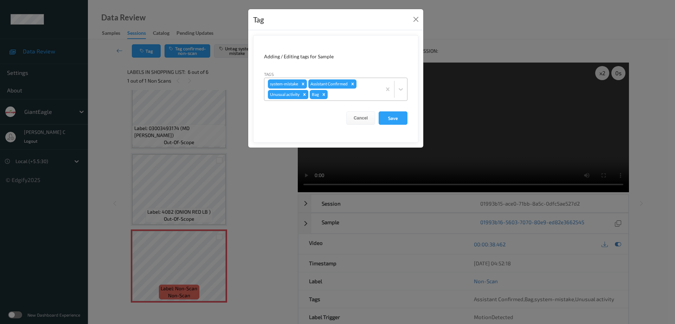
click at [304, 94] on icon "Remove Unusual activity" at bounding box center [304, 94] width 2 height 2
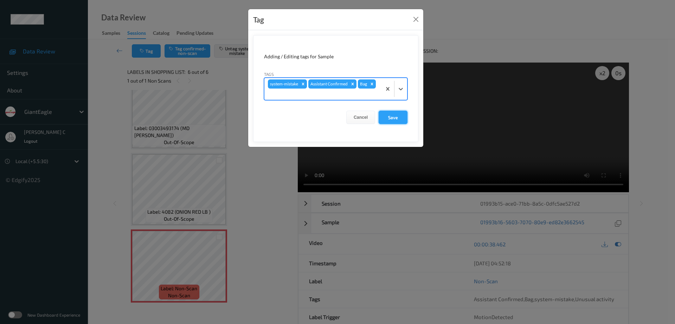
click at [381, 118] on button "Save" at bounding box center [393, 117] width 29 height 13
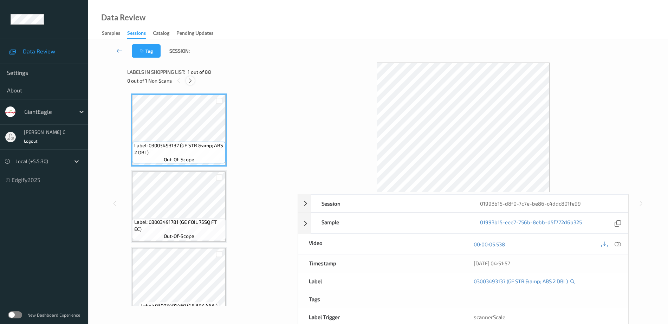
click at [192, 81] on icon at bounding box center [190, 81] width 6 height 6
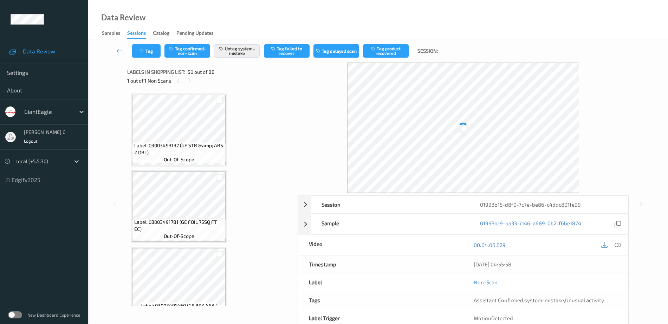
scroll to position [3682, 0]
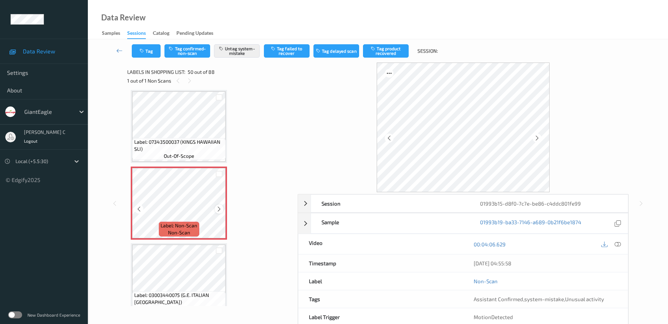
click at [218, 209] on icon at bounding box center [219, 209] width 6 height 6
click at [175, 146] on span "Label: 07343500037 (KINGS HAWAIIAN SLI)" at bounding box center [179, 146] width 90 height 14
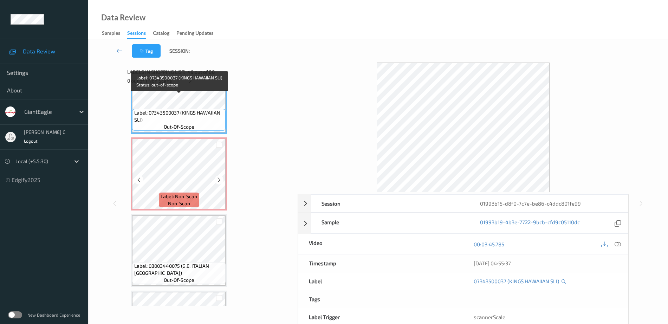
scroll to position [3726, 0]
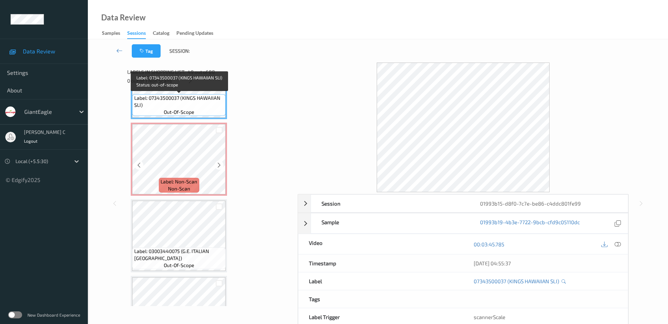
click at [185, 180] on span "Label: Non-Scan" at bounding box center [179, 181] width 37 height 7
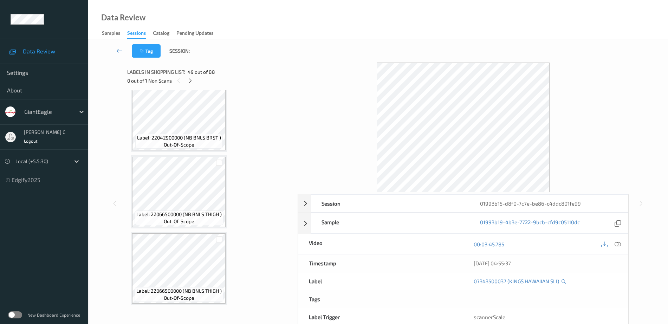
scroll to position [3462, 0]
click at [191, 154] on div "Label: 03003493137 (GE STR &amp; ABS 2 DBL) out-of-scope Label: 03003491781 (GE…" at bounding box center [210, 1] width 159 height 6741
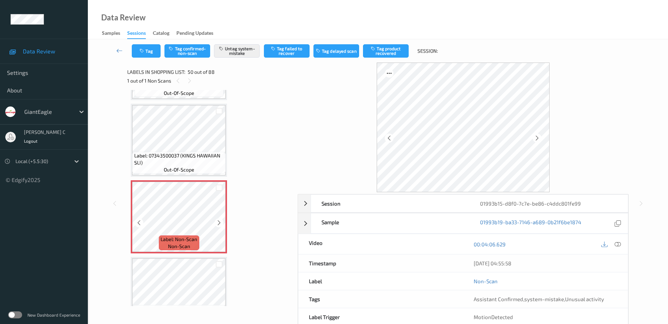
scroll to position [3682, 0]
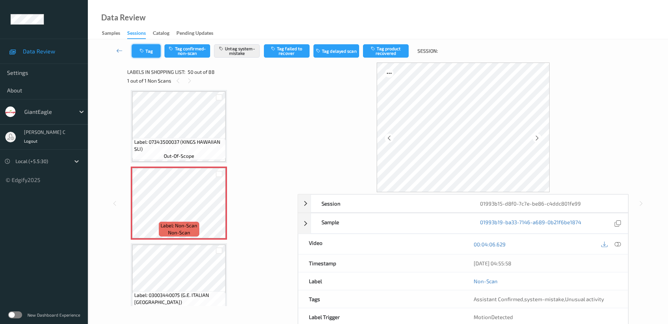
click at [150, 51] on button "Tag" at bounding box center [146, 50] width 29 height 13
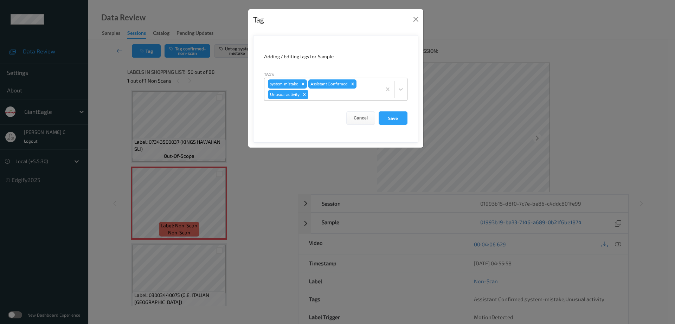
click at [304, 96] on icon "Remove Unusual activity" at bounding box center [304, 94] width 5 height 5
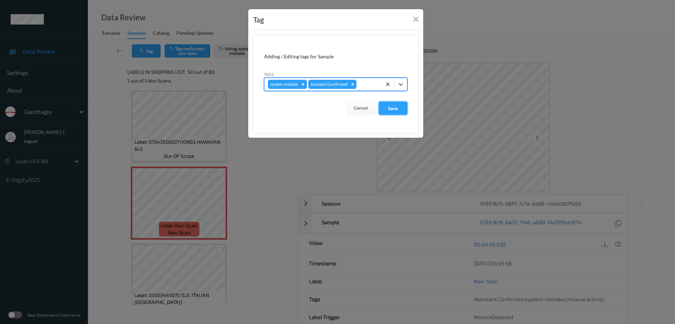
click at [401, 109] on button "Save" at bounding box center [393, 108] width 29 height 13
